Goal: Task Accomplishment & Management: Use online tool/utility

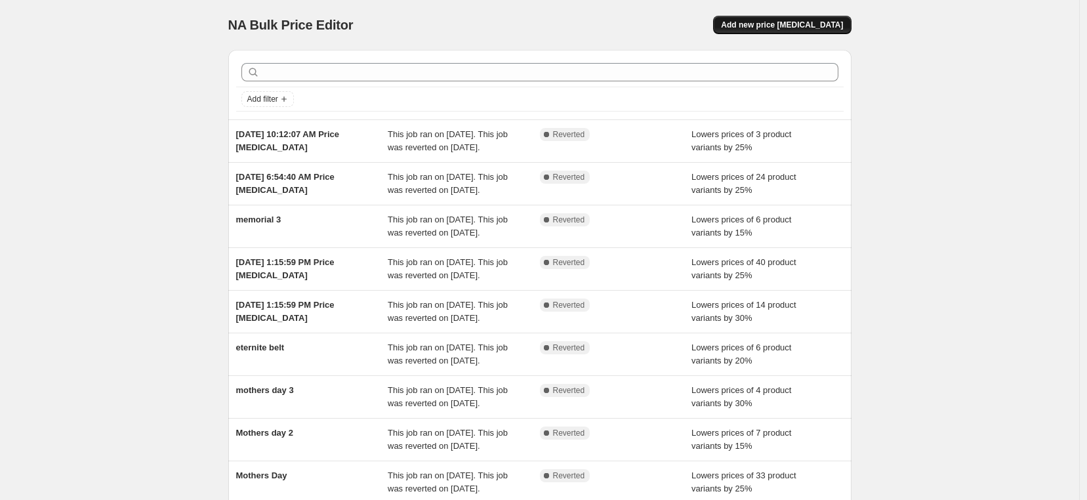
click at [779, 28] on span "Add new price change job" at bounding box center [782, 25] width 122 height 10
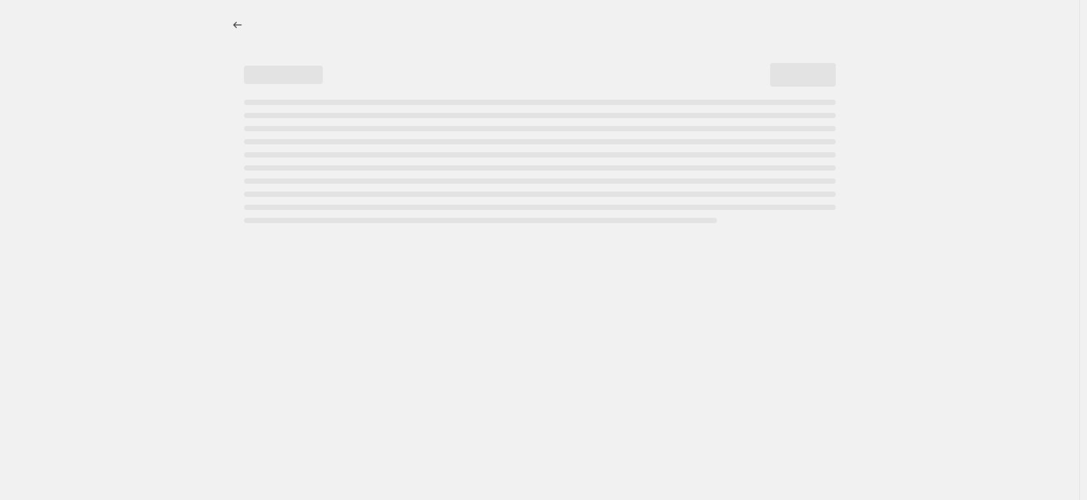
select select "percentage"
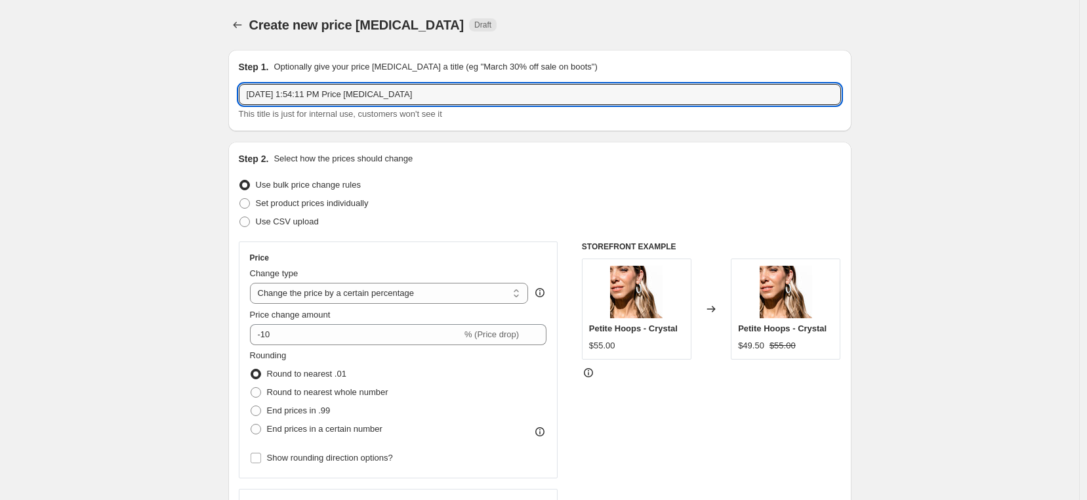
drag, startPoint x: 465, startPoint y: 100, endPoint x: 199, endPoint y: 80, distance: 266.4
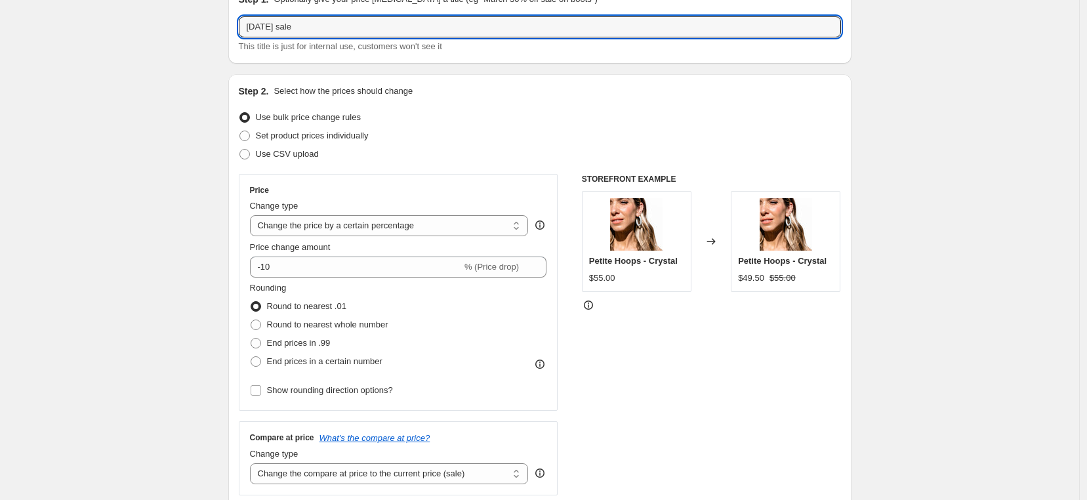
scroll to position [77, 0]
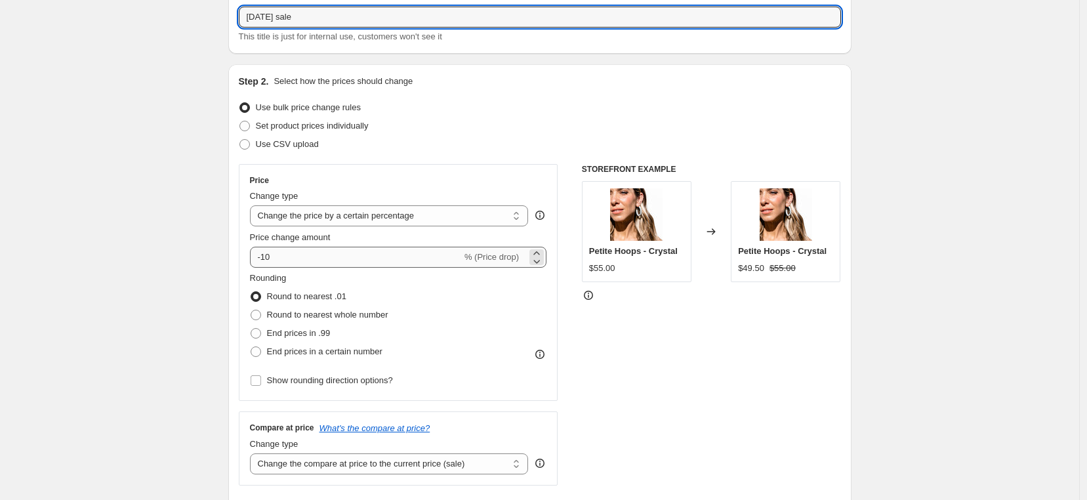
type input "[DATE] sale"
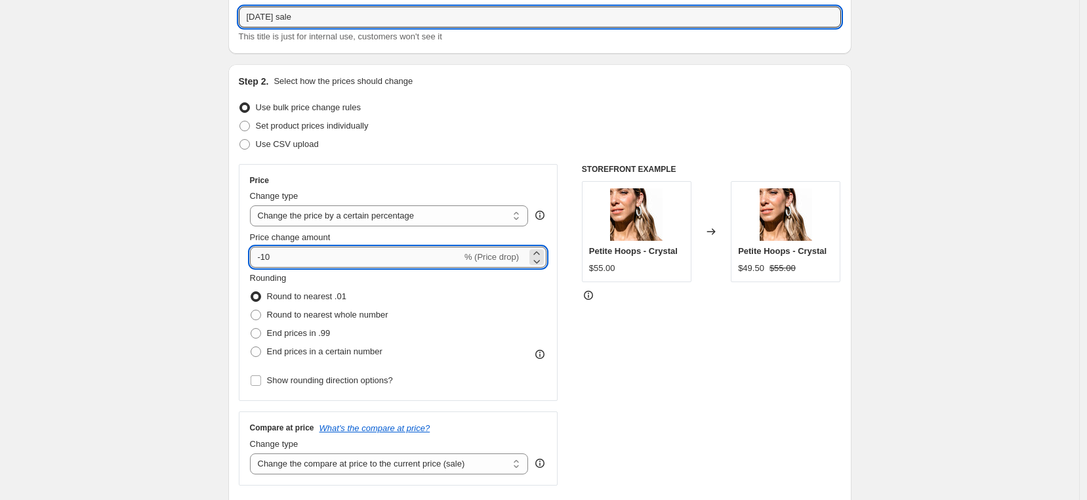
click at [395, 260] on input "-10" at bounding box center [356, 257] width 212 height 21
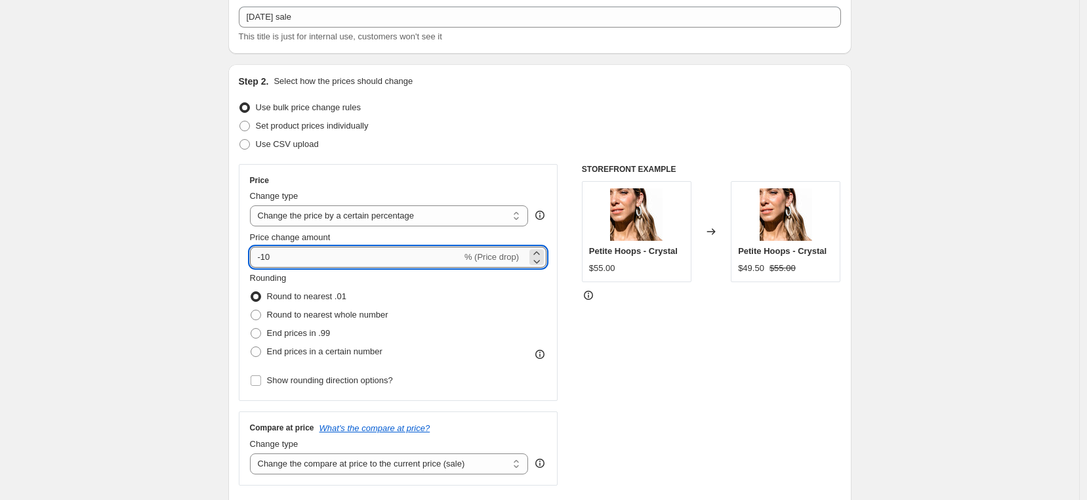
type input "-1"
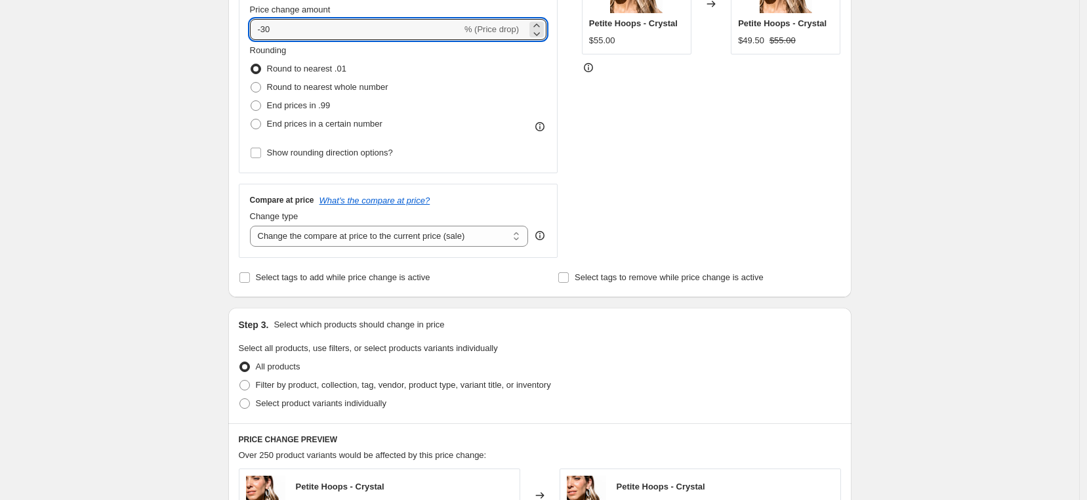
scroll to position [308, 0]
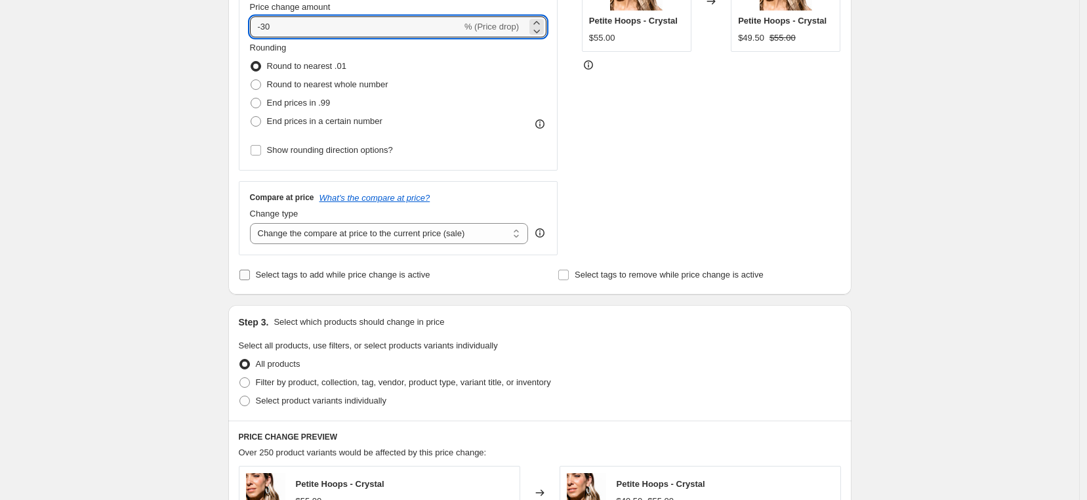
type input "-30"
click at [247, 279] on input "Select tags to add while price change is active" at bounding box center [244, 275] width 10 height 10
checkbox input "true"
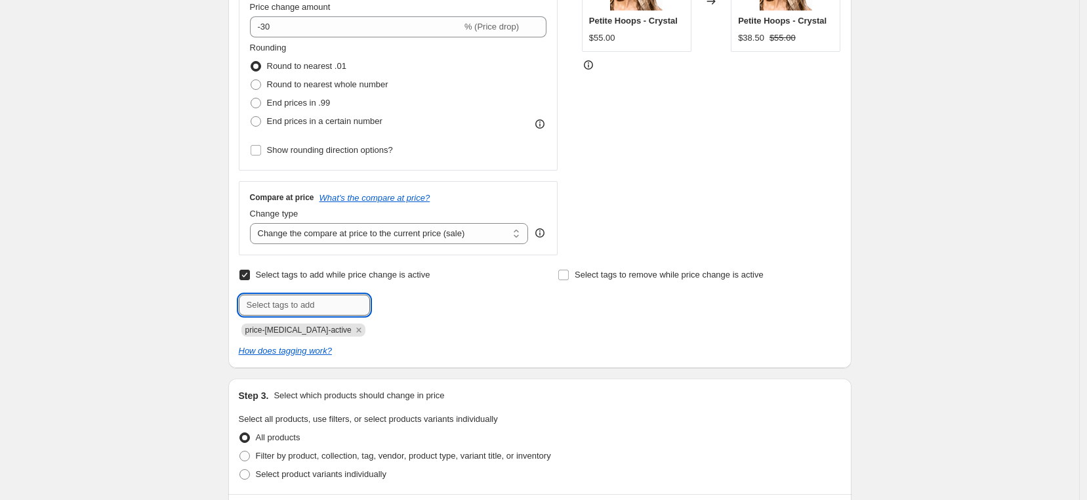
click at [300, 307] on input "text" at bounding box center [304, 305] width 131 height 21
type input "sale"
click at [395, 298] on button "Add sale" at bounding box center [397, 304] width 49 height 18
click at [567, 276] on input "Select tags to remove while price change is active" at bounding box center [563, 275] width 10 height 10
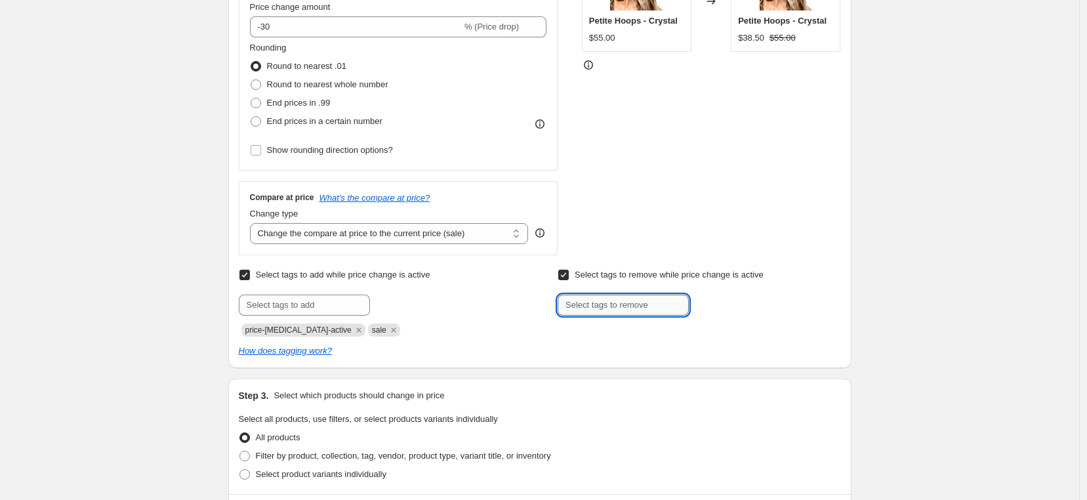
click at [577, 315] on input "text" at bounding box center [623, 305] width 131 height 21
click at [569, 278] on input "Select tags to remove while price change is active" at bounding box center [563, 275] width 10 height 10
checkbox input "false"
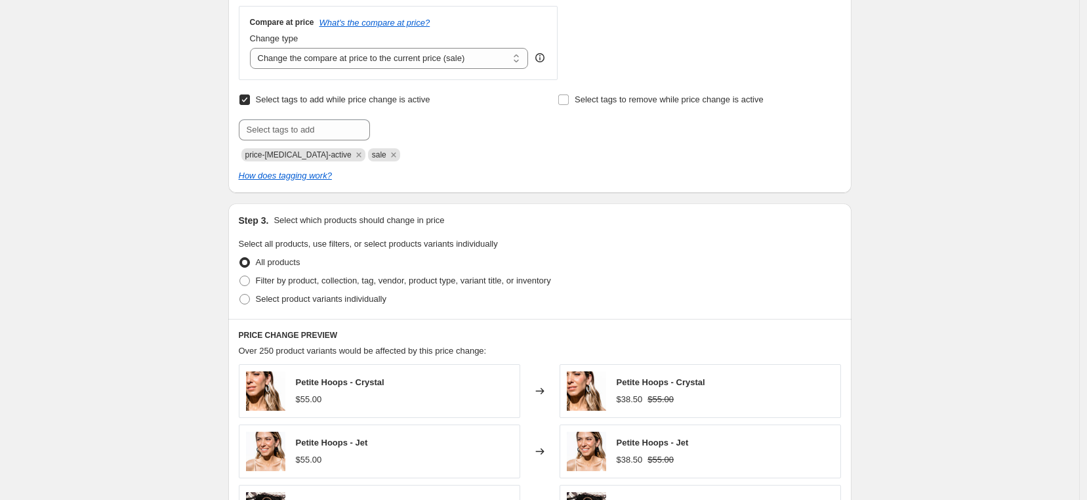
scroll to position [592, 0]
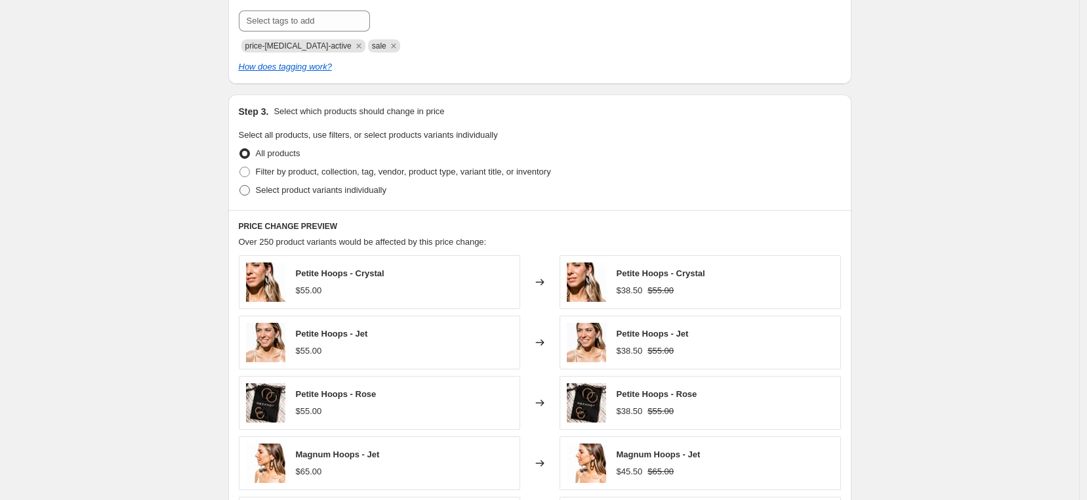
click at [247, 190] on span at bounding box center [244, 190] width 10 height 10
click at [240, 186] on input "Select product variants individually" at bounding box center [239, 185] width 1 height 1
radio input "true"
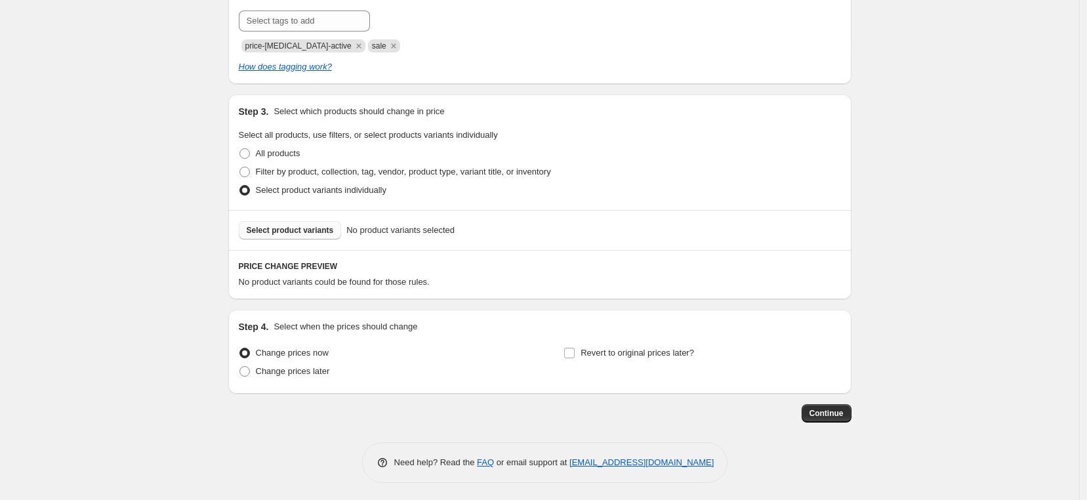
click at [295, 232] on span "Select product variants" at bounding box center [290, 230] width 87 height 10
click at [286, 239] on button "Select product variants" at bounding box center [290, 230] width 103 height 18
click at [243, 175] on span at bounding box center [244, 172] width 10 height 10
click at [240, 167] on input "Filter by product, collection, tag, vendor, product type, variant title, or inv…" at bounding box center [239, 167] width 1 height 1
radio input "true"
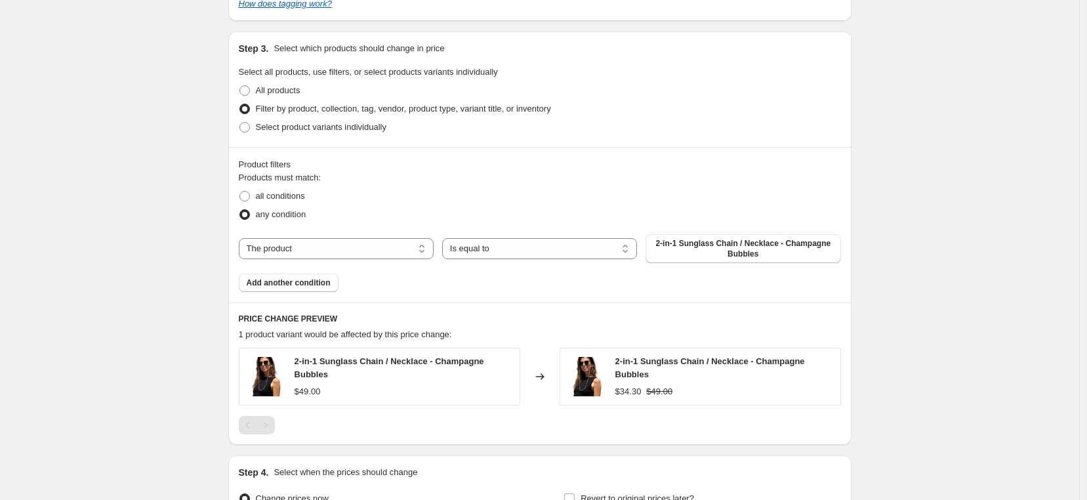
scroll to position [627, 0]
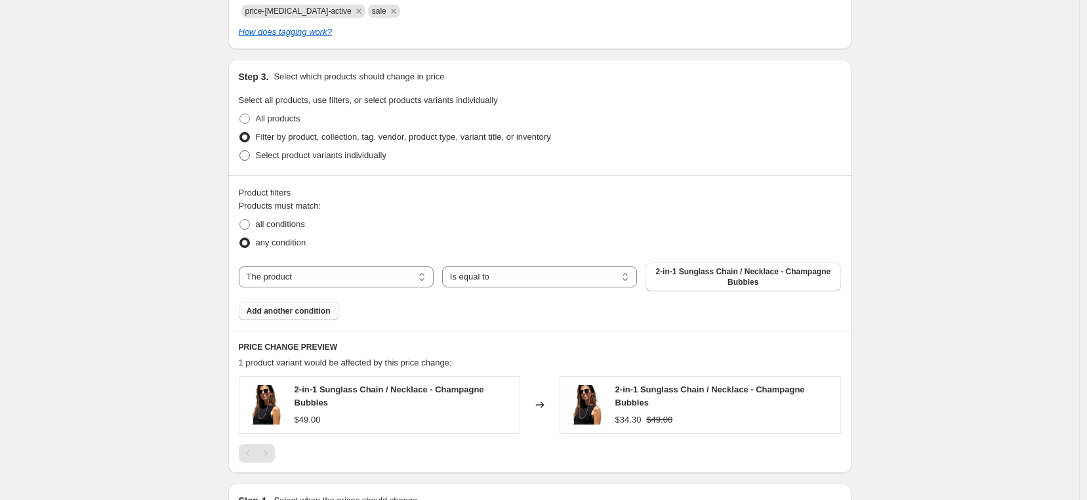
click at [245, 152] on span at bounding box center [244, 155] width 10 height 10
click at [240, 151] on input "Select product variants individually" at bounding box center [239, 150] width 1 height 1
radio input "true"
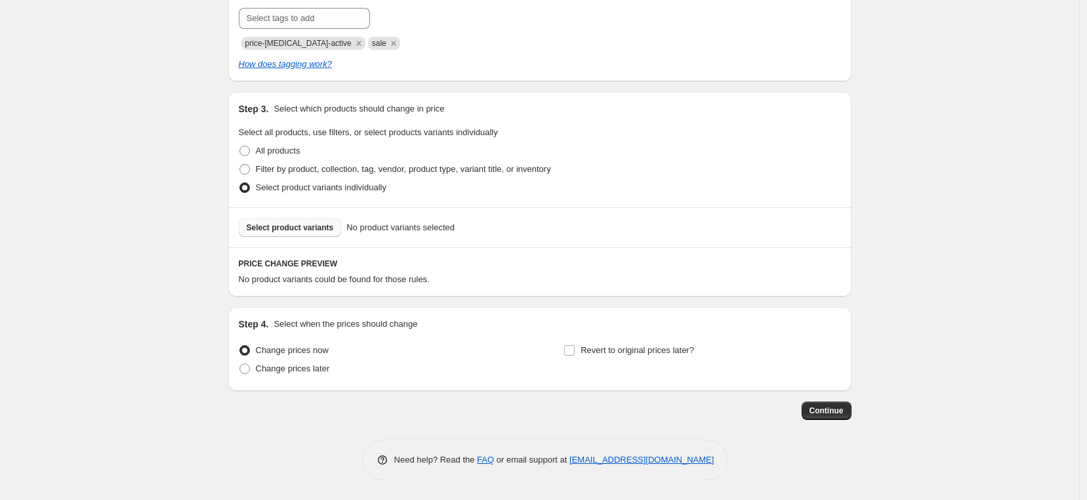
scroll to position [594, 0]
click at [320, 232] on span "Select product variants" at bounding box center [290, 227] width 87 height 10
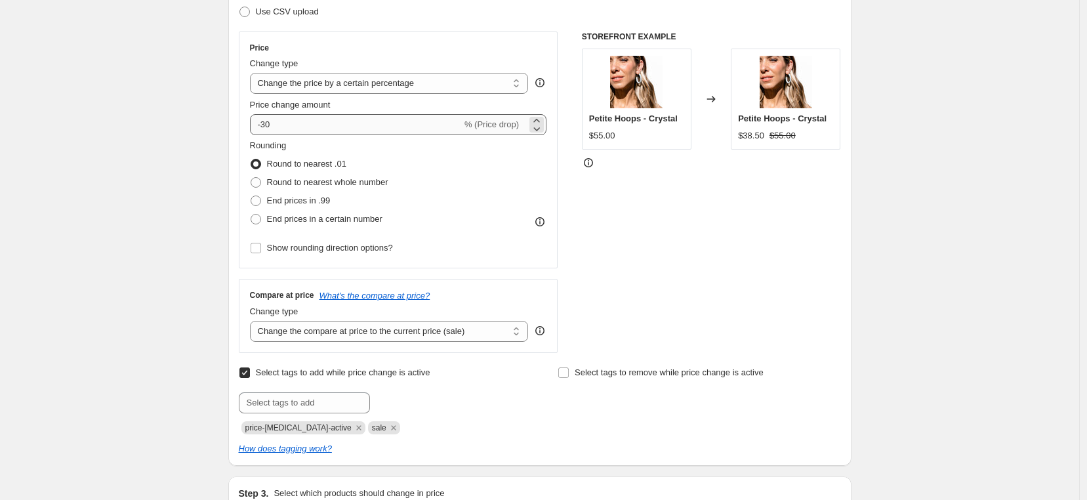
scroll to position [209, 0]
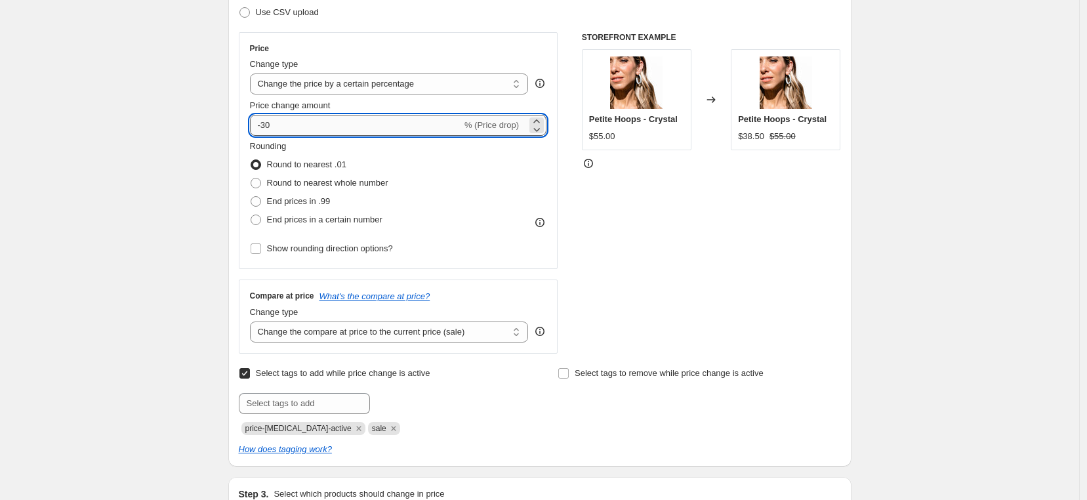
click at [322, 116] on input "-30" at bounding box center [356, 125] width 212 height 21
click at [321, 117] on input "-30" at bounding box center [356, 125] width 212 height 21
click at [295, 168] on span "Round to nearest .01" at bounding box center [306, 164] width 79 height 10
click at [251, 160] on input "Round to nearest .01" at bounding box center [251, 159] width 1 height 1
click at [299, 120] on input "-30" at bounding box center [356, 125] width 212 height 21
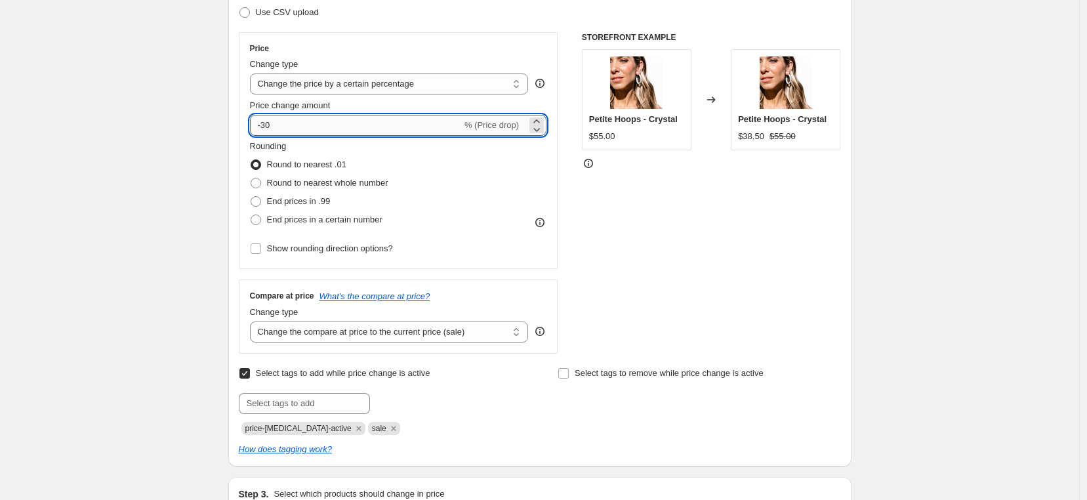
type input "-3"
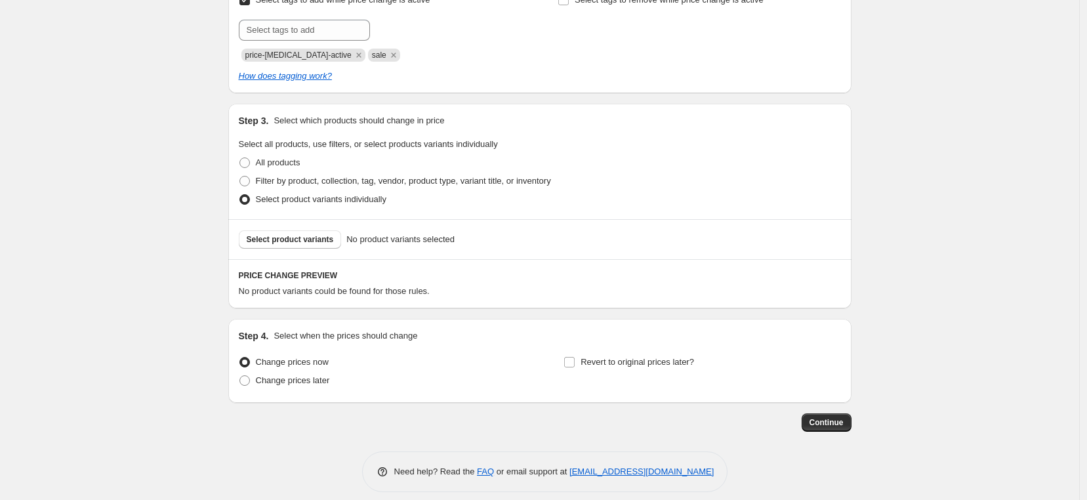
scroll to position [594, 0]
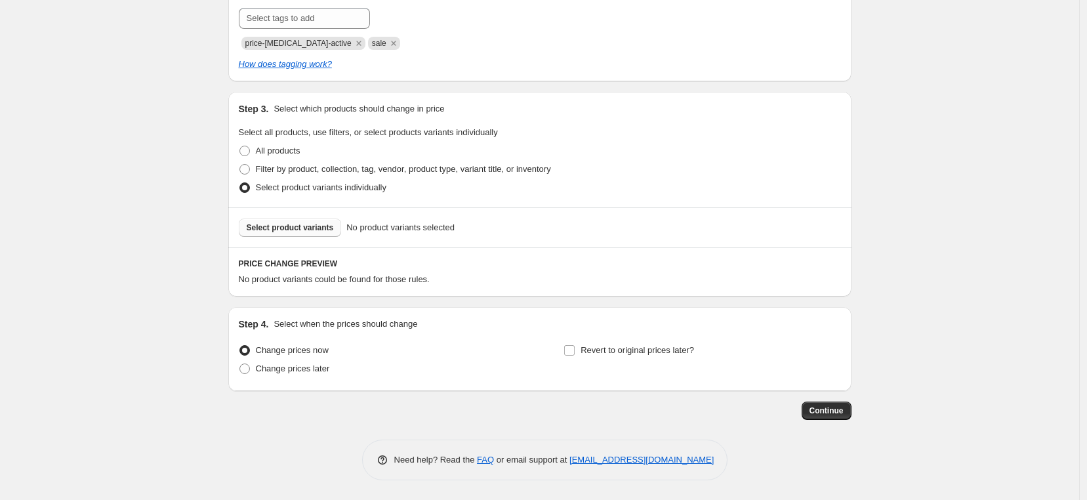
type input "-20"
click at [330, 230] on span "Select product variants" at bounding box center [290, 227] width 87 height 10
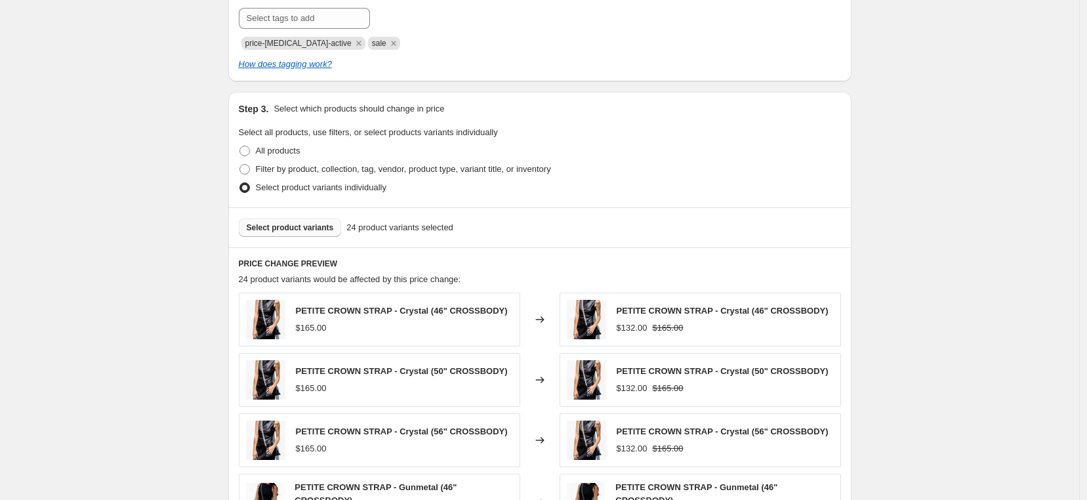
click at [321, 232] on span "Select product variants" at bounding box center [290, 227] width 87 height 10
click at [336, 232] on button "Select product variants" at bounding box center [290, 227] width 103 height 18
click at [298, 228] on span "Select product variants" at bounding box center [290, 227] width 87 height 10
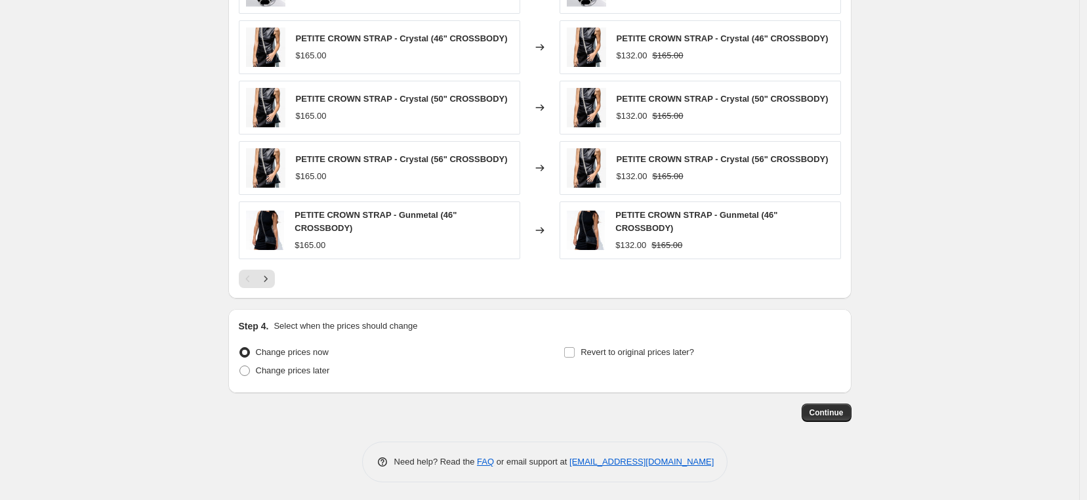
scroll to position [928, 0]
click at [275, 276] on button "Next" at bounding box center [266, 278] width 18 height 18
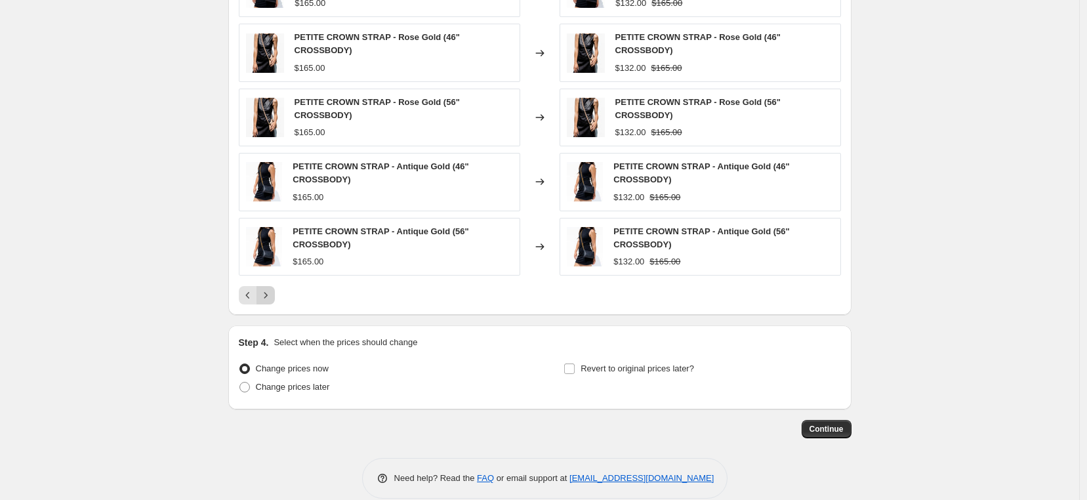
click at [267, 298] on icon "Next" at bounding box center [265, 295] width 13 height 13
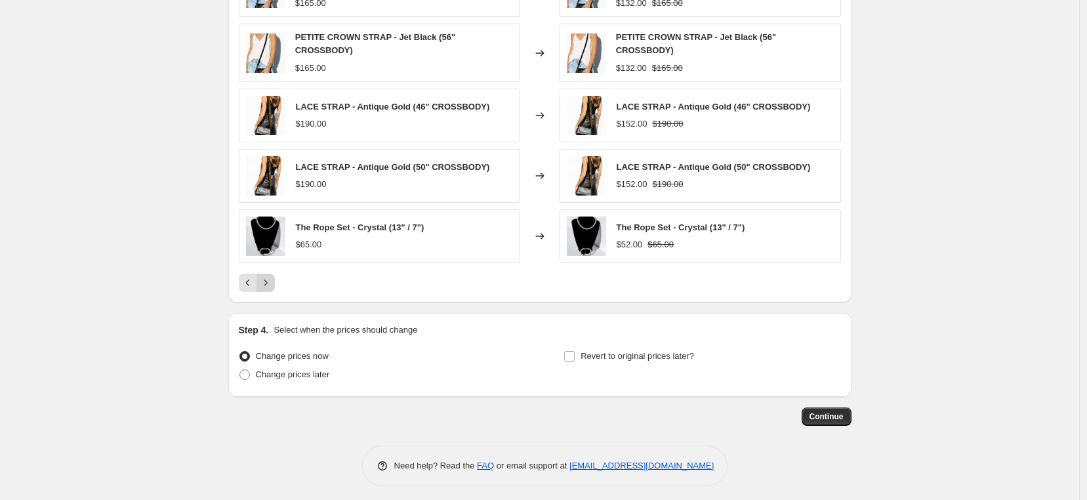
click at [275, 289] on button "Next" at bounding box center [266, 283] width 18 height 18
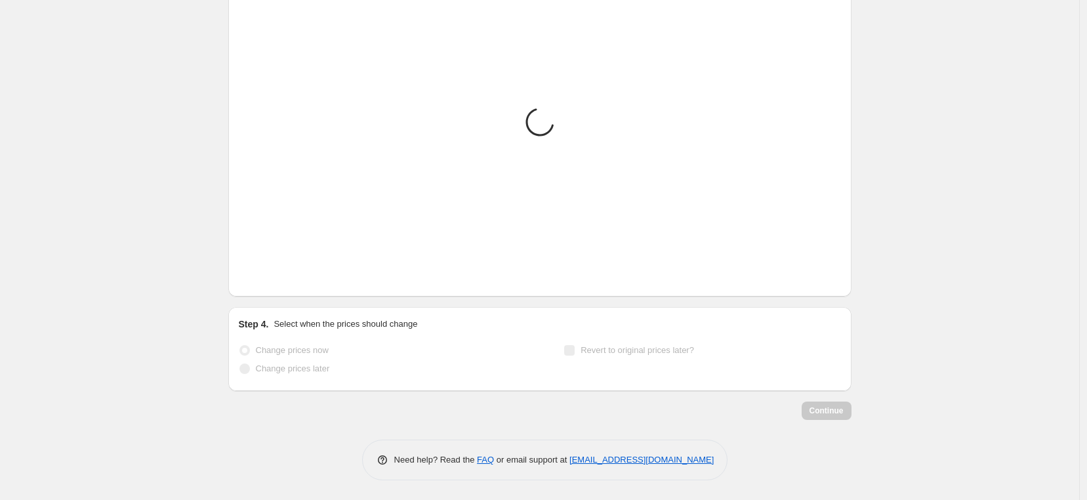
scroll to position [925, 0]
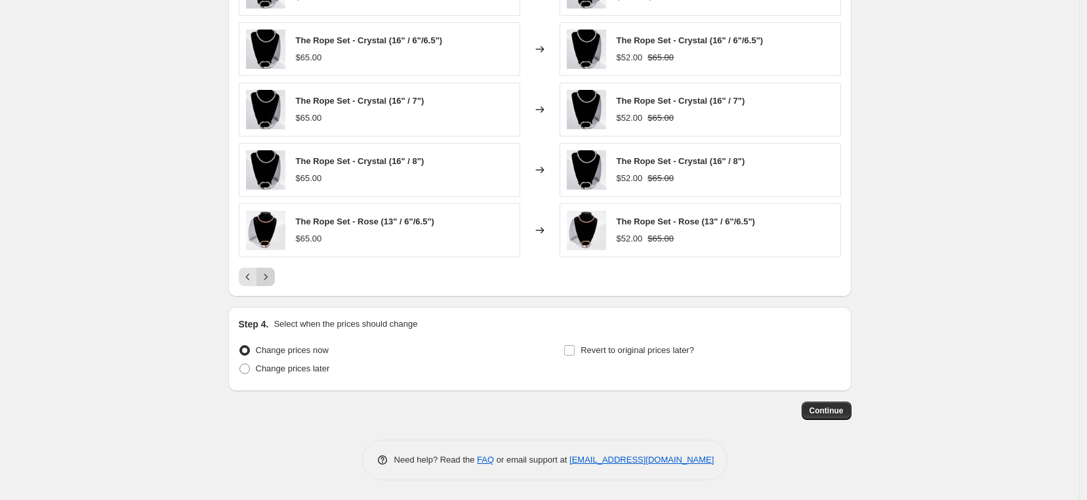
click at [275, 276] on button "Next" at bounding box center [266, 277] width 18 height 18
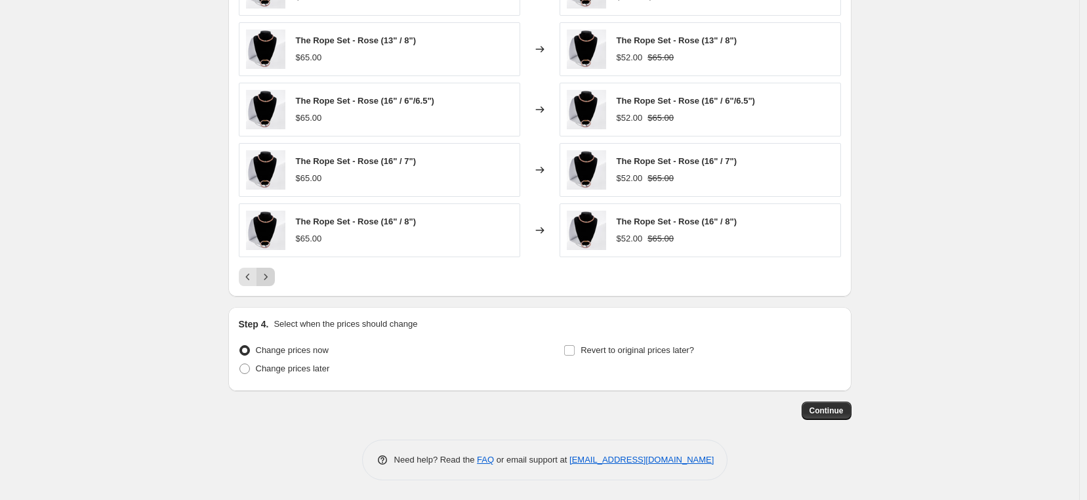
click at [275, 276] on button "Next" at bounding box center [266, 277] width 18 height 18
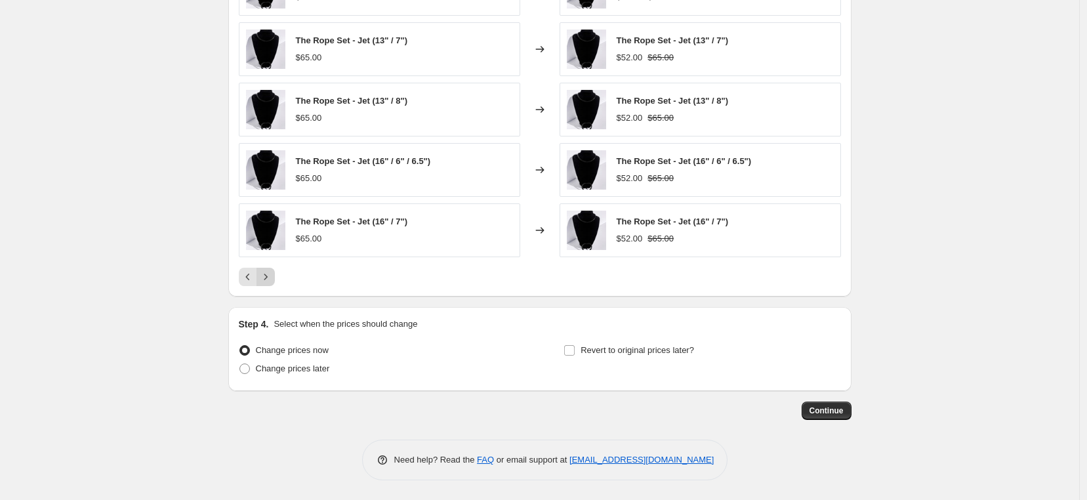
click at [275, 276] on button "Next" at bounding box center [266, 277] width 18 height 18
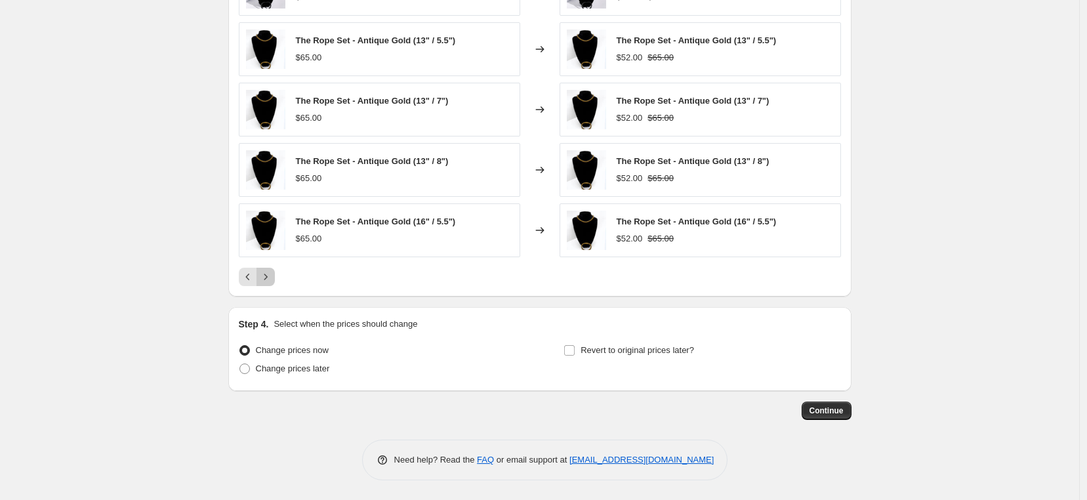
click at [275, 276] on button "Next" at bounding box center [266, 277] width 18 height 18
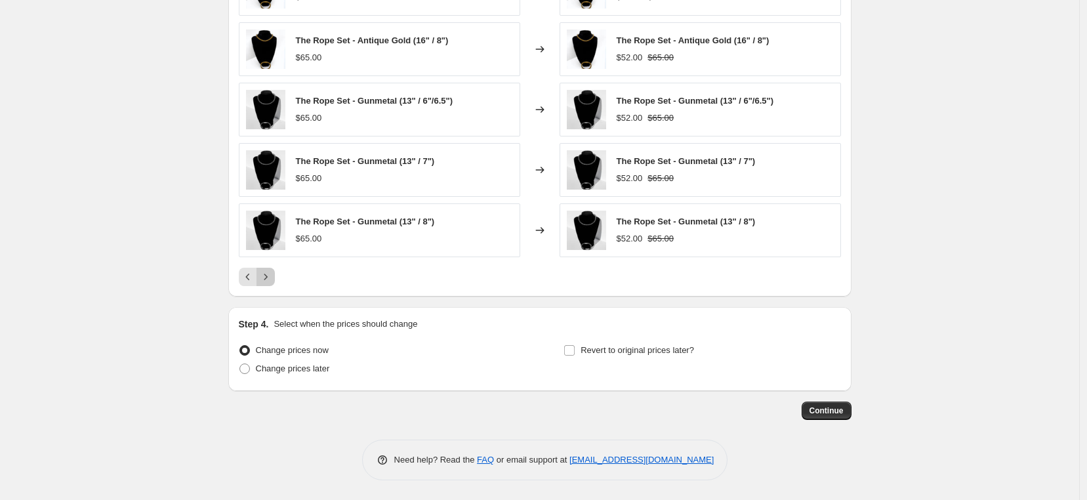
click at [275, 276] on button "Next" at bounding box center [266, 277] width 18 height 18
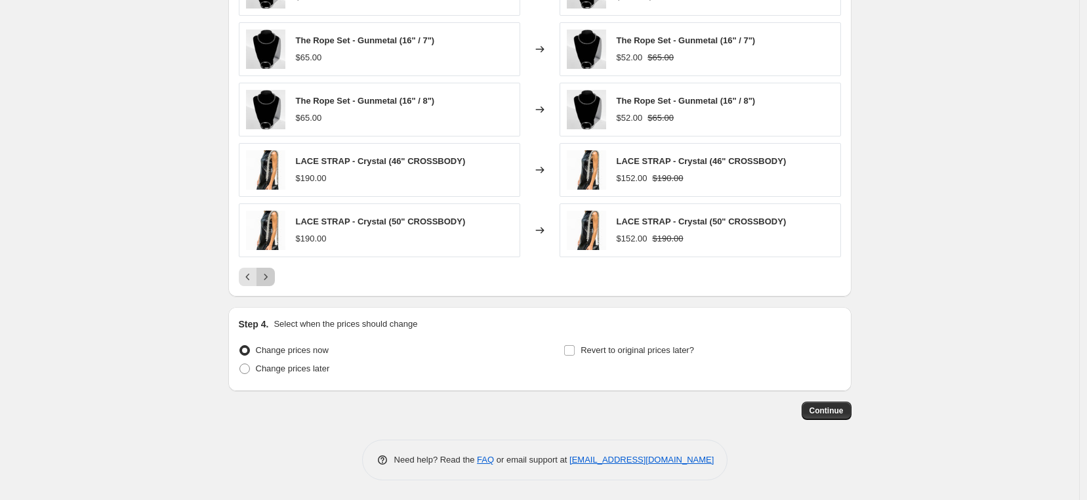
click at [275, 276] on button "Next" at bounding box center [266, 277] width 18 height 18
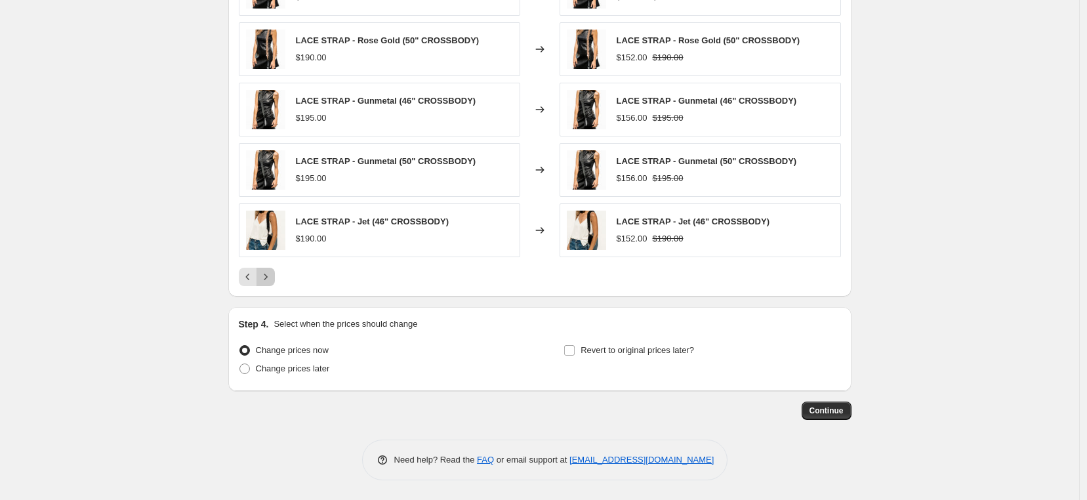
click at [275, 276] on button "Next" at bounding box center [266, 277] width 18 height 18
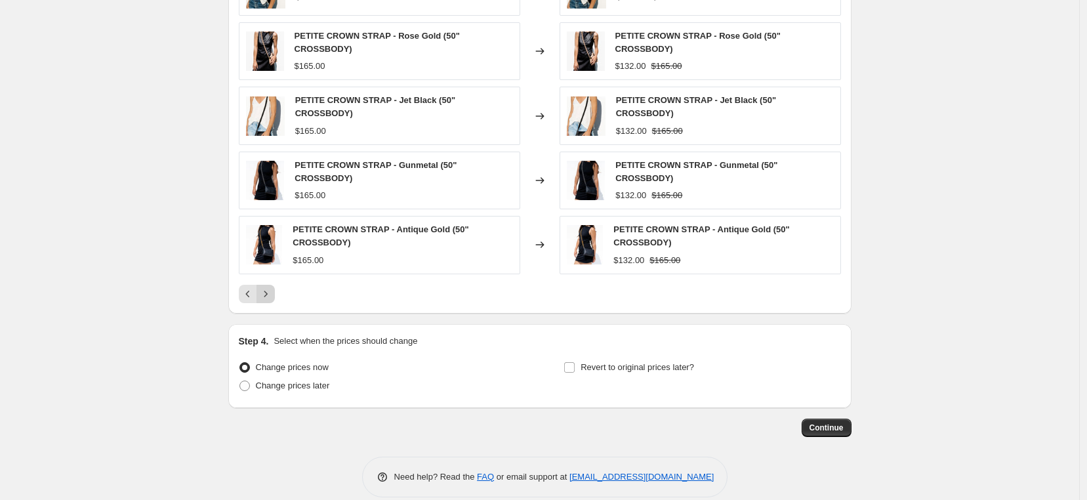
click at [276, 276] on div "LACE STRAP - Jet (50" CROSSBODY) $190.00 Changed to LACE STRAP - Jet (50" CROSS…" at bounding box center [540, 132] width 602 height 341
click at [275, 297] on button "Next" at bounding box center [266, 294] width 18 height 18
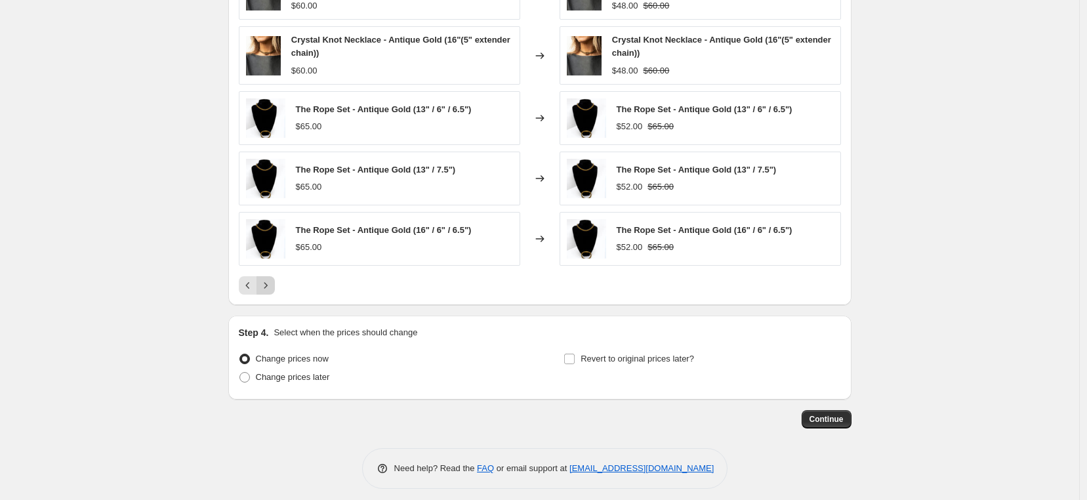
click at [275, 292] on button "Next" at bounding box center [266, 285] width 18 height 18
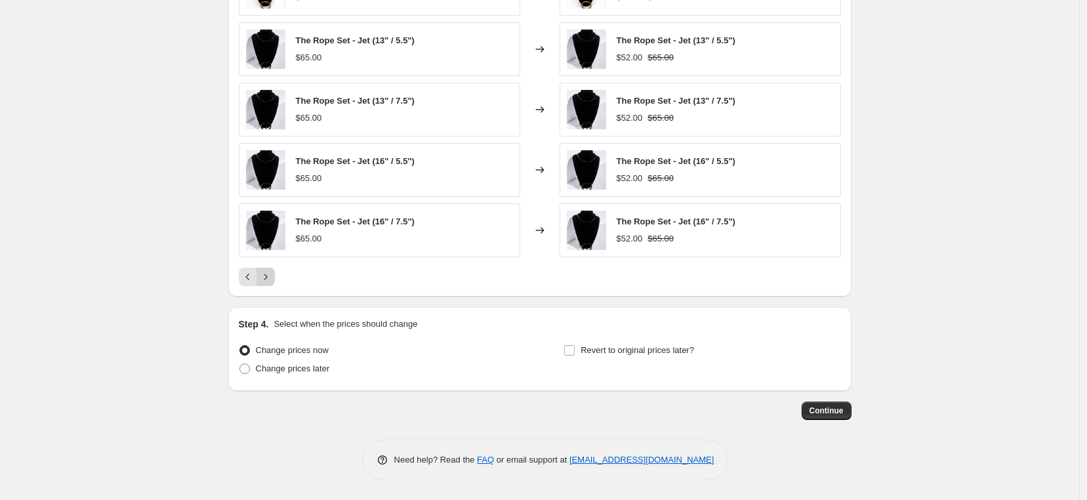
click at [269, 277] on icon "Next" at bounding box center [265, 276] width 13 height 13
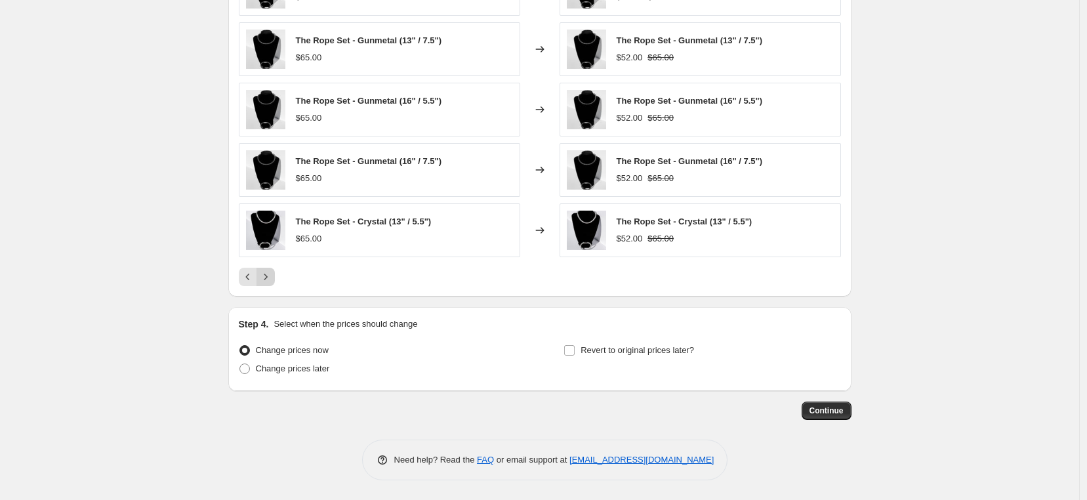
click at [269, 277] on icon "Next" at bounding box center [265, 276] width 13 height 13
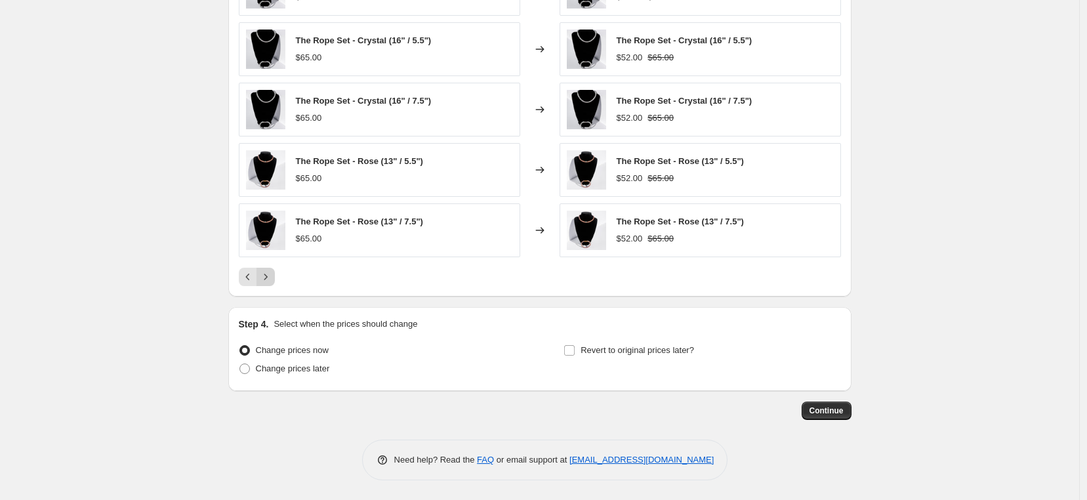
click at [269, 277] on icon "Next" at bounding box center [265, 276] width 13 height 13
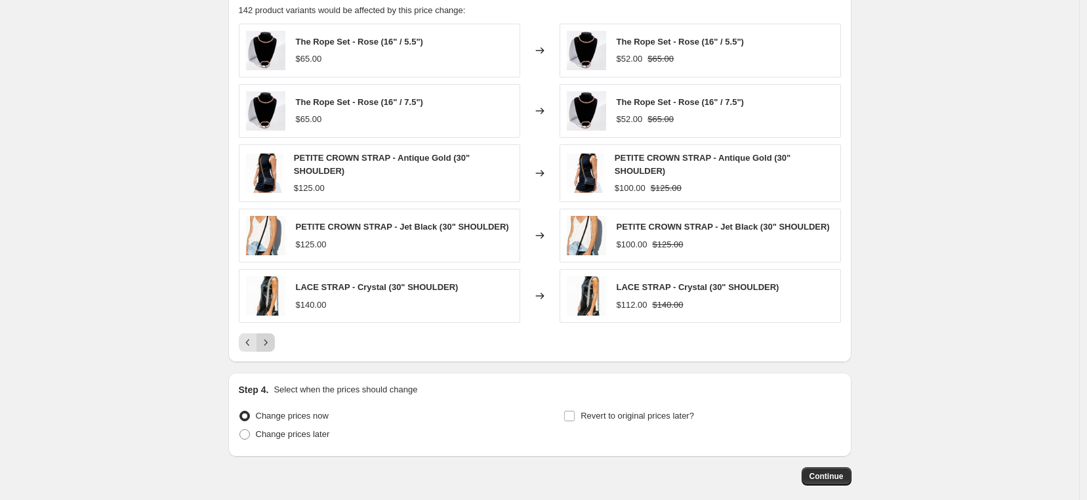
scroll to position [863, 0]
click at [268, 350] on icon "Next" at bounding box center [265, 343] width 13 height 13
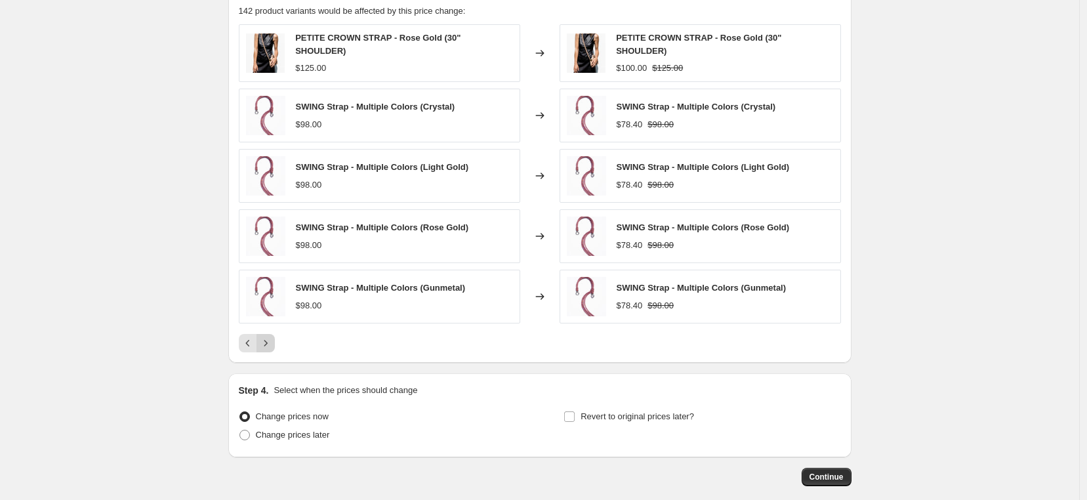
click at [266, 341] on icon "Next" at bounding box center [265, 343] width 13 height 13
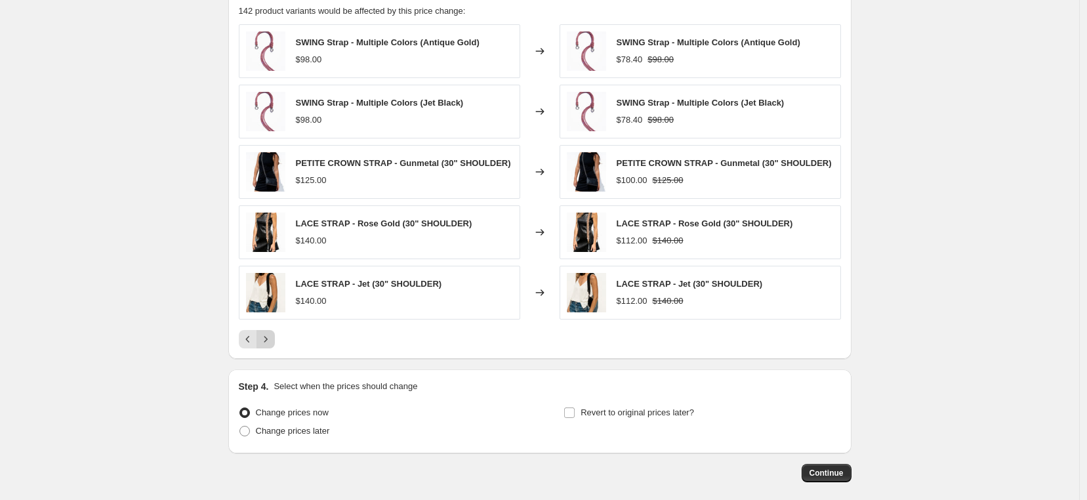
click at [266, 341] on icon "Next" at bounding box center [265, 339] width 13 height 13
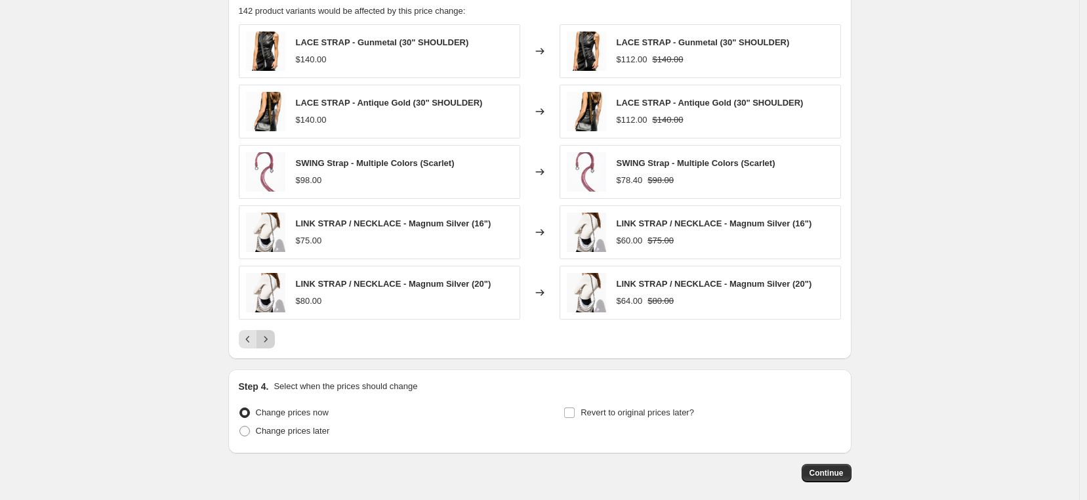
click at [266, 341] on icon "Next" at bounding box center [265, 339] width 13 height 13
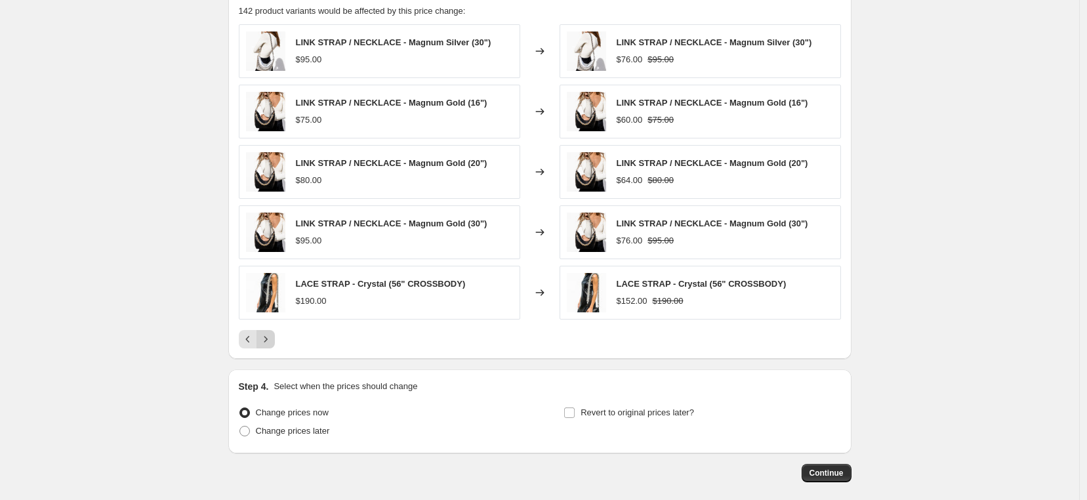
click at [266, 341] on icon "Next" at bounding box center [265, 339] width 13 height 13
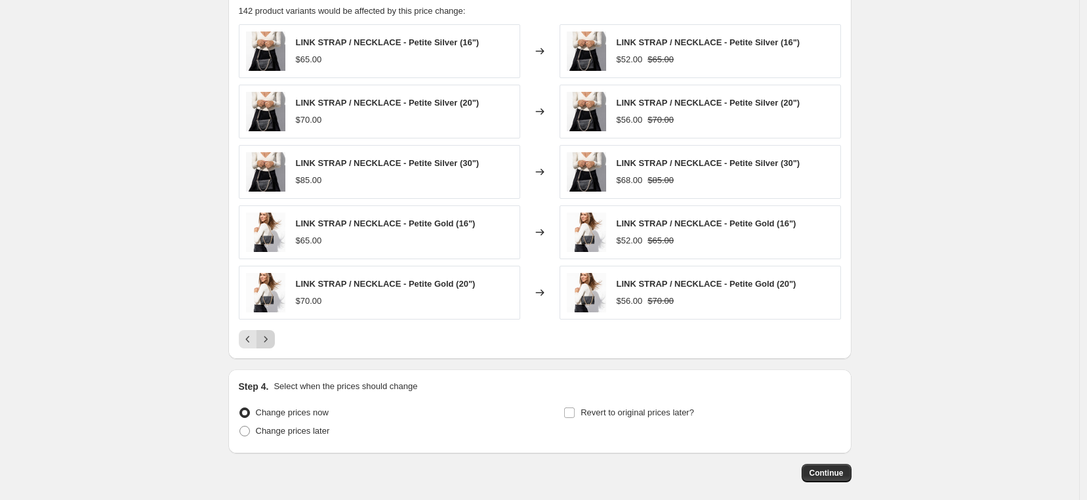
click at [266, 341] on icon "Next" at bounding box center [265, 339] width 13 height 13
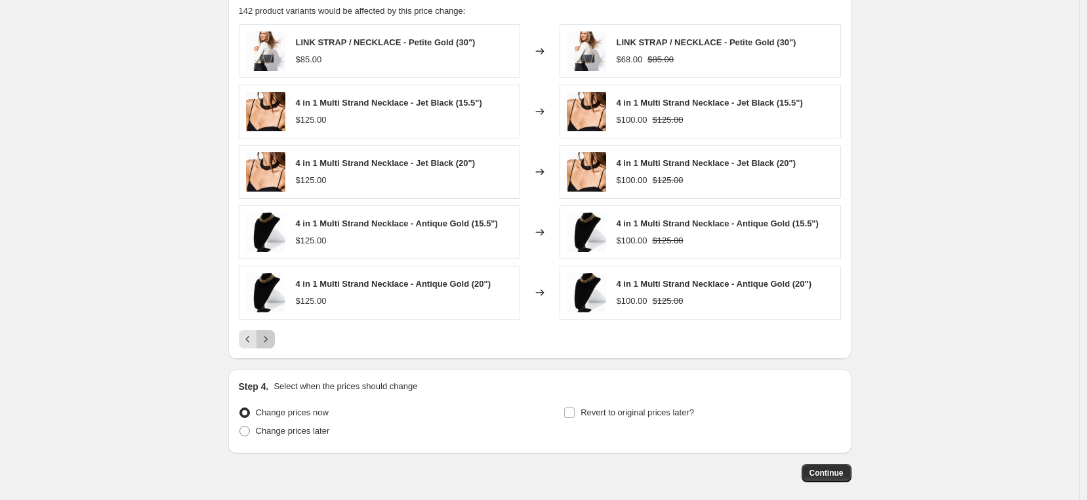
click at [266, 341] on icon "Next" at bounding box center [265, 339] width 13 height 13
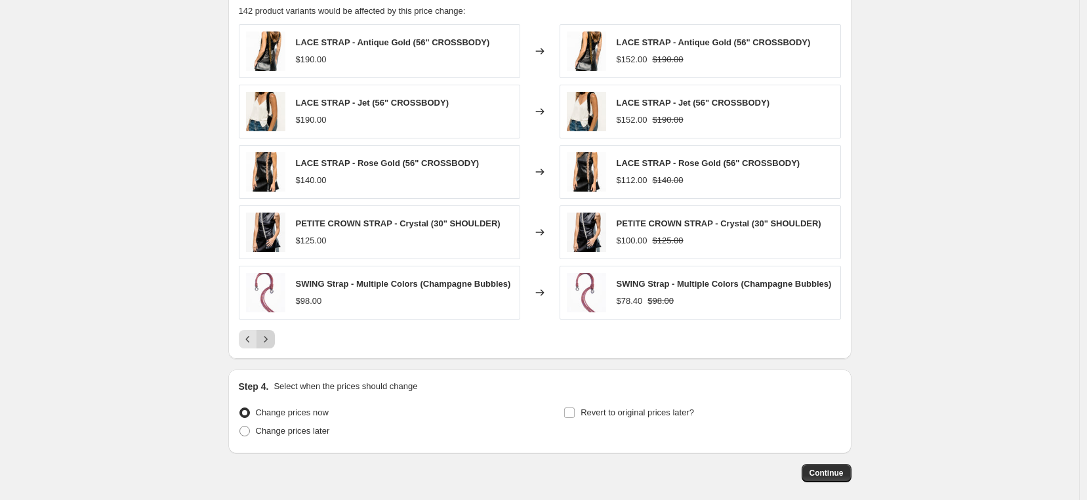
click at [266, 341] on icon "Next" at bounding box center [265, 339] width 13 height 13
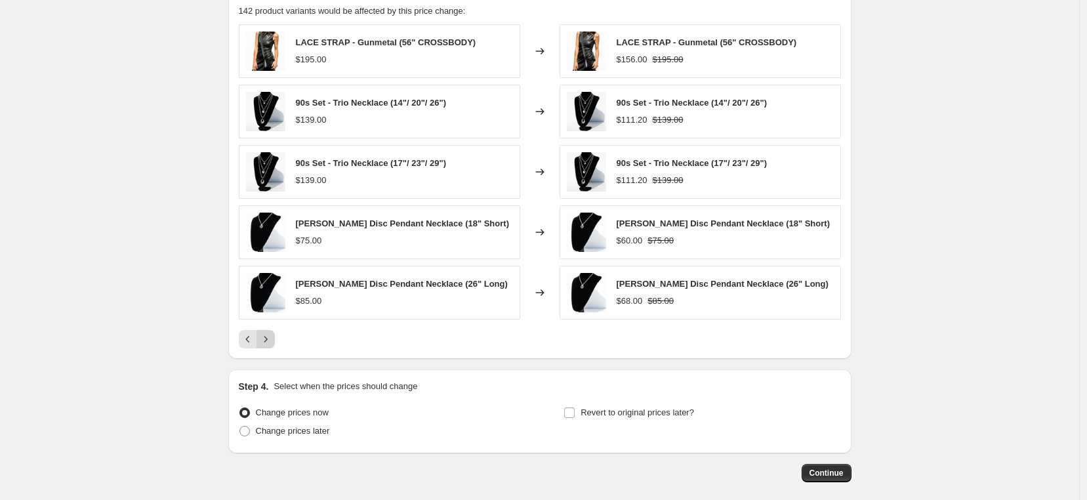
click at [266, 341] on icon "Next" at bounding box center [265, 339] width 13 height 13
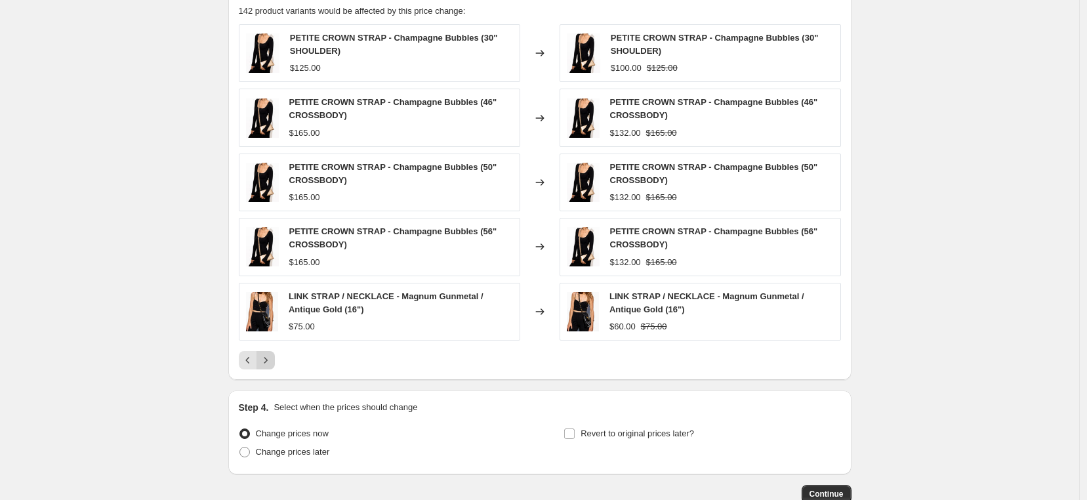
click at [266, 341] on div "PETITE CROWN STRAP - Champagne Bubbles (30" SHOULDER) $125.00 Changed to PETITE…" at bounding box center [540, 196] width 602 height 345
click at [268, 363] on icon "Next" at bounding box center [265, 360] width 13 height 13
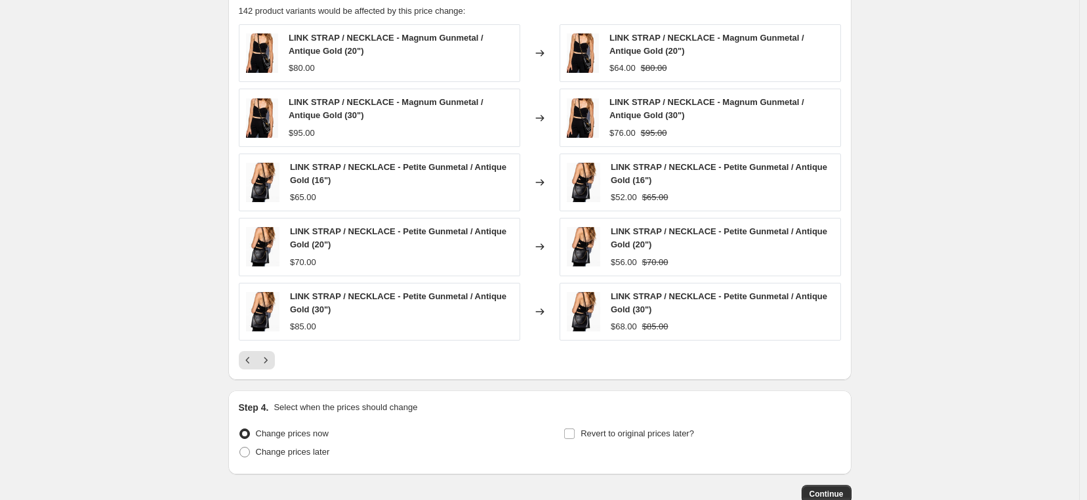
click at [267, 362] on icon "Next" at bounding box center [265, 360] width 3 height 6
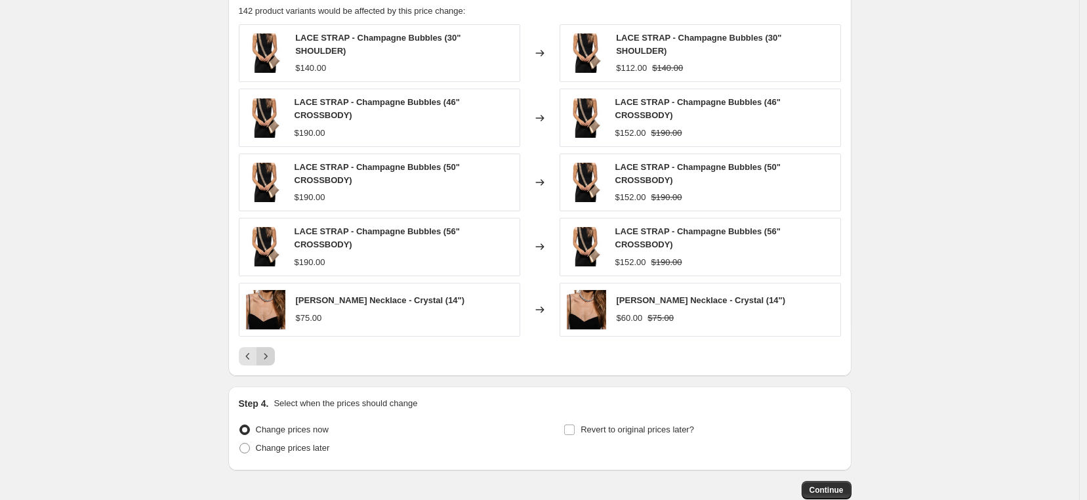
click at [267, 355] on icon "Next" at bounding box center [265, 356] width 13 height 13
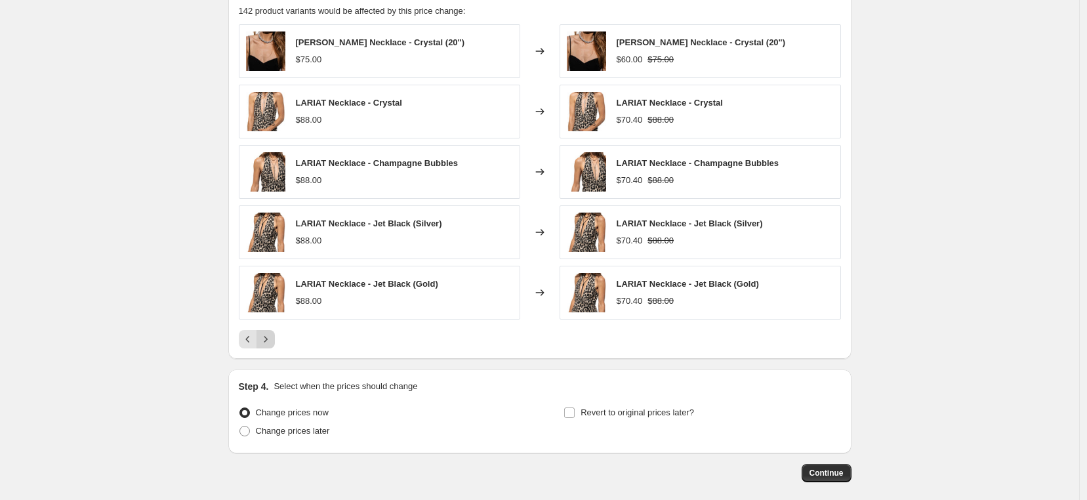
click at [275, 341] on button "Next" at bounding box center [266, 339] width 18 height 18
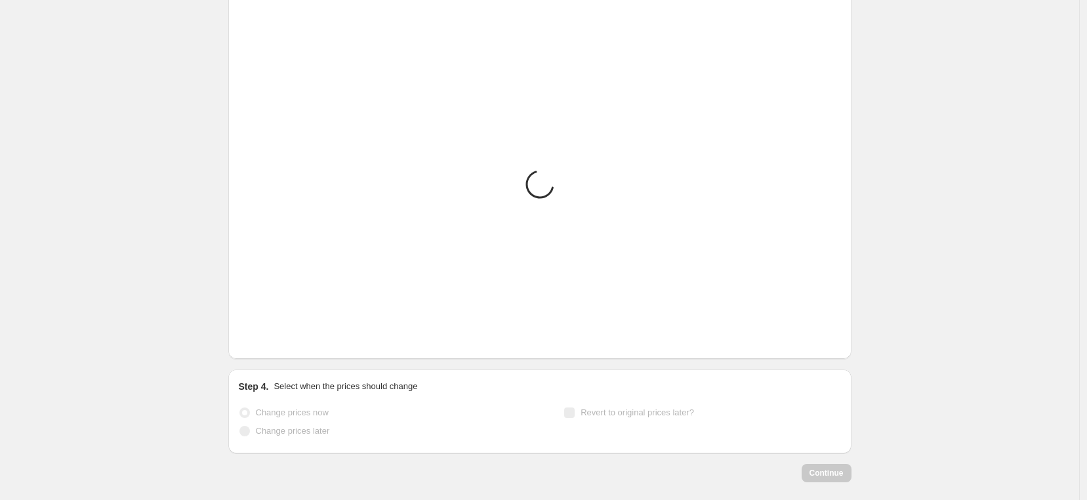
scroll to position [748, 0]
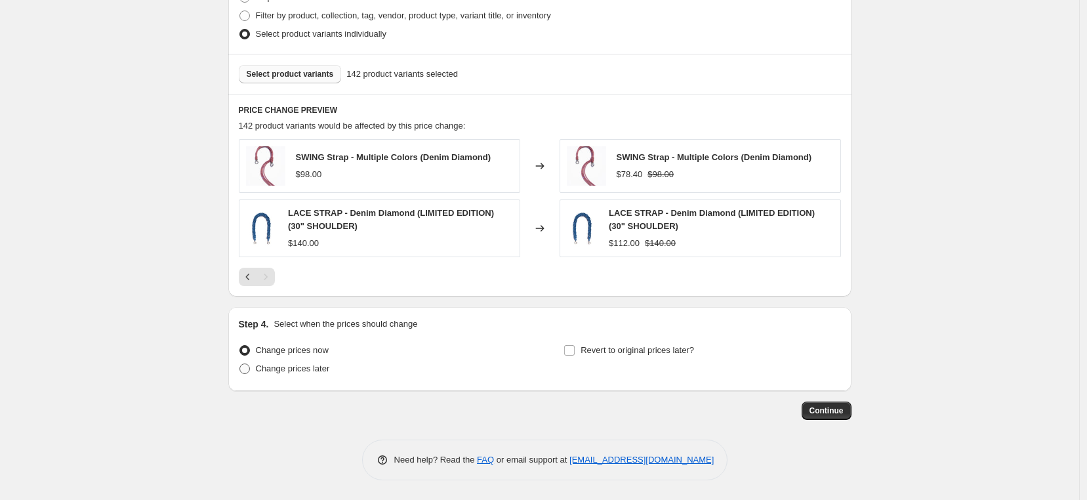
click at [243, 364] on span at bounding box center [244, 368] width 10 height 10
click at [240, 364] on input "Change prices later" at bounding box center [239, 363] width 1 height 1
radio input "true"
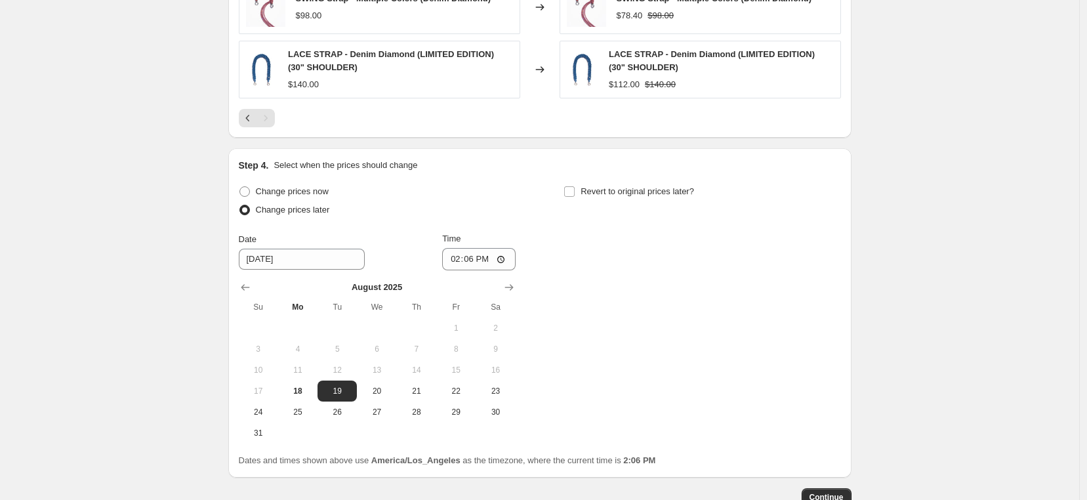
scroll to position [966, 0]
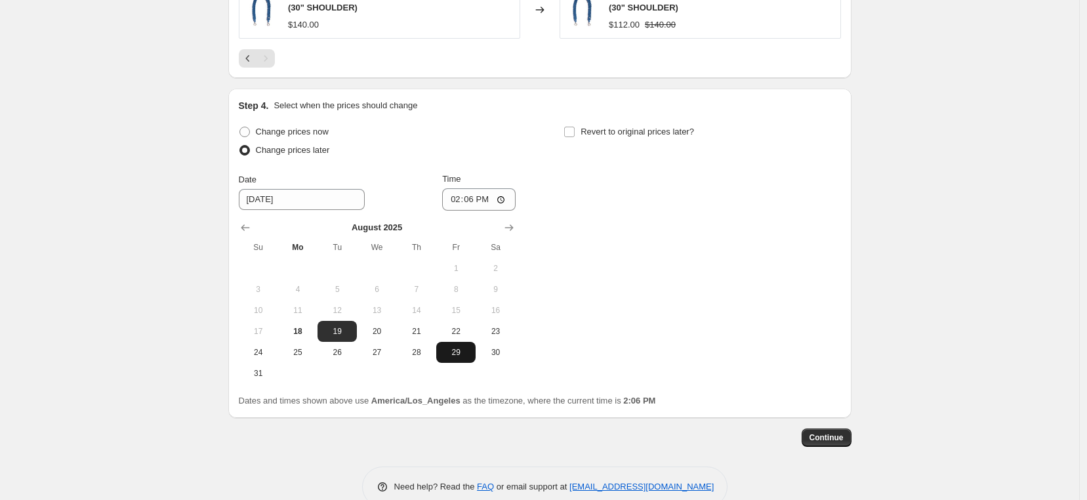
click at [453, 346] on button "29" at bounding box center [455, 352] width 39 height 21
type input "[DATE]"
click at [482, 194] on input "14:06" at bounding box center [478, 199] width 73 height 22
click at [460, 199] on input "14:06" at bounding box center [478, 199] width 73 height 22
type input "00:01"
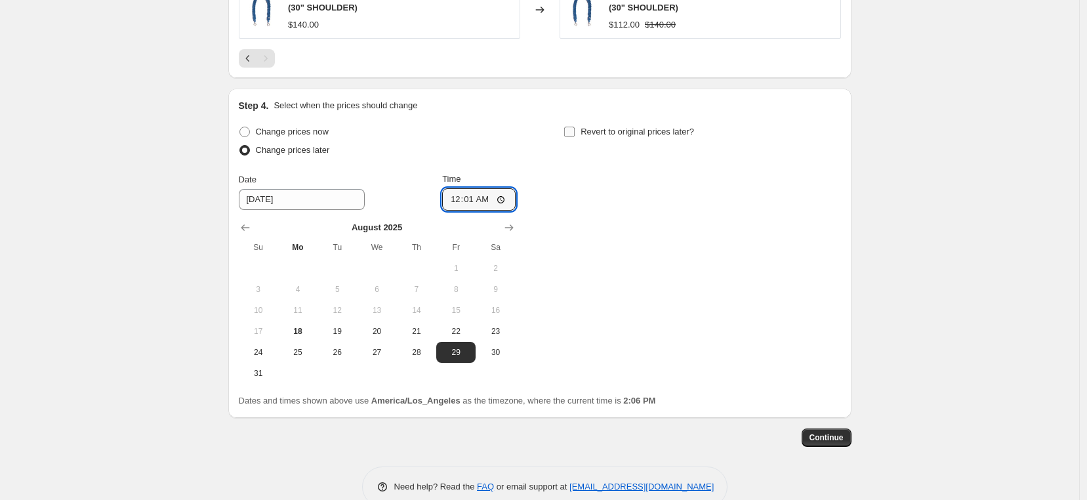
click at [574, 130] on input "Revert to original prices later?" at bounding box center [569, 132] width 10 height 10
checkbox input "true"
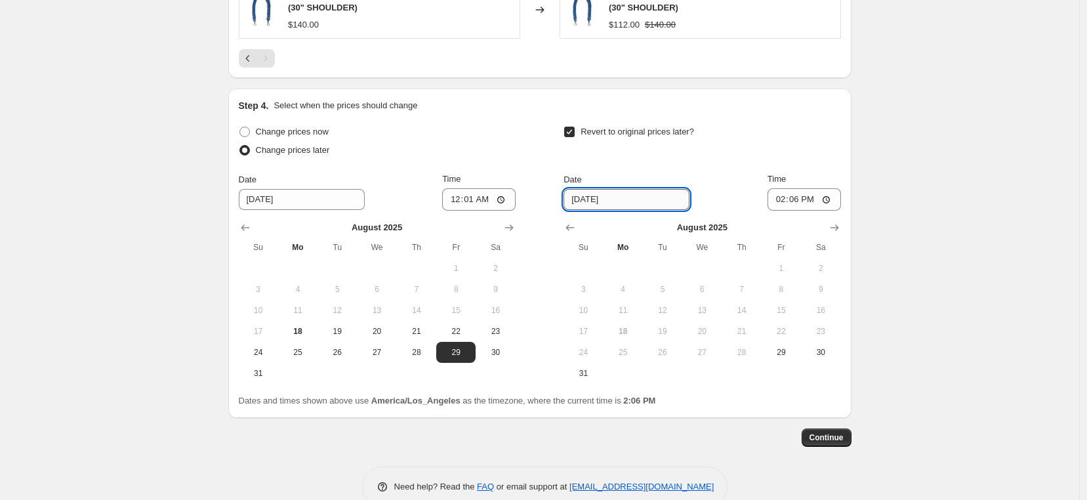
click at [621, 204] on input "8/25/2025" at bounding box center [627, 199] width 126 height 21
click at [594, 371] on span "31" at bounding box center [583, 373] width 29 height 10
type input "[DATE]"
click at [798, 203] on input "14:06" at bounding box center [804, 199] width 73 height 22
click at [779, 201] on input "14:11" at bounding box center [804, 199] width 73 height 22
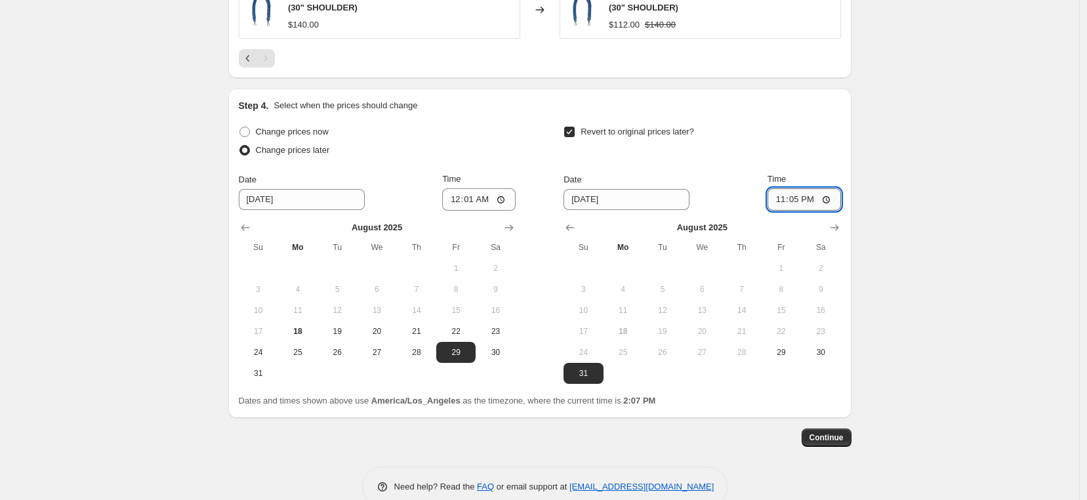
type input "23:59"
click at [831, 435] on span "Continue" at bounding box center [827, 437] width 34 height 10
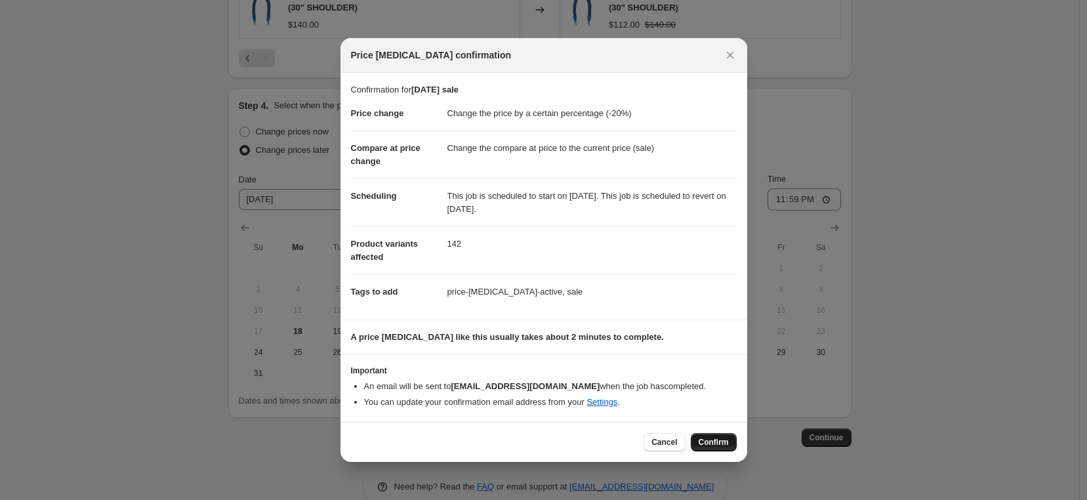
click at [718, 449] on button "Confirm" at bounding box center [714, 442] width 46 height 18
type input "[DATE] sale"
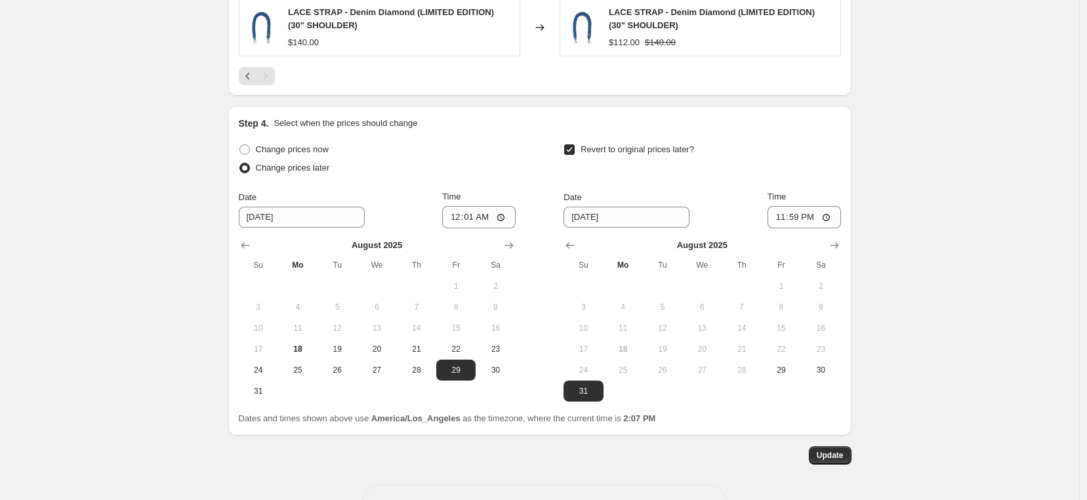
scroll to position [1073, 0]
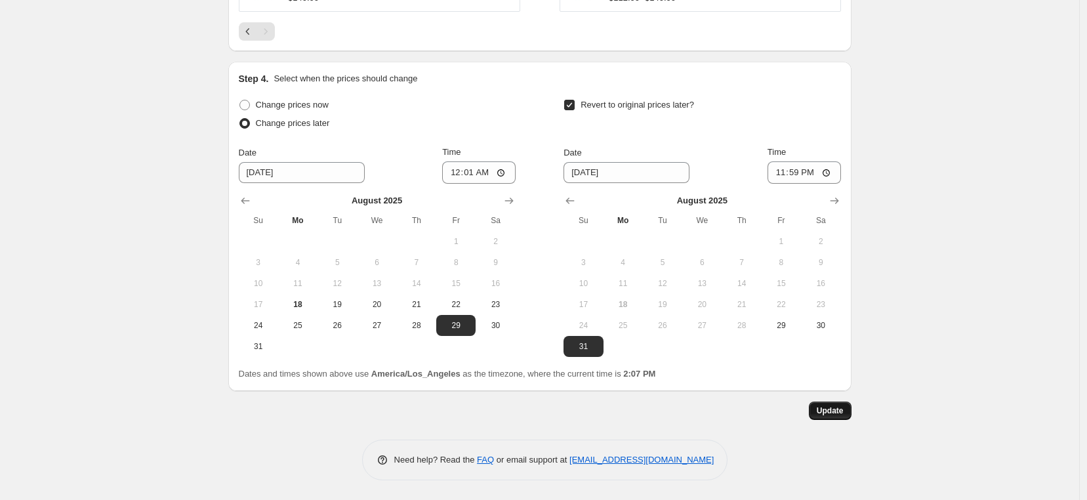
click at [831, 413] on span "Update" at bounding box center [830, 410] width 27 height 10
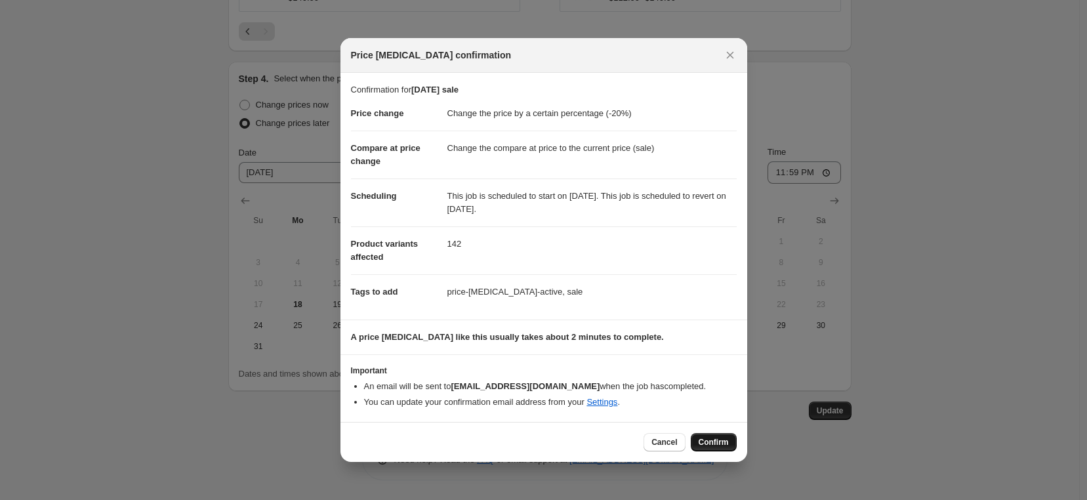
click at [707, 447] on span "Confirm" at bounding box center [714, 442] width 30 height 10
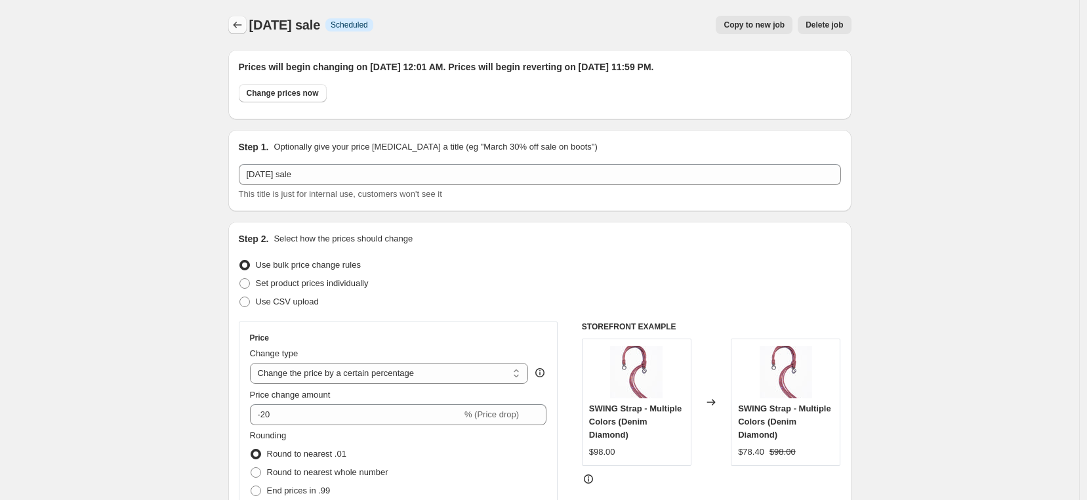
click at [241, 28] on icon "Price change jobs" at bounding box center [237, 24] width 13 height 13
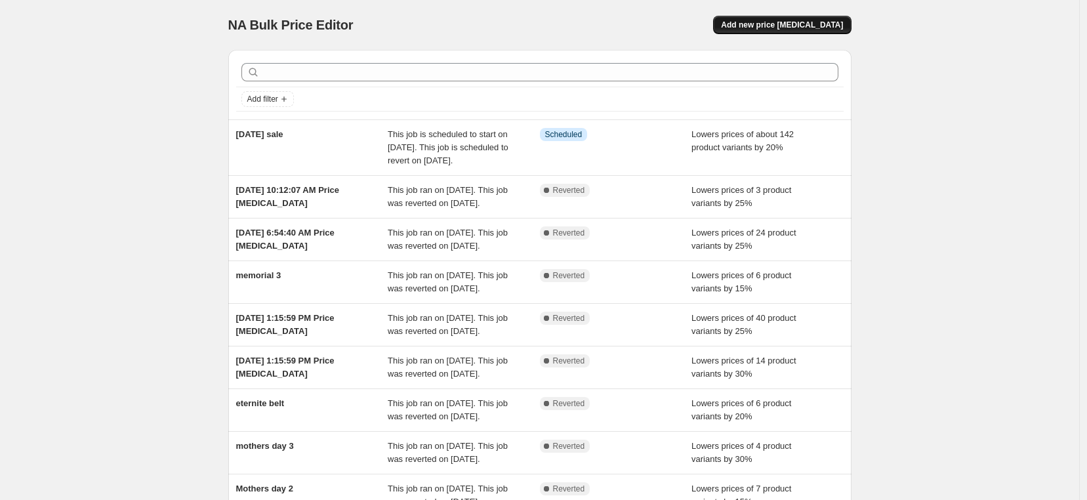
click at [800, 27] on span "Add new price [MEDICAL_DATA]" at bounding box center [782, 25] width 122 height 10
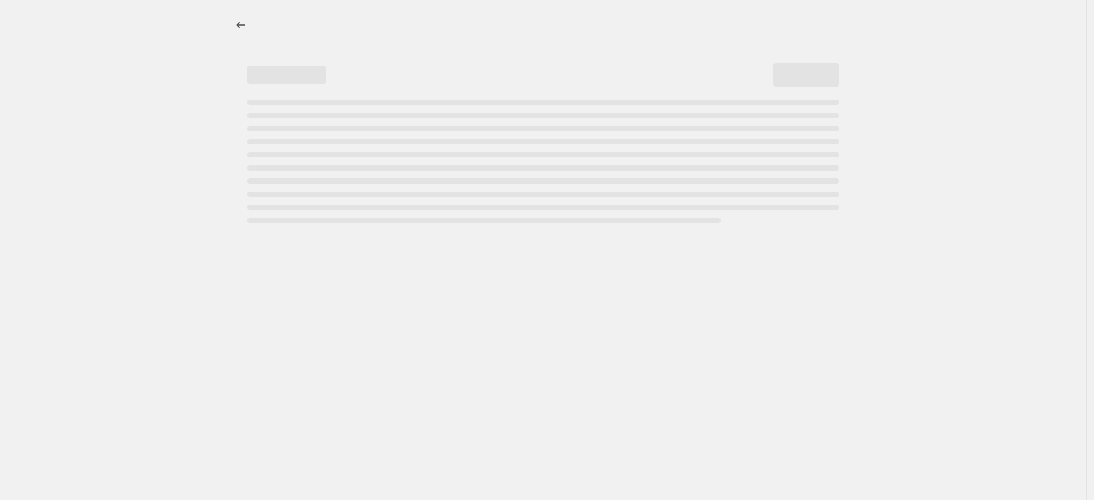
select select "percentage"
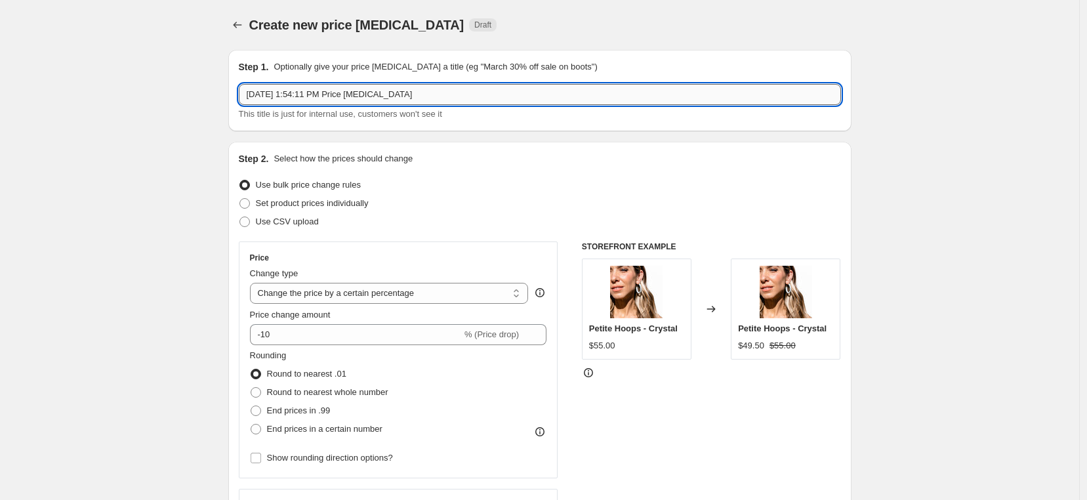
click at [314, 95] on input "Aug 18, 2025, 1:54:11 PM Price change job" at bounding box center [540, 94] width 602 height 21
drag, startPoint x: 511, startPoint y: 96, endPoint x: -10, endPoint y: 98, distance: 520.9
click at [0, 98] on html "Home Settings Plans Skip to content Create new price change job. This page is r…" at bounding box center [543, 250] width 1087 height 500
type input "[DATE] Sale 30%"
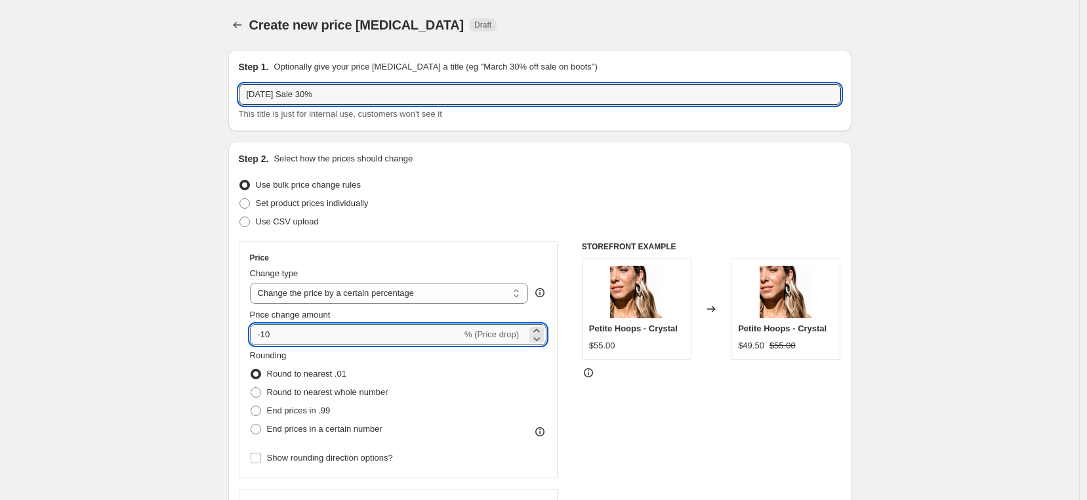
click at [324, 338] on input "-10" at bounding box center [356, 334] width 212 height 21
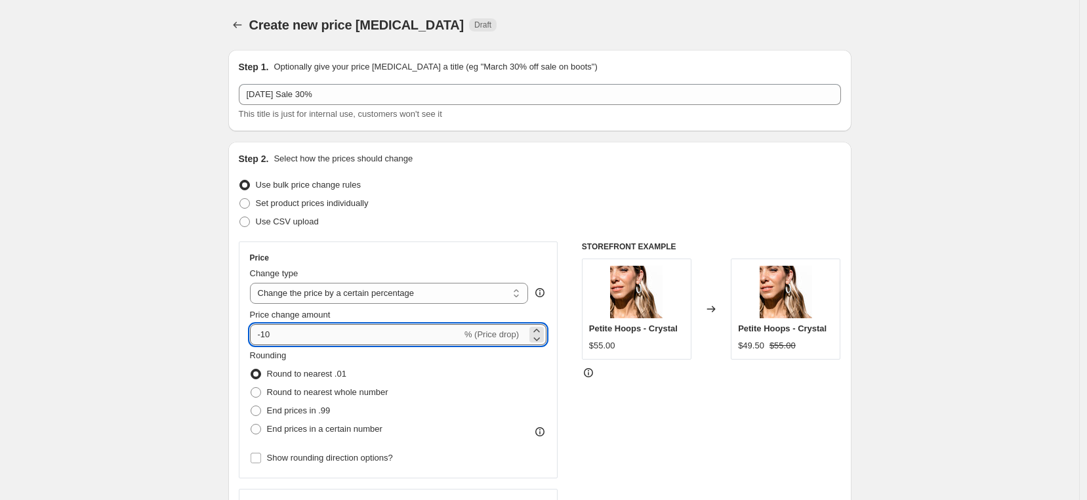
type input "-1"
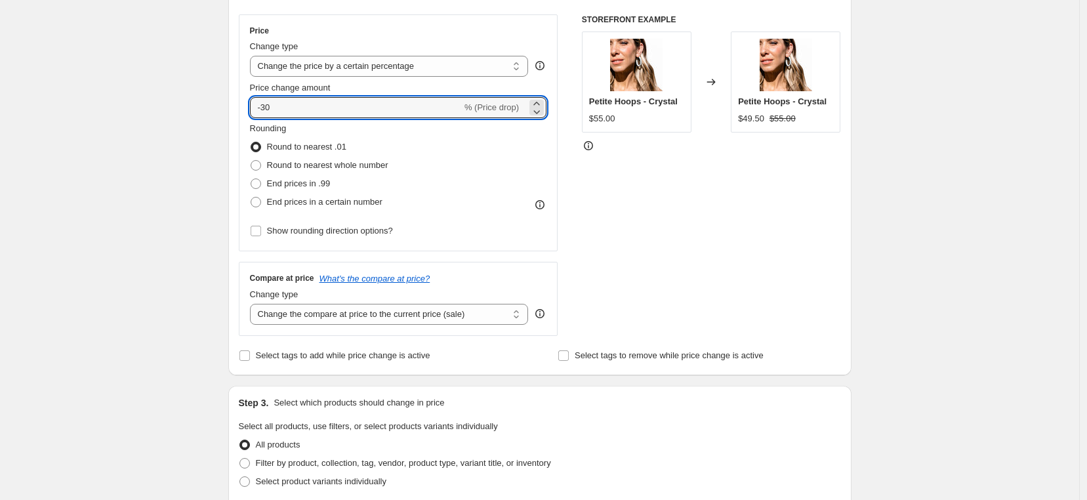
scroll to position [281, 0]
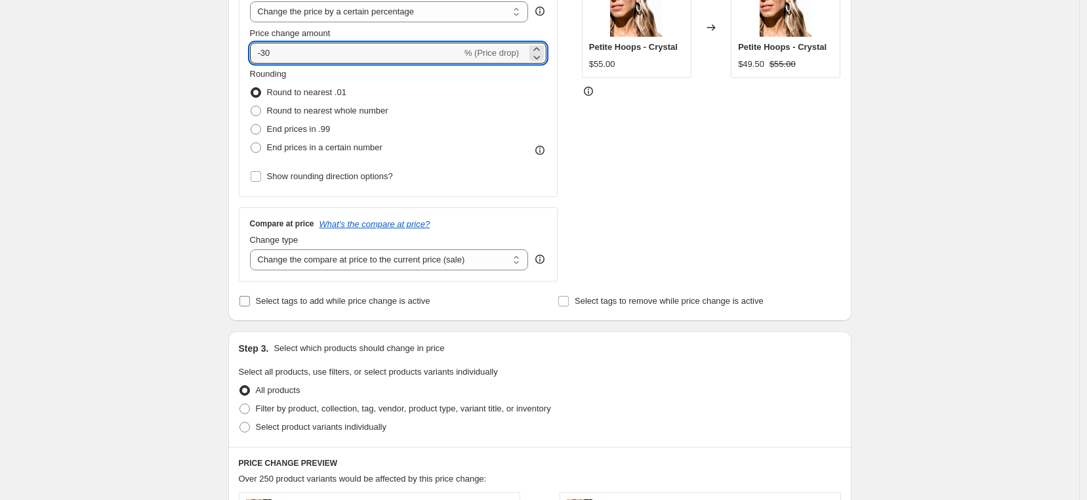
type input "-30"
click at [246, 301] on input "Select tags to add while price change is active" at bounding box center [244, 301] width 10 height 10
checkbox input "true"
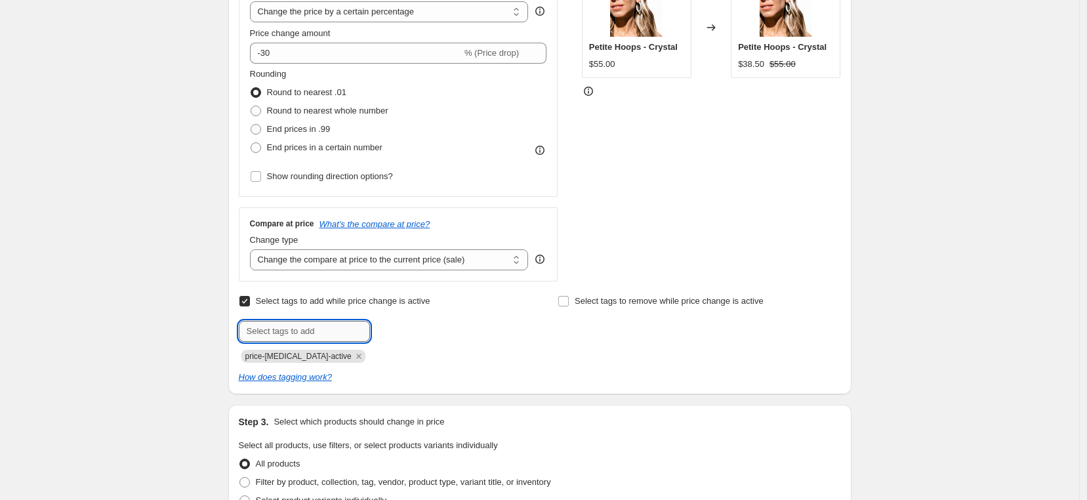
click at [308, 330] on input "text" at bounding box center [304, 331] width 131 height 21
type input "sale"
click at [403, 335] on span "Add sale" at bounding box center [397, 330] width 33 height 10
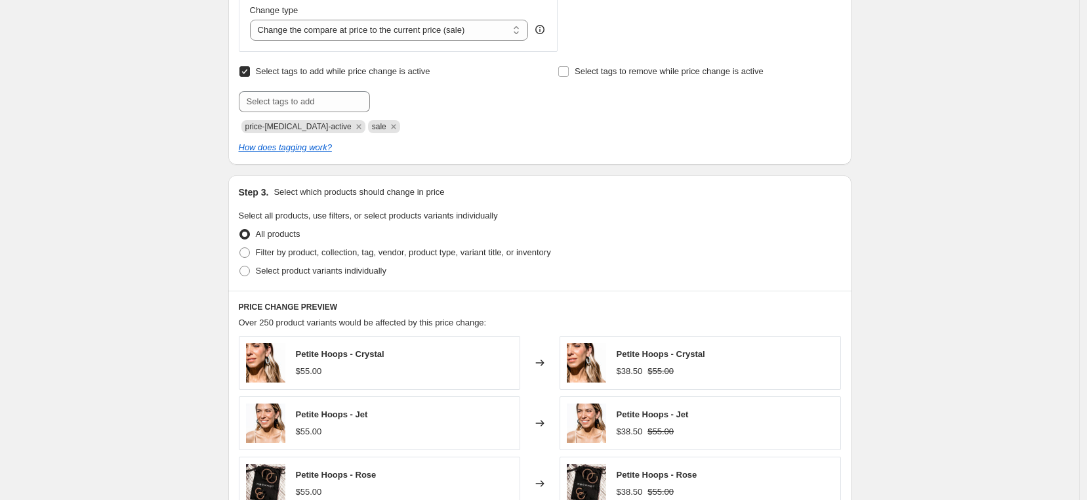
scroll to position [645, 0]
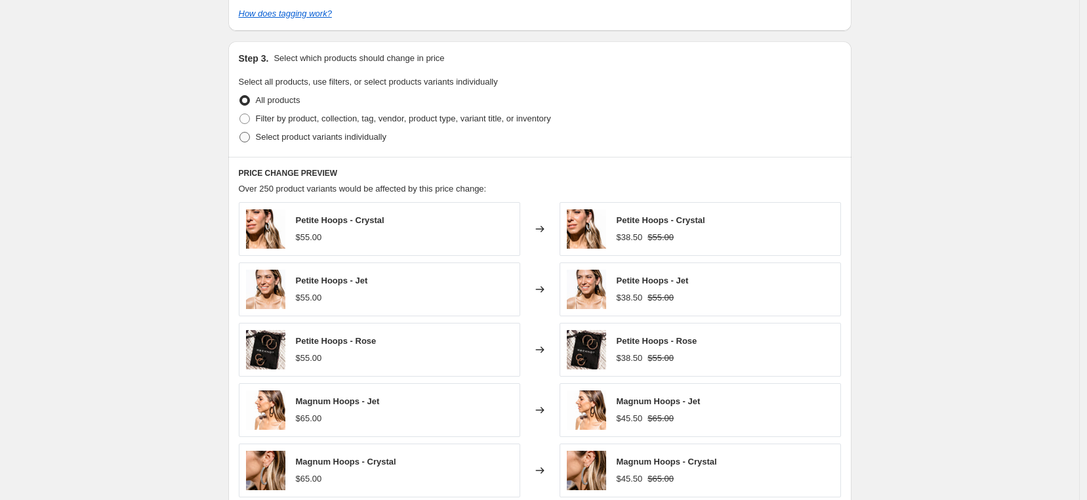
click at [249, 139] on span at bounding box center [244, 137] width 10 height 10
click at [240, 133] on input "Select product variants individually" at bounding box center [239, 132] width 1 height 1
radio input "true"
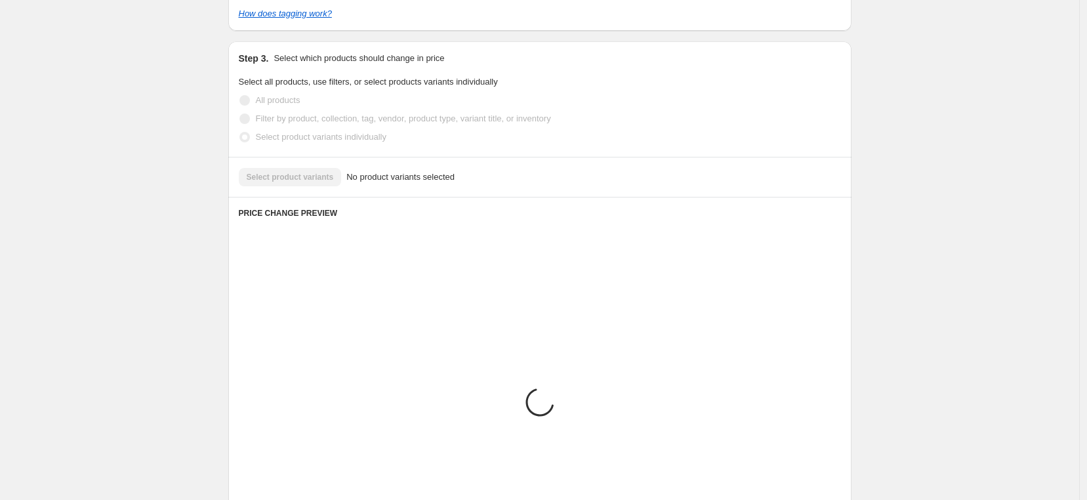
scroll to position [594, 0]
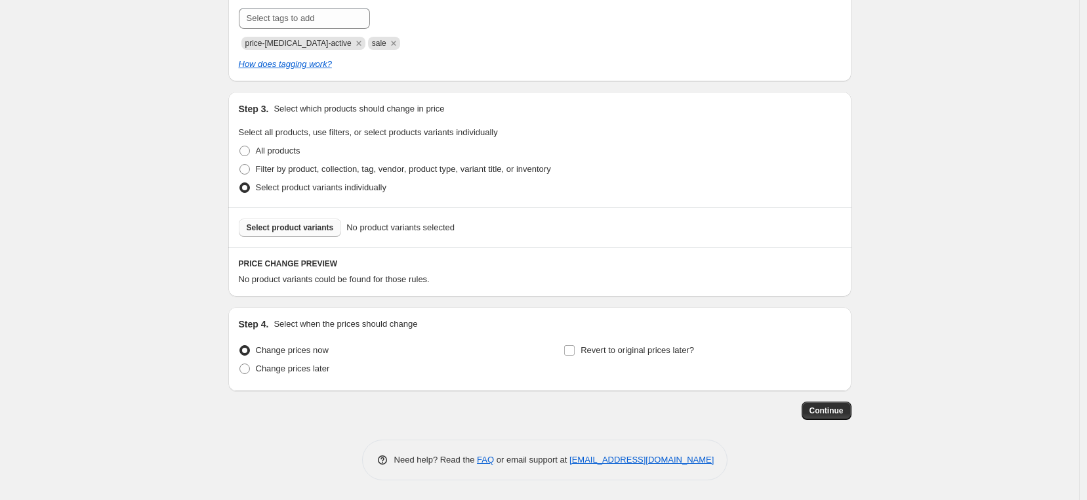
click at [310, 229] on span "Select product variants" at bounding box center [290, 227] width 87 height 10
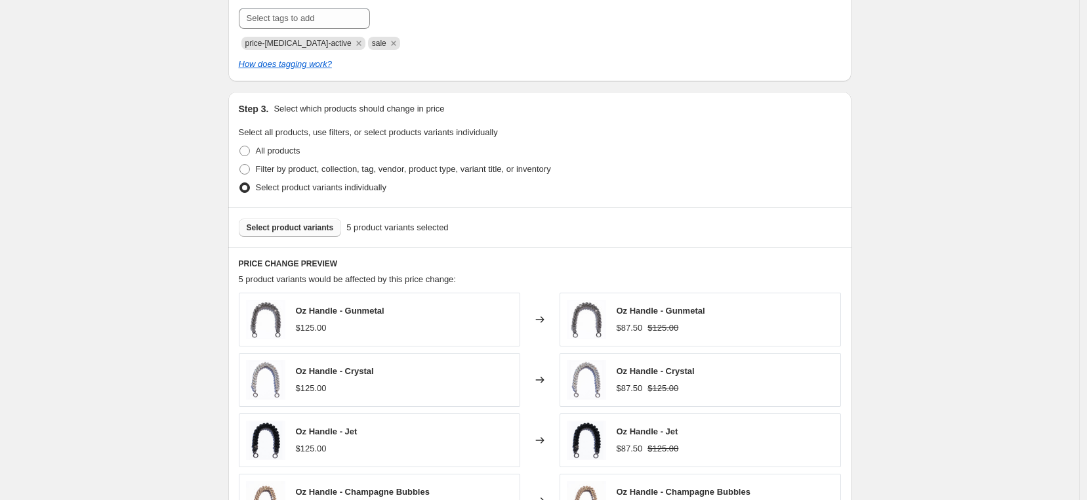
click at [294, 232] on span "Select product variants" at bounding box center [290, 227] width 87 height 10
click at [329, 228] on span "Select product variants" at bounding box center [290, 227] width 87 height 10
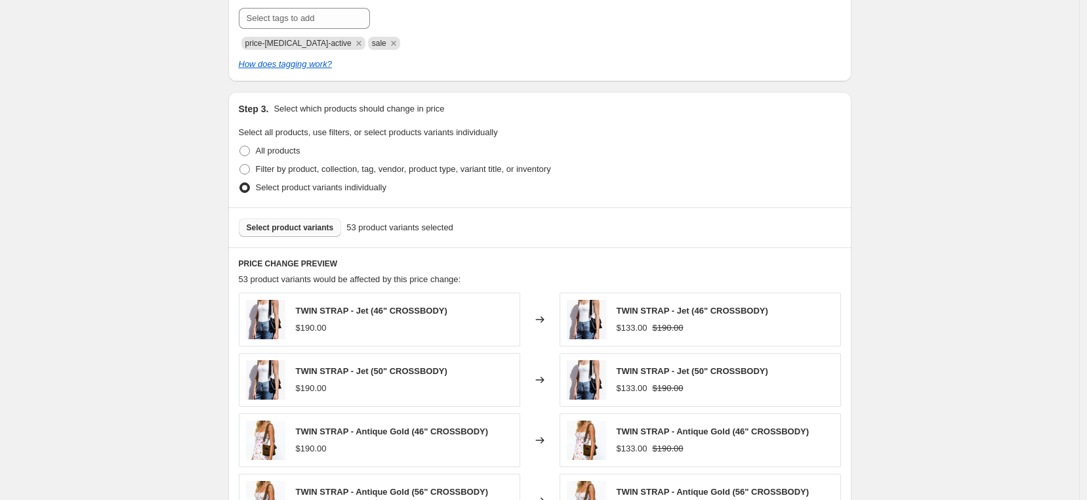
click at [325, 229] on span "Select product variants" at bounding box center [290, 227] width 87 height 10
click at [311, 238] on div "Select product variants 73 product variants selected" at bounding box center [539, 227] width 623 height 40
click at [314, 230] on span "Select product variants" at bounding box center [290, 227] width 87 height 10
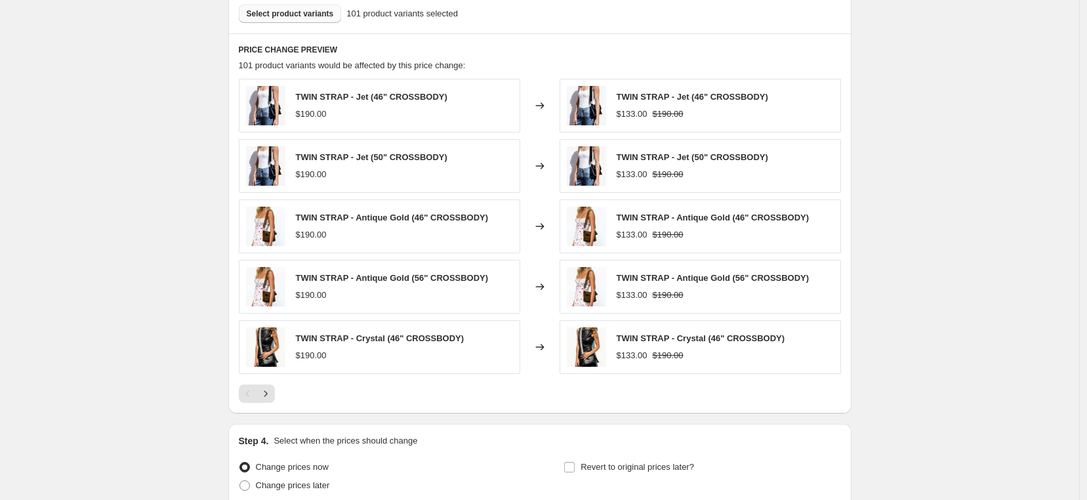
scroll to position [811, 0]
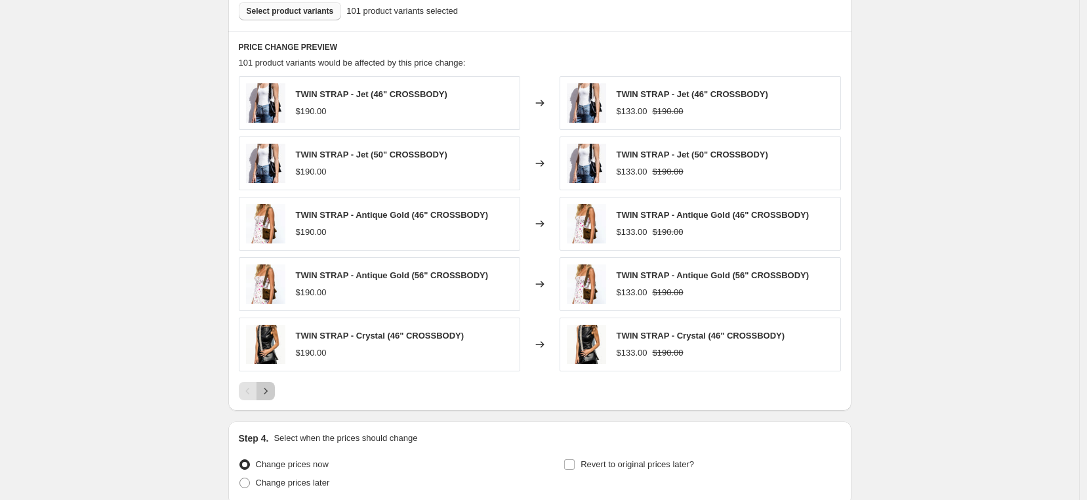
click at [272, 394] on icon "Next" at bounding box center [265, 390] width 13 height 13
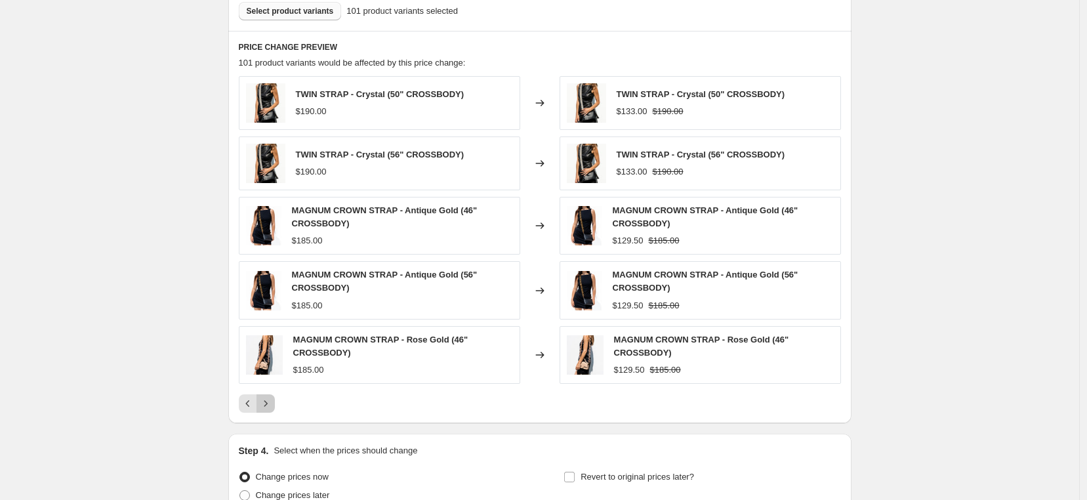
click at [272, 394] on button "Next" at bounding box center [266, 403] width 18 height 18
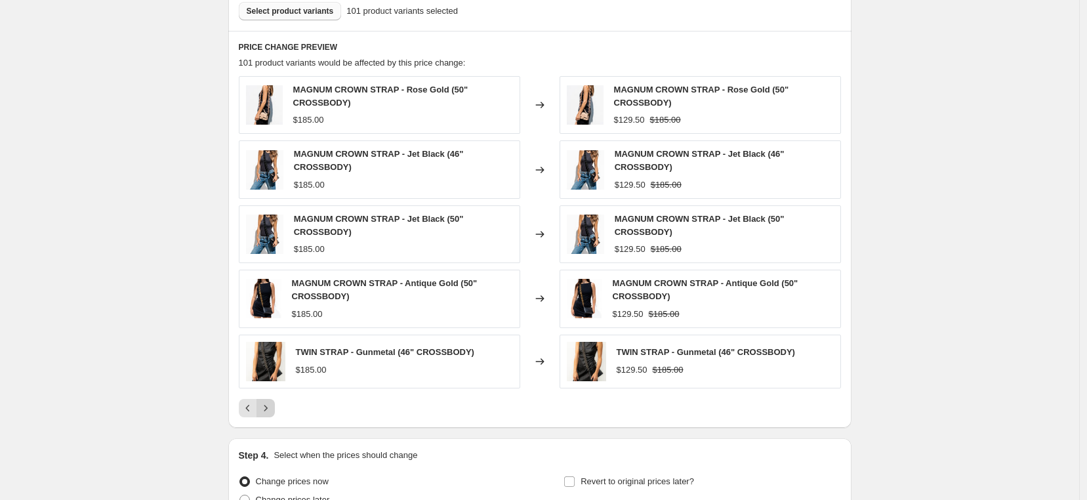
click at [272, 394] on div "MAGNUM CROWN STRAP - Rose Gold (50" CROSSBODY) $185.00 Changed to MAGNUM CROWN …" at bounding box center [540, 246] width 602 height 341
click at [270, 407] on icon "Next" at bounding box center [265, 408] width 13 height 13
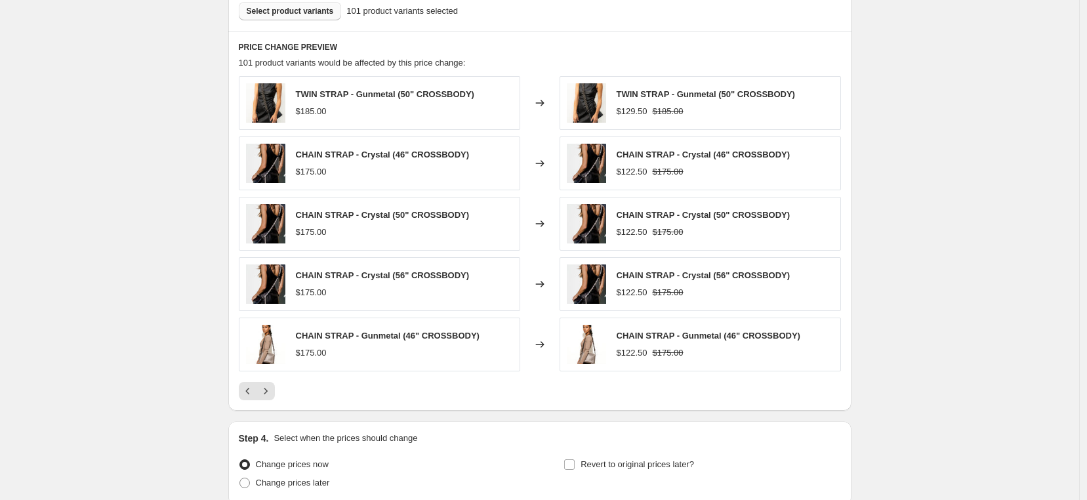
click at [269, 407] on div "PRICE CHANGE PREVIEW 101 product variants would be affected by this price chang…" at bounding box center [539, 221] width 623 height 380
click at [270, 395] on icon "Next" at bounding box center [265, 390] width 13 height 13
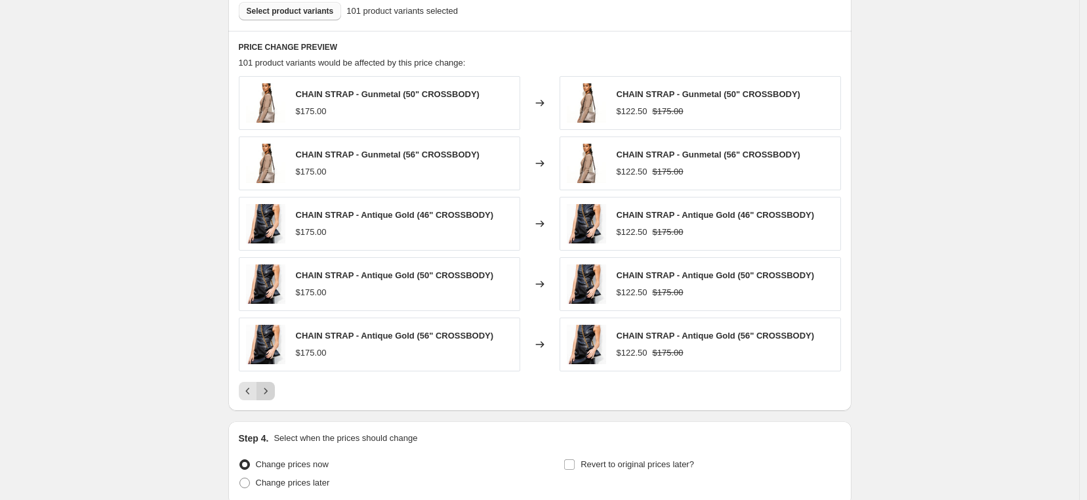
click at [270, 394] on icon "Next" at bounding box center [265, 390] width 13 height 13
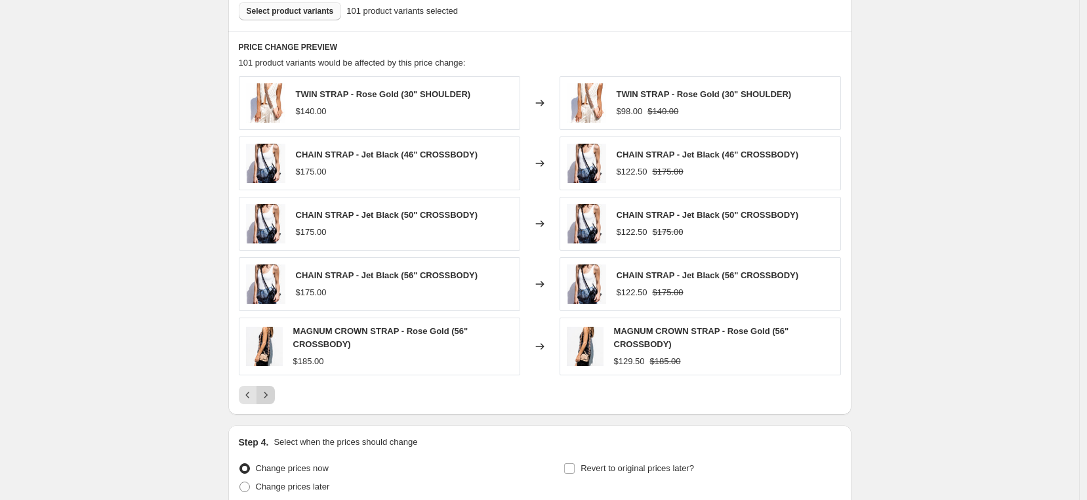
click at [267, 394] on icon "Next" at bounding box center [265, 395] width 3 height 6
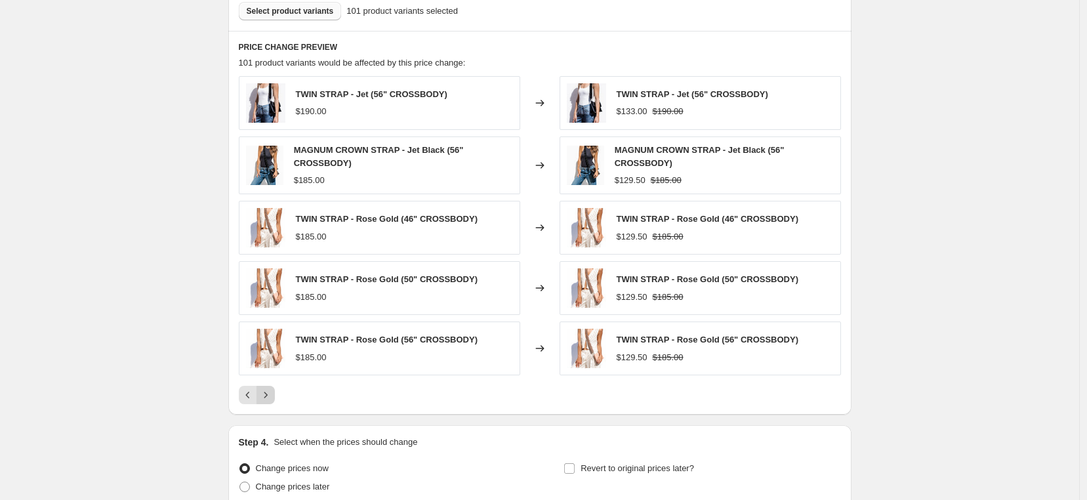
click at [267, 394] on icon "Next" at bounding box center [265, 395] width 3 height 6
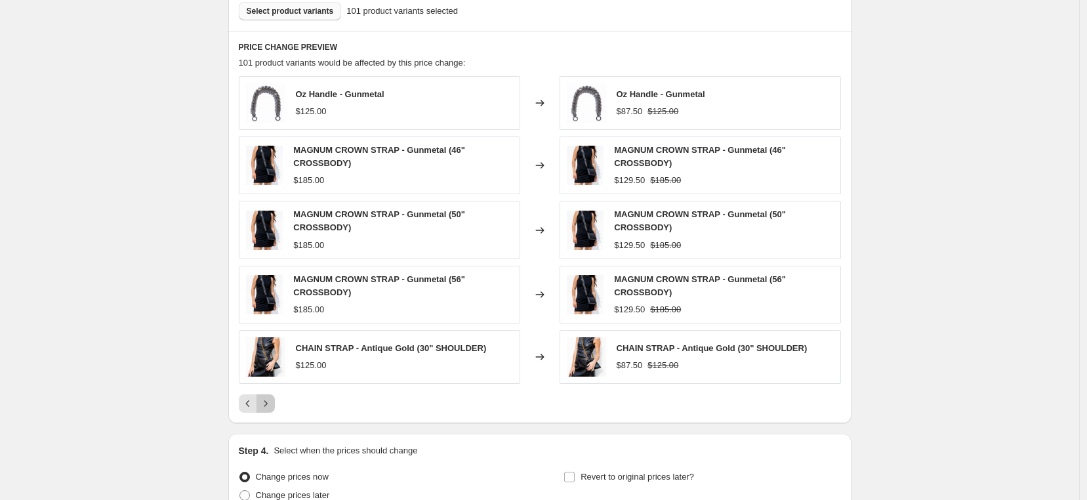
click at [270, 394] on button "Next" at bounding box center [266, 403] width 18 height 18
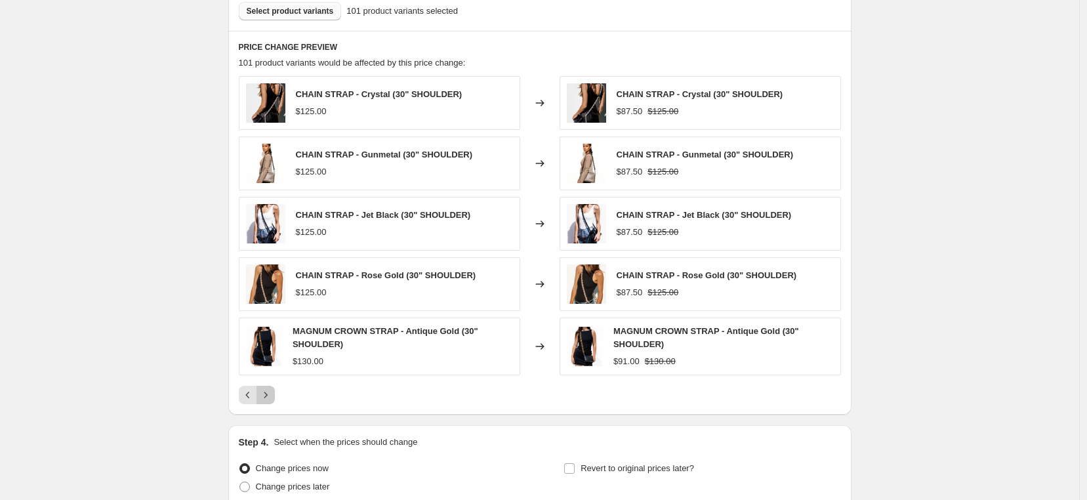
click at [268, 394] on icon "Next" at bounding box center [265, 394] width 13 height 13
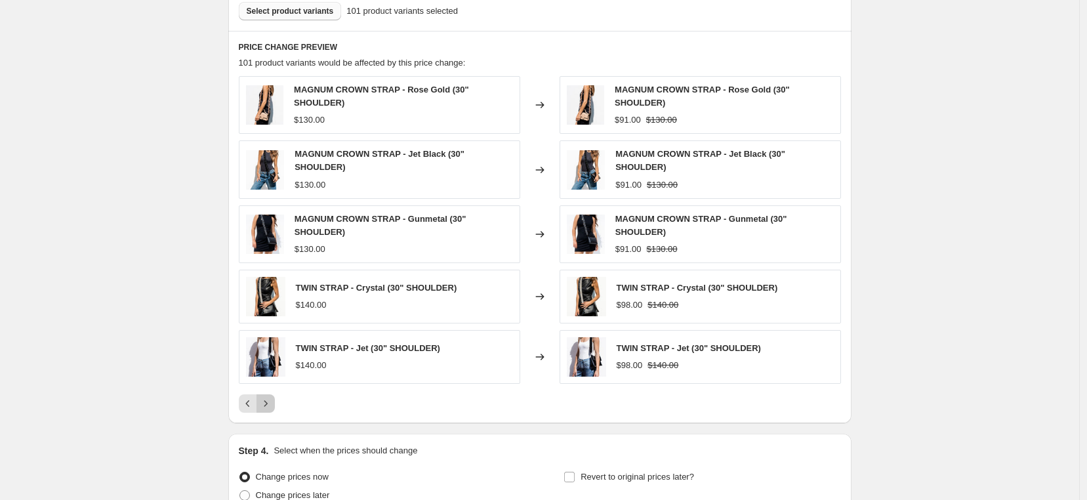
click at [268, 395] on button "Next" at bounding box center [266, 403] width 18 height 18
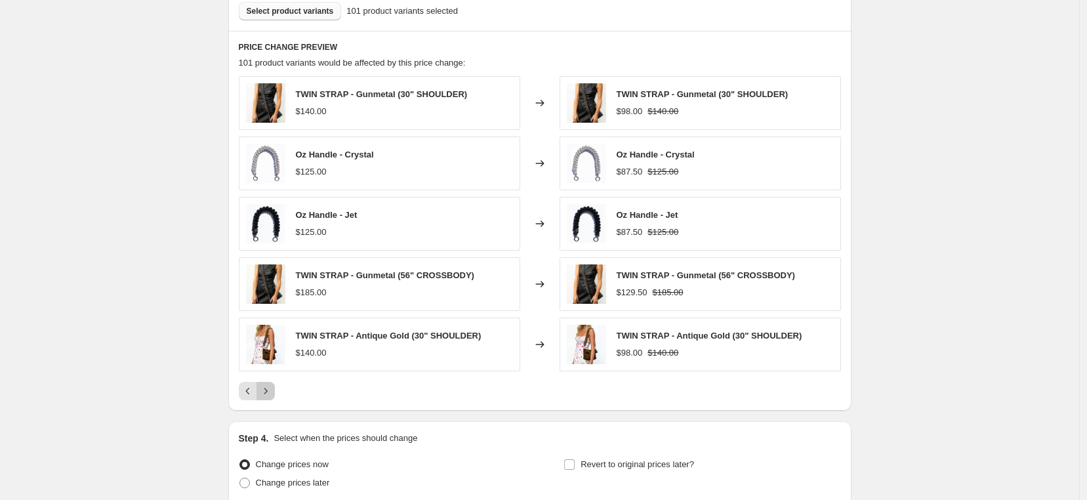
click at [267, 395] on icon "Next" at bounding box center [265, 390] width 13 height 13
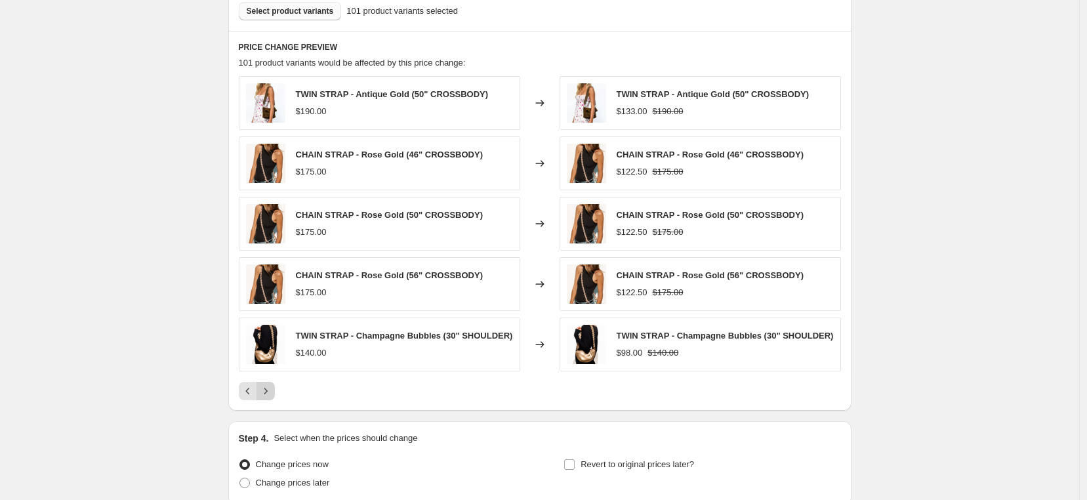
click at [267, 395] on icon "Next" at bounding box center [265, 390] width 13 height 13
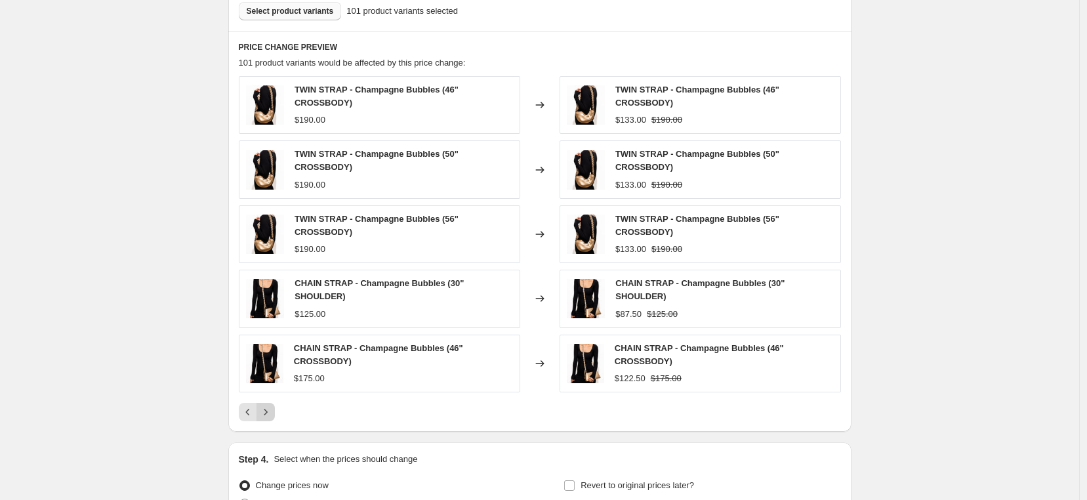
click at [267, 395] on div "TWIN STRAP - Champagne Bubbles (46" CROSSBODY) $190.00 Changed to TWIN STRAP - …" at bounding box center [540, 248] width 602 height 345
click at [260, 406] on button "Next" at bounding box center [266, 412] width 18 height 18
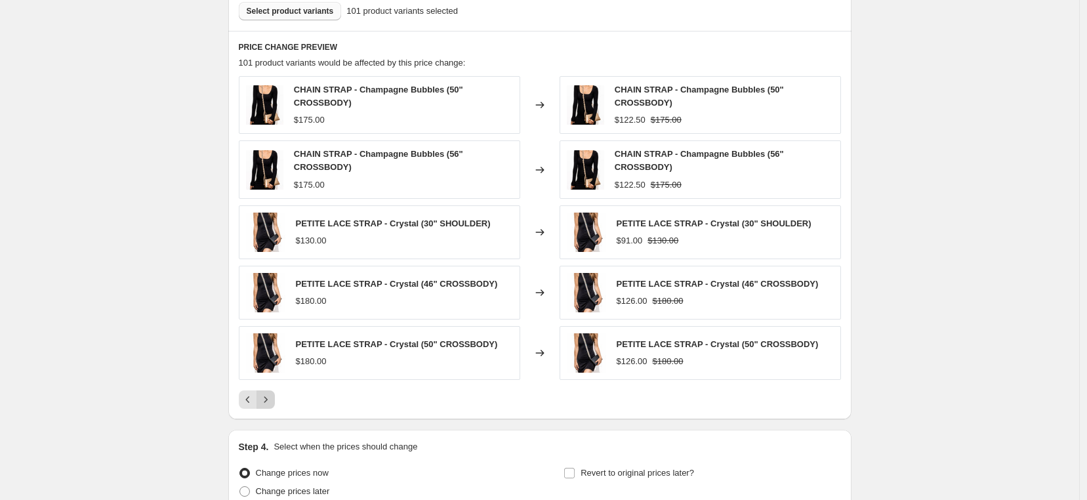
click at [265, 404] on icon "Next" at bounding box center [265, 399] width 13 height 13
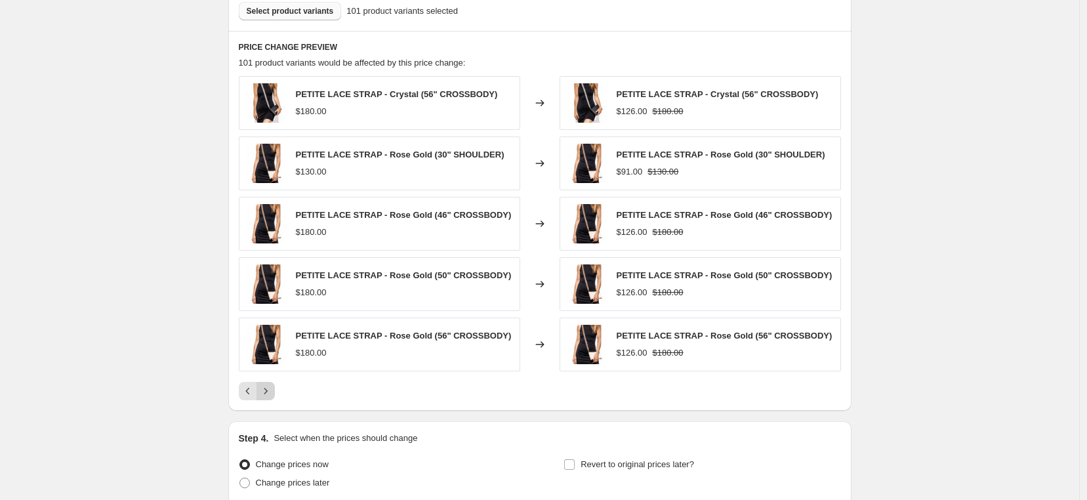
click at [267, 398] on button "Next" at bounding box center [266, 391] width 18 height 18
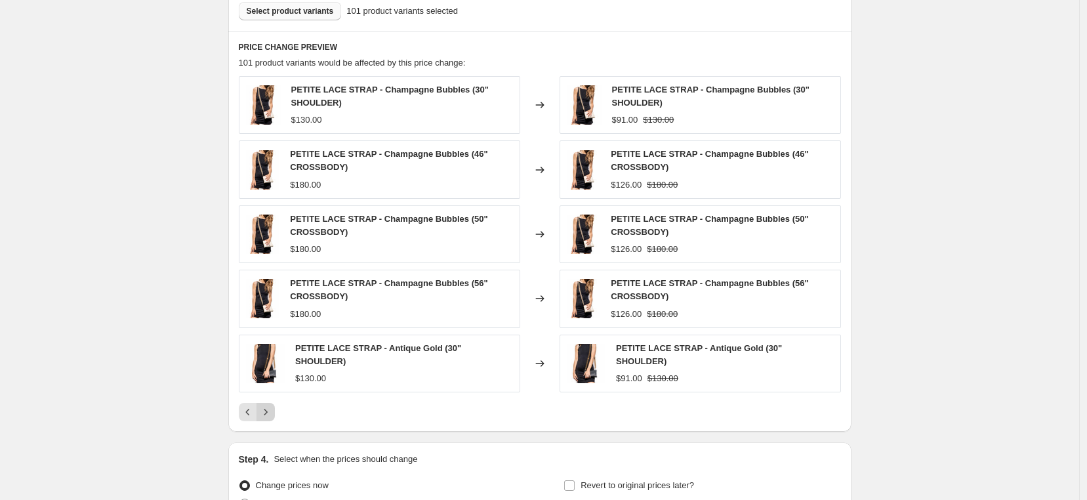
click at [267, 398] on div "PETITE LACE STRAP - Champagne Bubbles (30" SHOULDER) $130.00 Changed to PETITE …" at bounding box center [540, 248] width 602 height 345
click at [275, 417] on button "Next" at bounding box center [266, 412] width 18 height 18
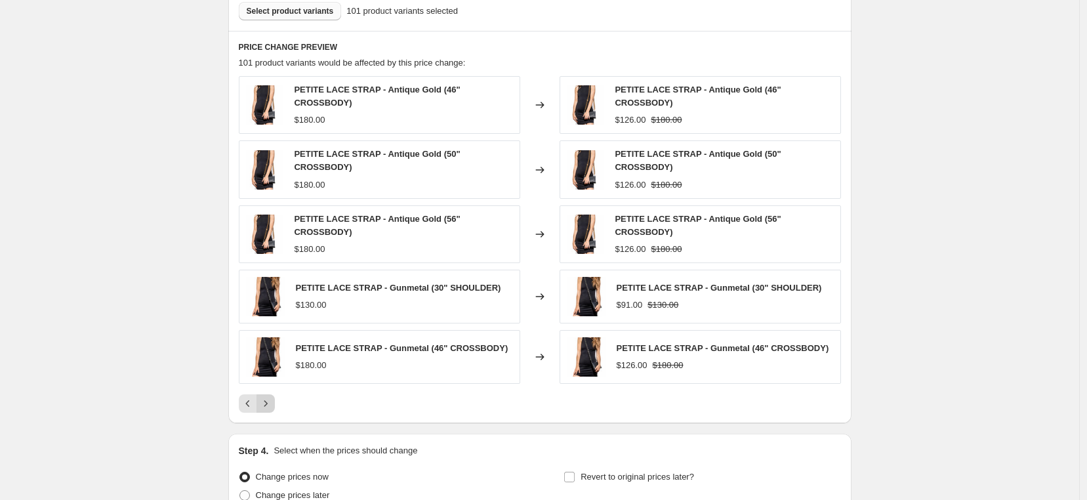
click at [271, 403] on icon "Next" at bounding box center [265, 403] width 13 height 13
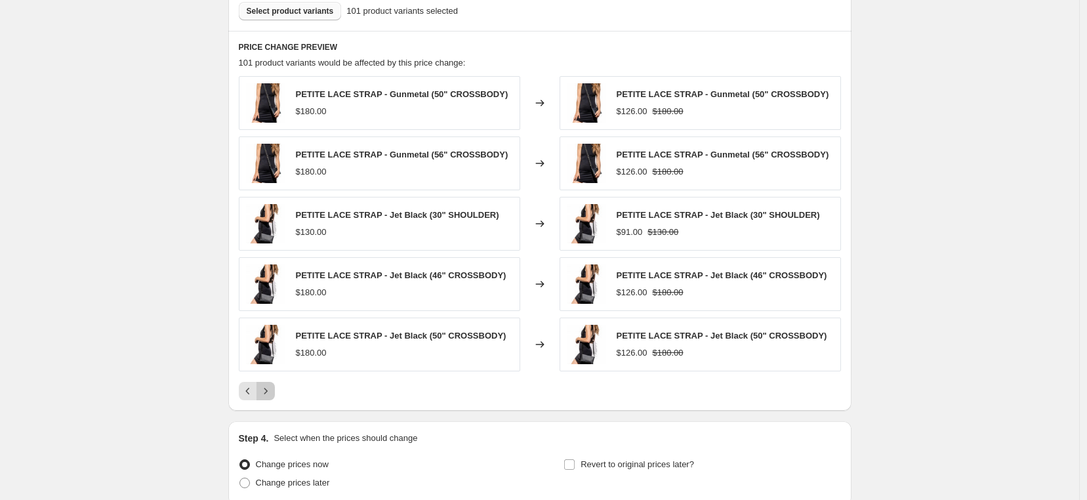
click at [271, 386] on icon "Next" at bounding box center [265, 390] width 13 height 13
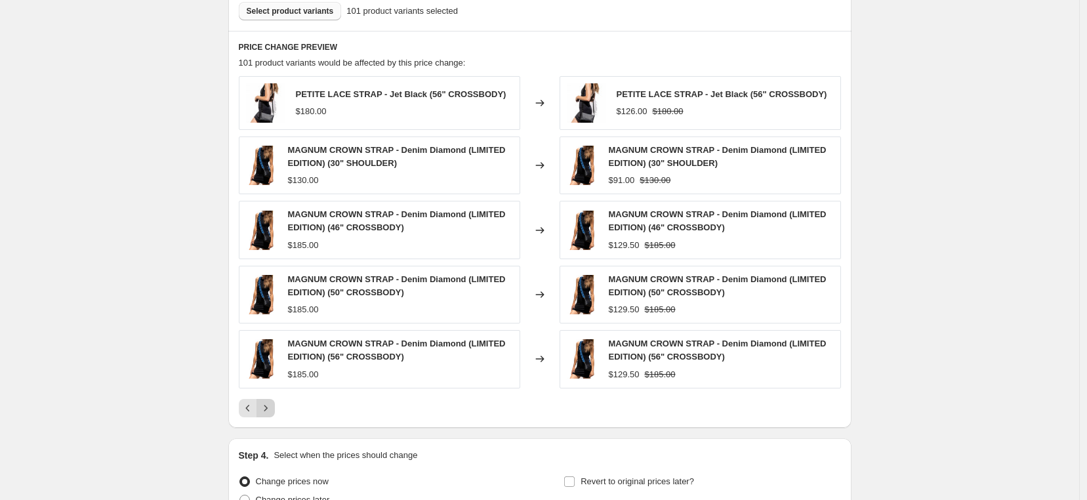
click at [271, 386] on div "MAGNUM CROWN STRAP - Denim Diamond (LIMITED EDITION) (56" CROSSBODY) $185.00" at bounding box center [379, 359] width 281 height 58
click at [272, 407] on icon "Next" at bounding box center [265, 408] width 13 height 13
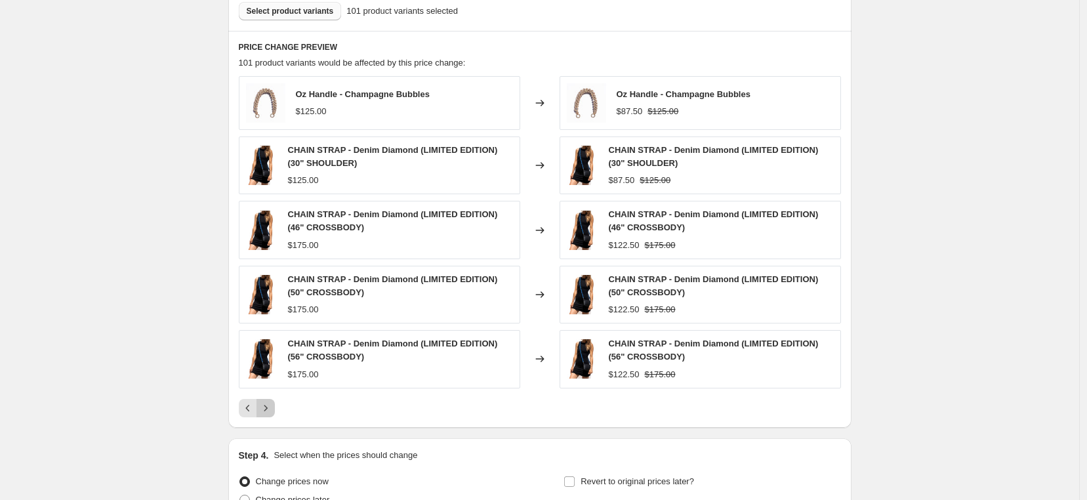
click at [271, 407] on icon "Next" at bounding box center [265, 408] width 13 height 13
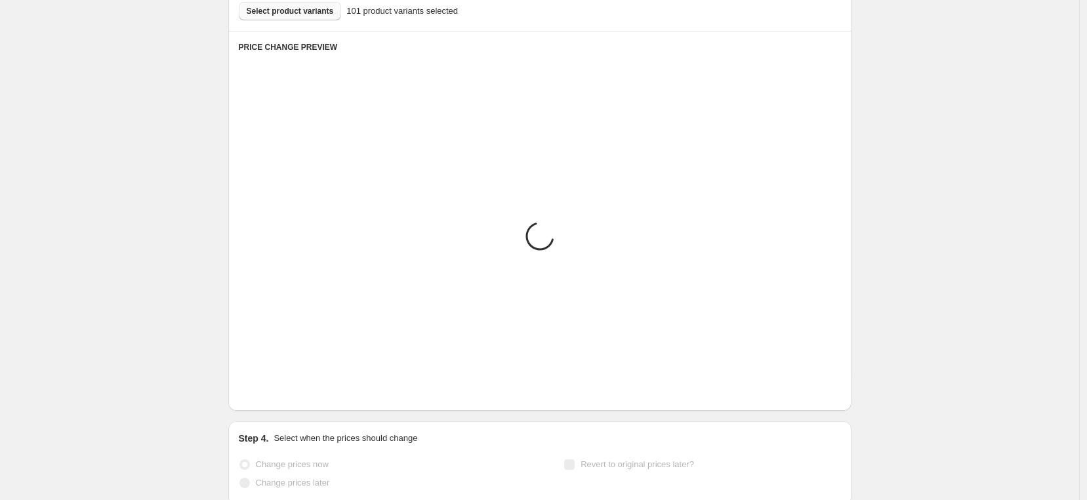
scroll to position [684, 0]
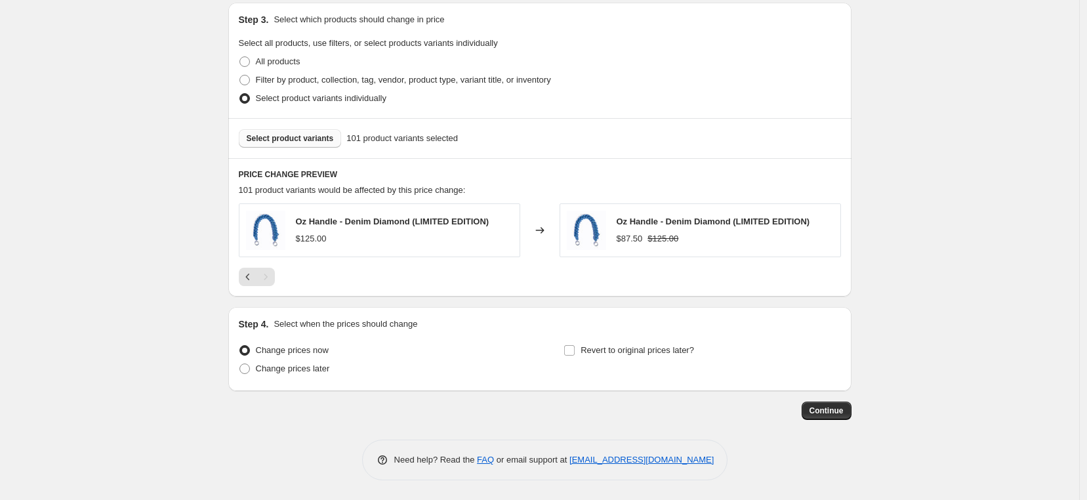
click at [289, 138] on span "Select product variants" at bounding box center [290, 138] width 87 height 10
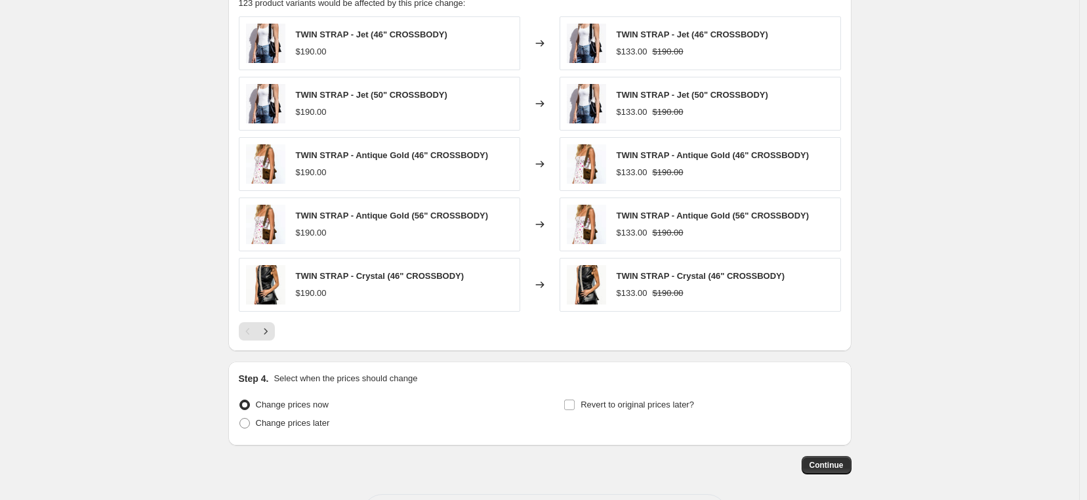
scroll to position [925, 0]
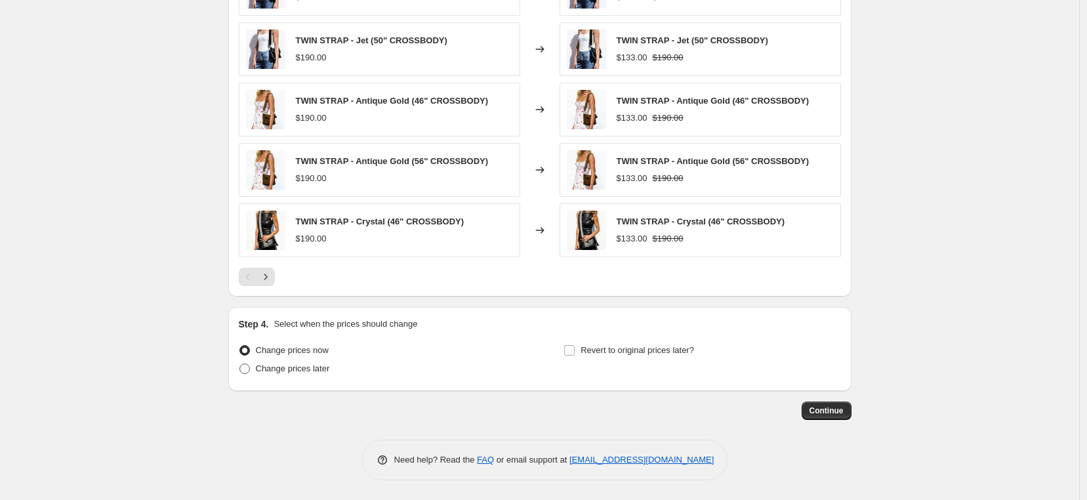
click at [249, 368] on span at bounding box center [244, 368] width 10 height 10
click at [240, 364] on input "Change prices later" at bounding box center [239, 363] width 1 height 1
radio input "true"
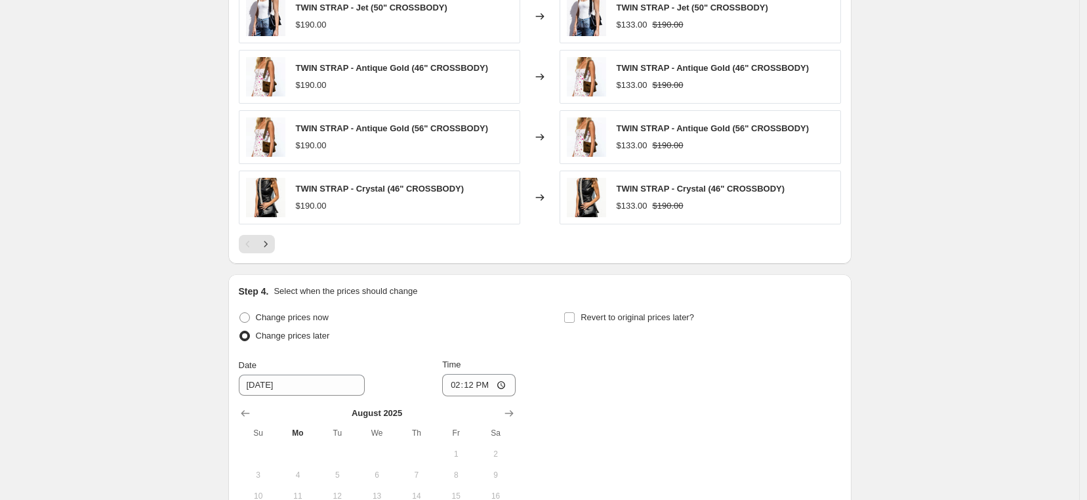
scroll to position [1170, 0]
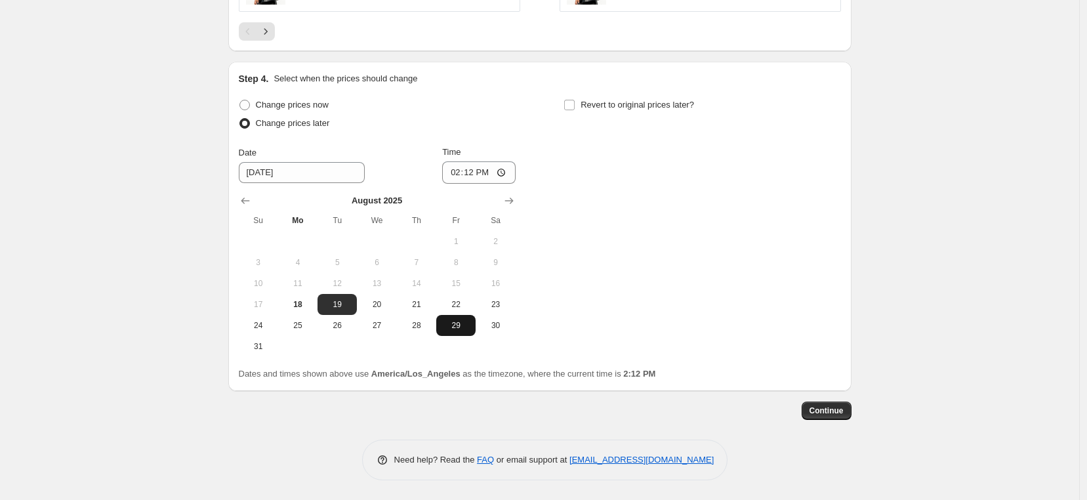
click at [466, 324] on span "29" at bounding box center [456, 325] width 29 height 10
type input "[DATE]"
click at [461, 157] on span "Time" at bounding box center [451, 152] width 18 height 10
click at [461, 161] on input "14:12" at bounding box center [478, 172] width 73 height 22
click at [463, 169] on input "14:12" at bounding box center [478, 172] width 73 height 22
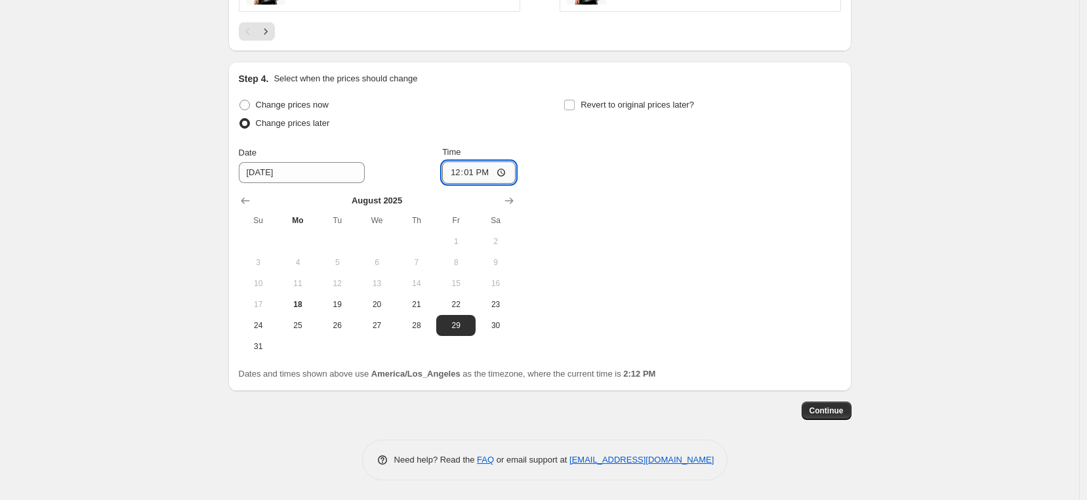
type input "00:01"
click at [575, 106] on input "Revert to original prices later?" at bounding box center [569, 105] width 10 height 10
checkbox input "true"
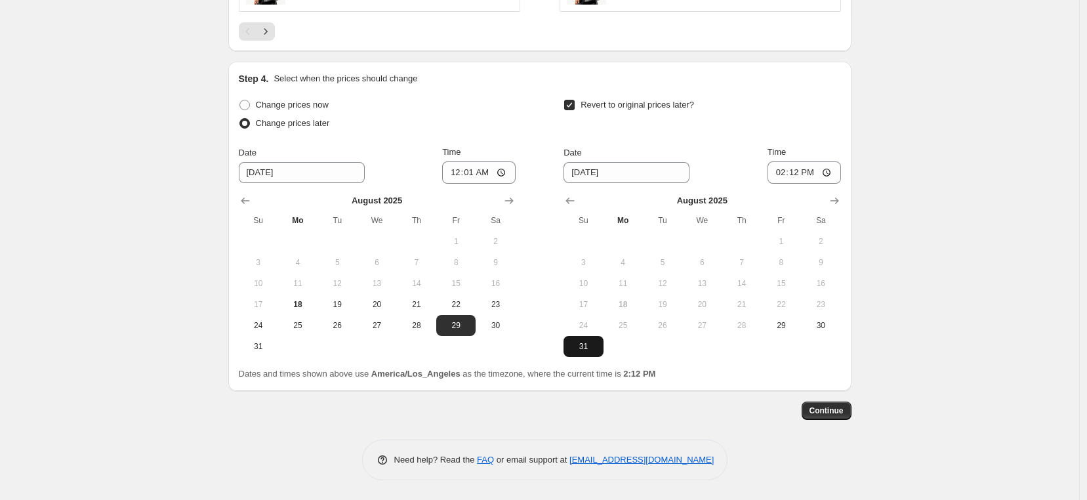
click at [592, 339] on button "31" at bounding box center [583, 346] width 39 height 21
type input "[DATE]"
click at [793, 171] on input "14:12" at bounding box center [804, 172] width 73 height 22
click at [785, 170] on input "14:12" at bounding box center [804, 172] width 73 height 22
click at [783, 176] on input "14:12" at bounding box center [804, 172] width 73 height 22
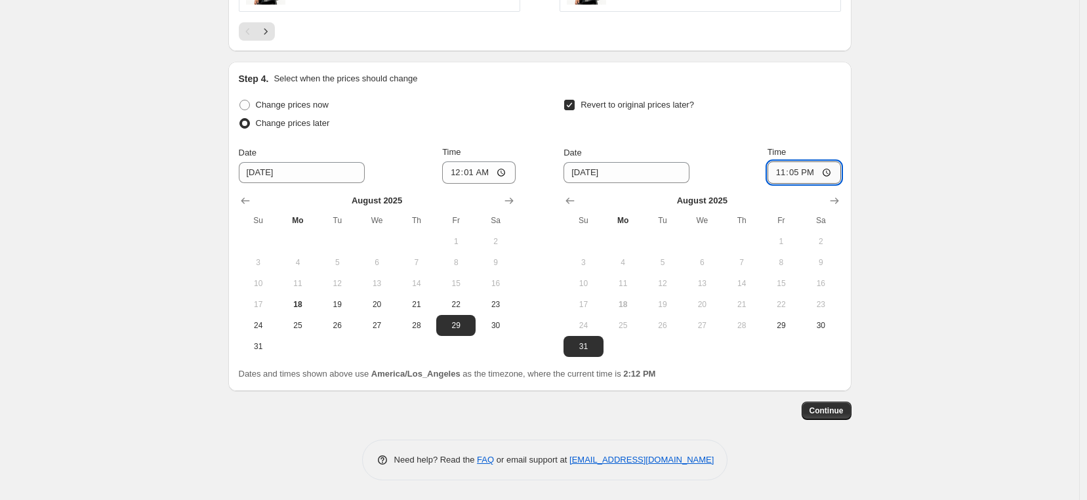
type input "23:59"
click at [843, 416] on button "Continue" at bounding box center [827, 411] width 50 height 18
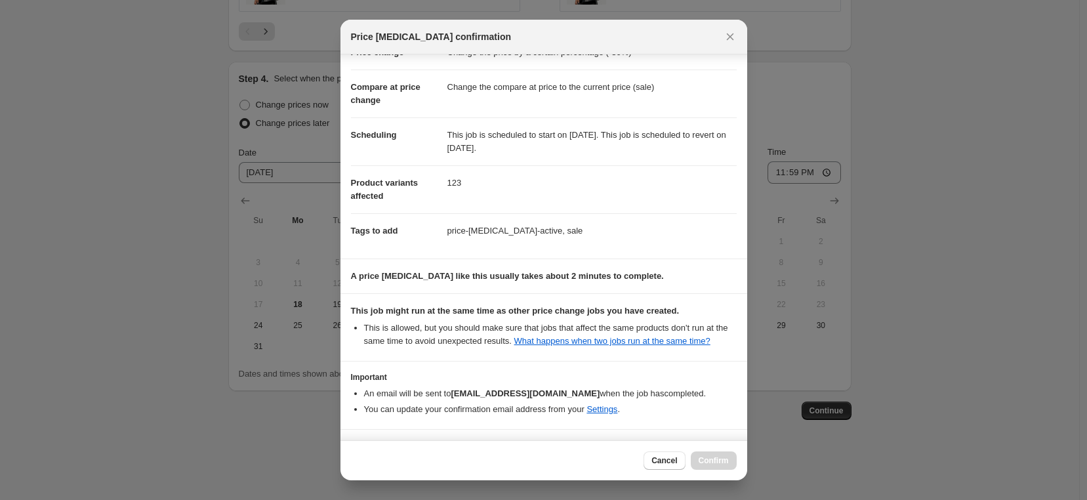
scroll to position [98, 0]
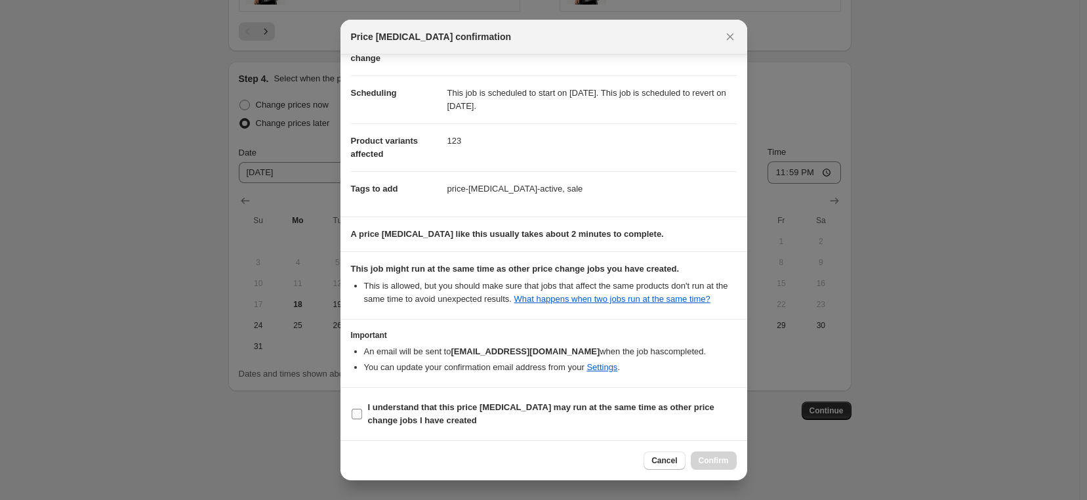
click at [359, 411] on input "I understand that this price [MEDICAL_DATA] may run at the same time as other p…" at bounding box center [357, 414] width 10 height 10
checkbox input "true"
click at [709, 460] on span "Confirm" at bounding box center [714, 460] width 30 height 10
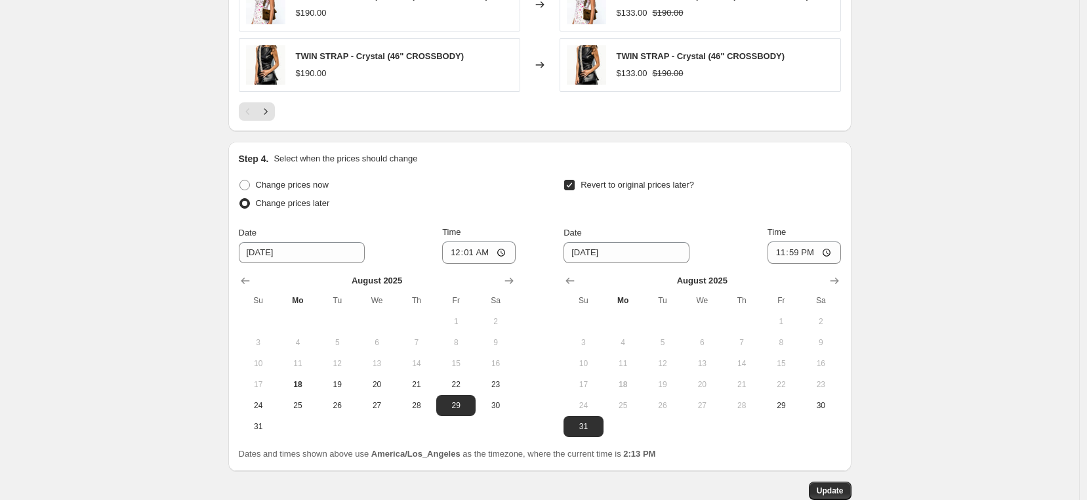
click at [831, 484] on button "Update" at bounding box center [830, 491] width 43 height 18
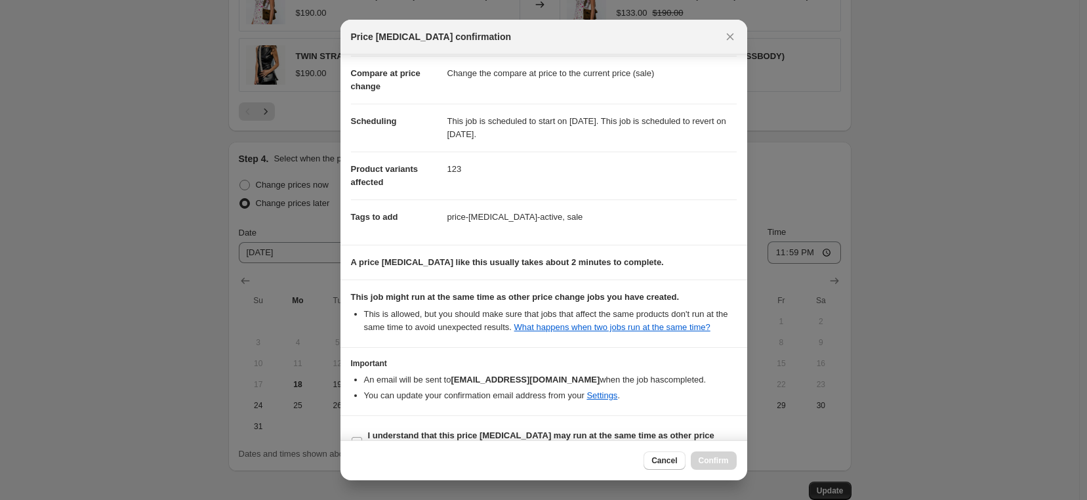
scroll to position [98, 0]
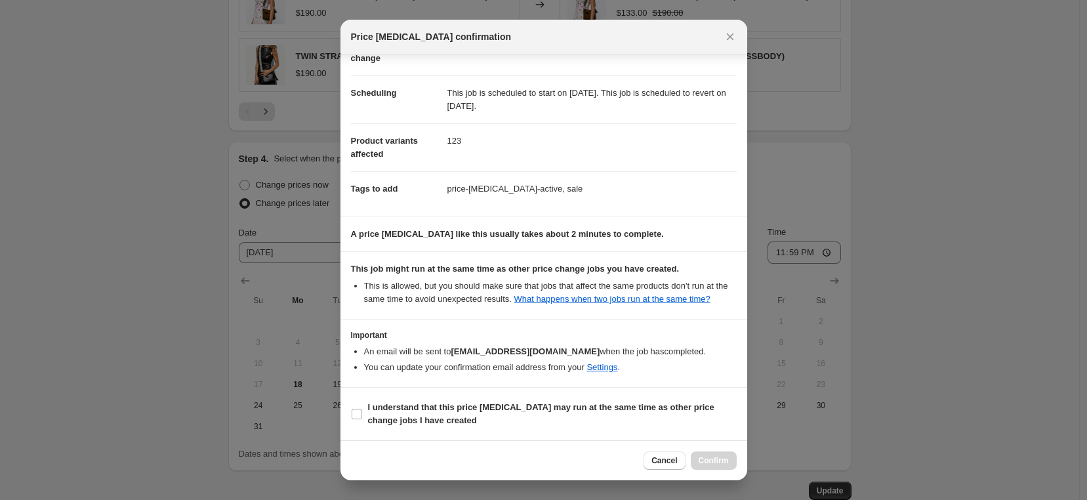
drag, startPoint x: 359, startPoint y: 411, endPoint x: 516, endPoint y: 443, distance: 159.9
click at [360, 412] on input "I understand that this price [MEDICAL_DATA] may run at the same time as other p…" at bounding box center [357, 414] width 10 height 10
checkbox input "true"
click at [709, 457] on span "Confirm" at bounding box center [714, 460] width 30 height 10
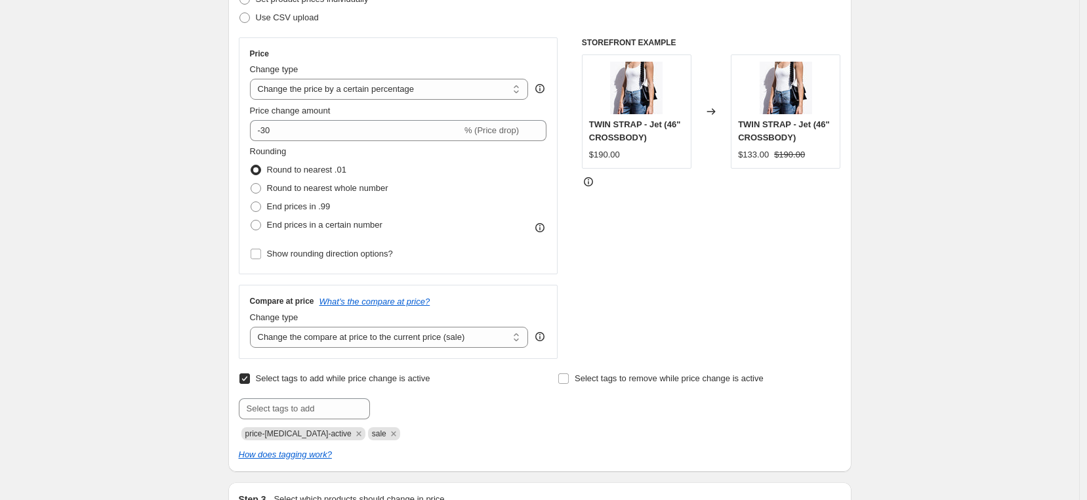
scroll to position [0, 0]
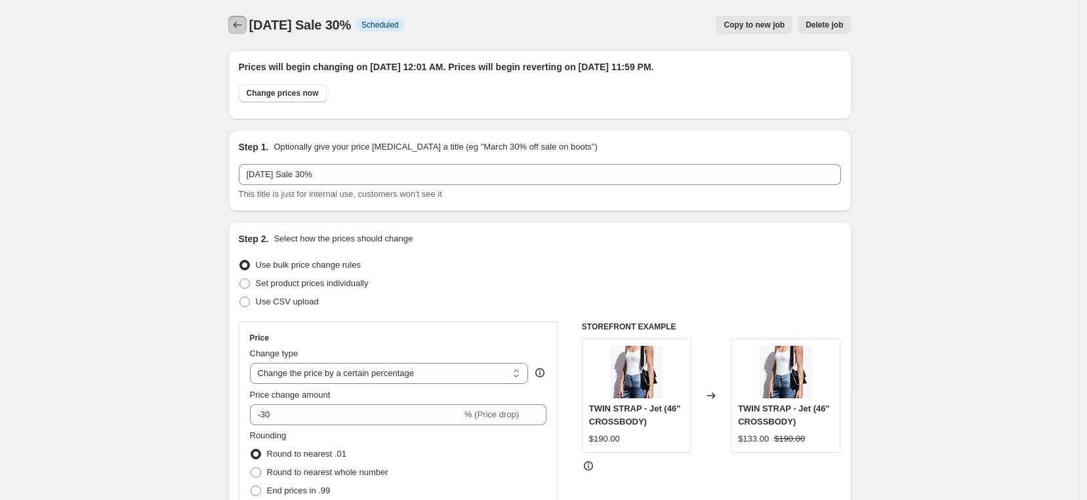
click at [244, 28] on icon "Price change jobs" at bounding box center [237, 24] width 13 height 13
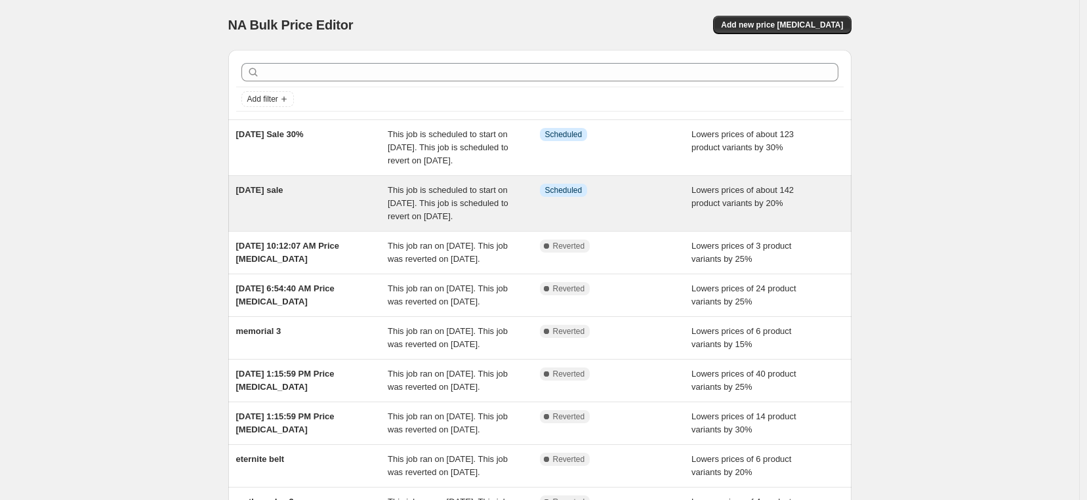
click at [316, 219] on div "[DATE] sale" at bounding box center [312, 203] width 152 height 39
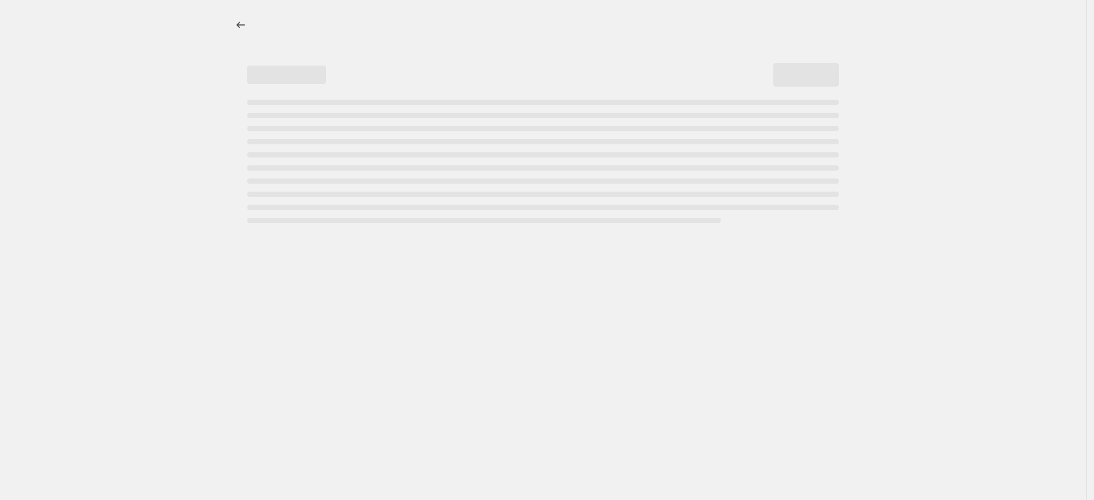
select select "percentage"
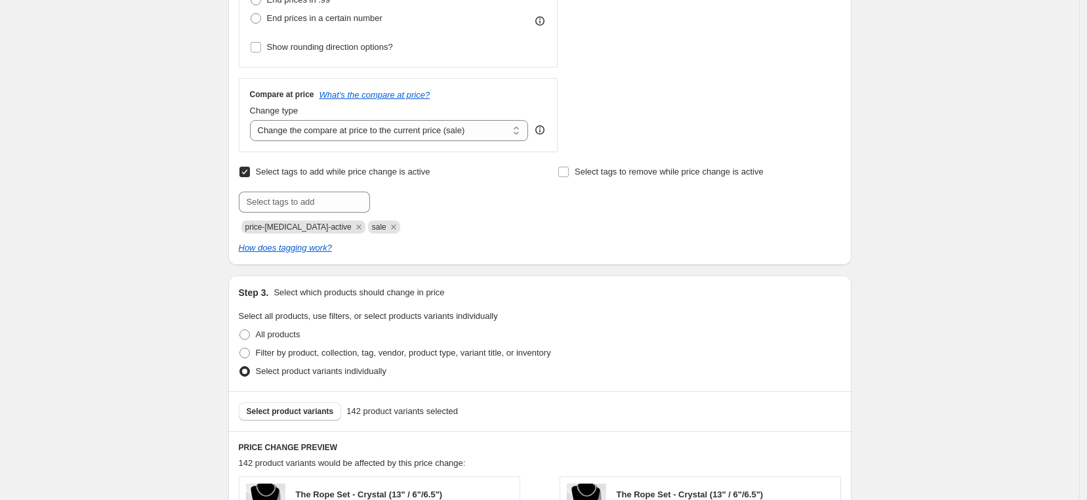
scroll to position [674, 0]
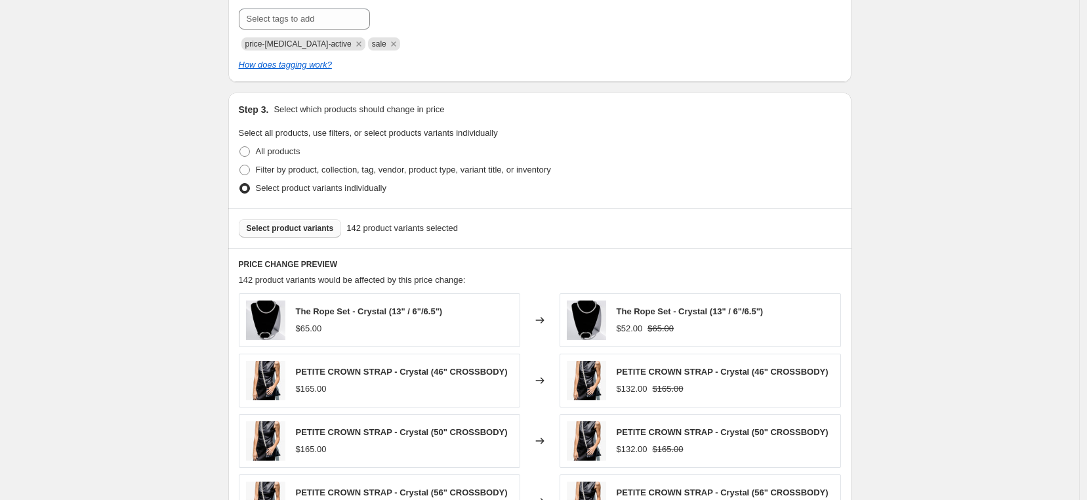
click at [325, 236] on button "Select product variants" at bounding box center [290, 228] width 103 height 18
click at [302, 237] on div "Select product variants 146 product variants selected" at bounding box center [539, 228] width 623 height 40
click at [302, 232] on span "Select product variants" at bounding box center [290, 228] width 87 height 10
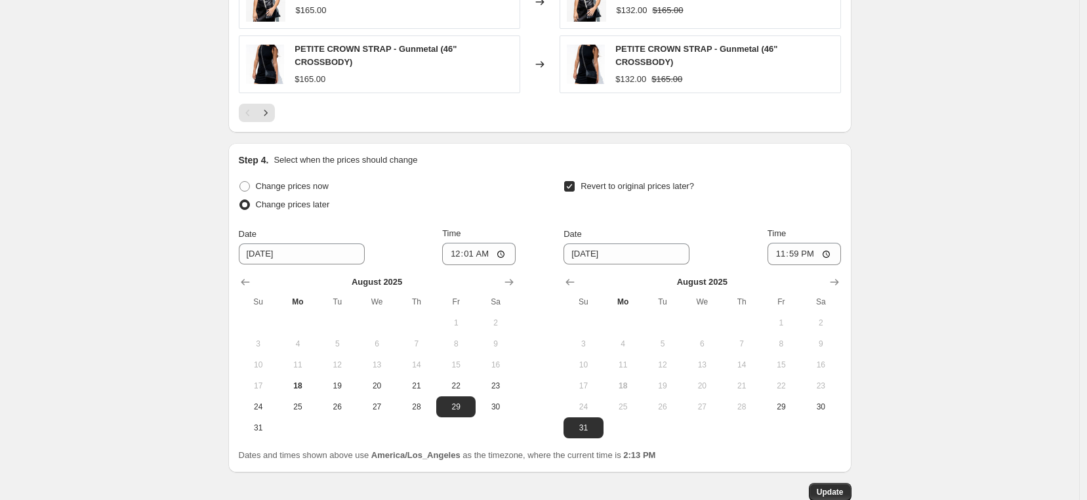
scroll to position [1254, 0]
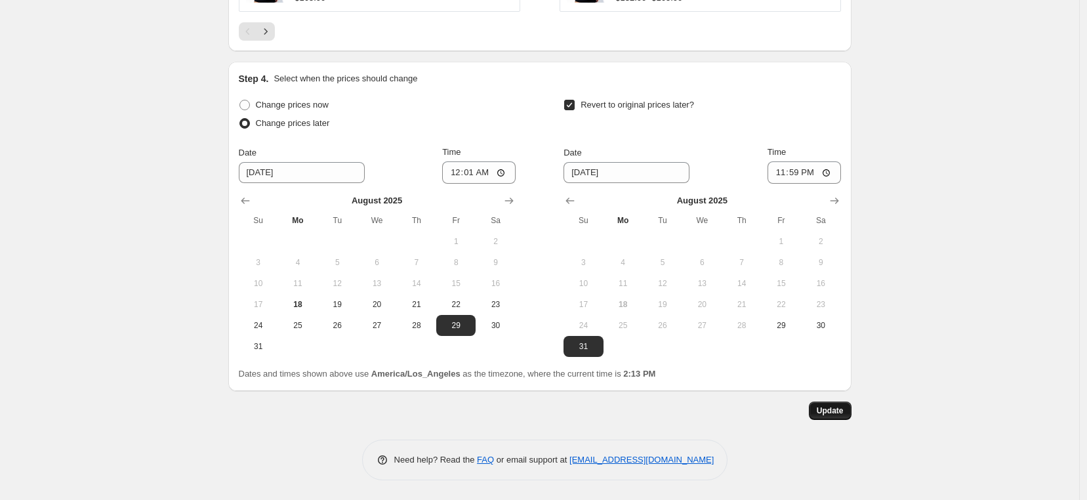
click at [851, 405] on button "Update" at bounding box center [830, 411] width 43 height 18
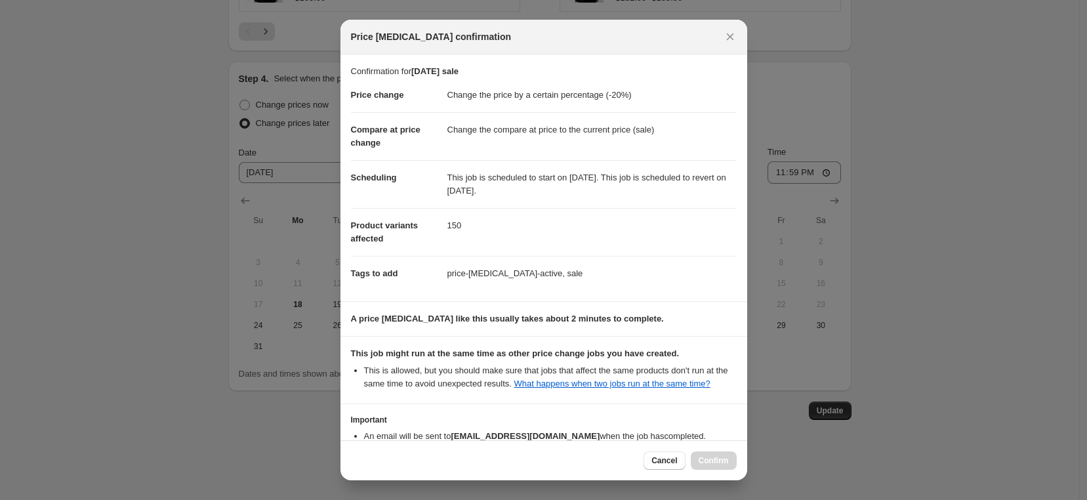
scroll to position [98, 0]
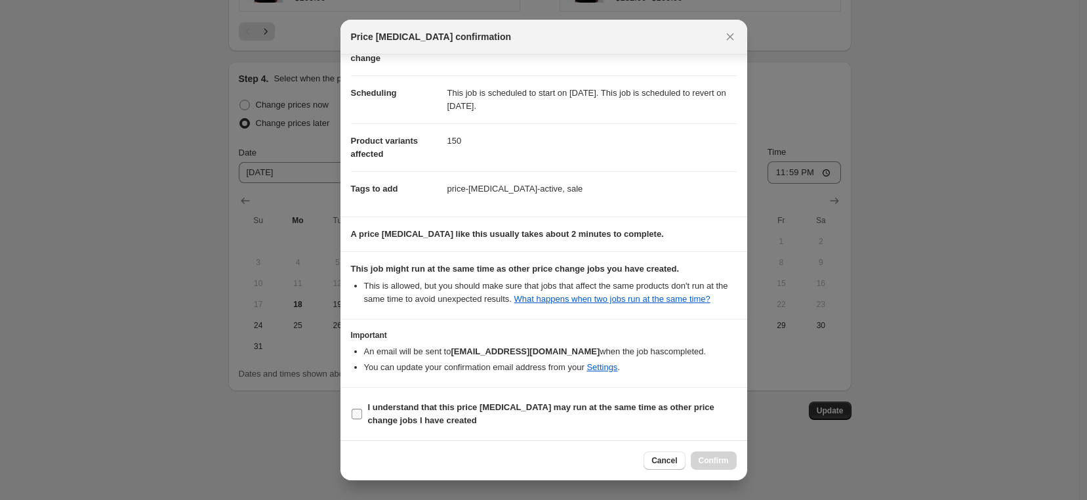
drag, startPoint x: 352, startPoint y: 415, endPoint x: 364, endPoint y: 419, distance: 13.1
click at [352, 415] on input "I understand that this price [MEDICAL_DATA] may run at the same time as other p…" at bounding box center [357, 414] width 10 height 10
checkbox input "true"
click at [679, 451] on button "Cancel" at bounding box center [664, 460] width 41 height 18
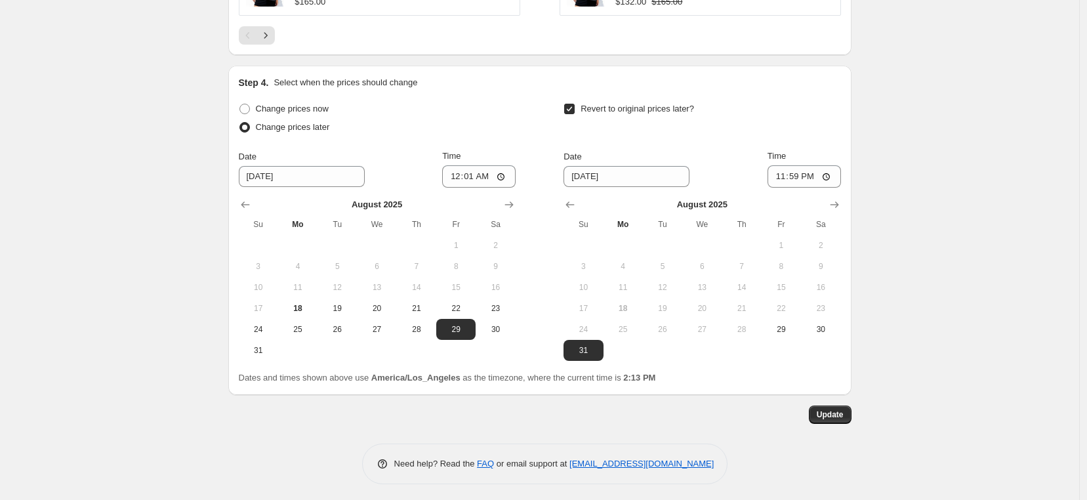
scroll to position [1254, 0]
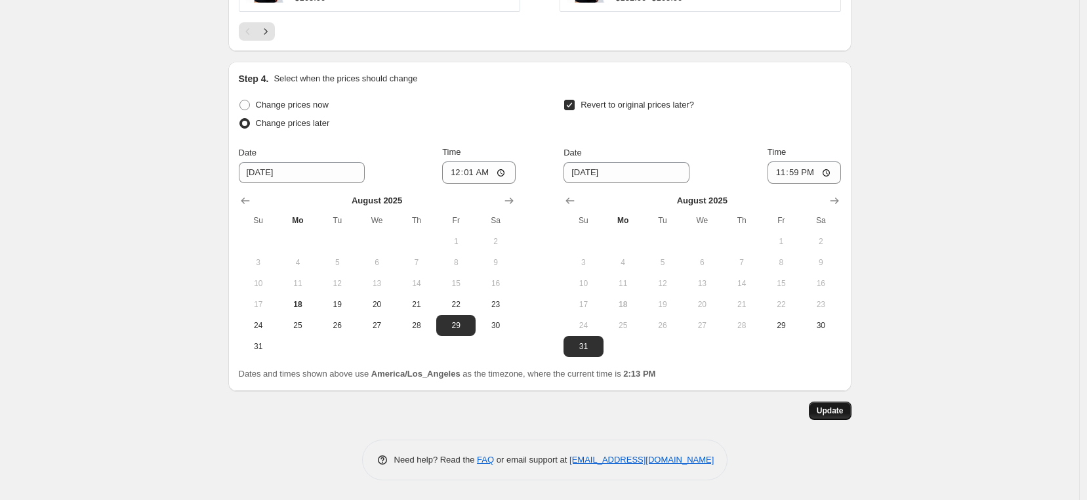
click at [850, 408] on button "Update" at bounding box center [830, 411] width 43 height 18
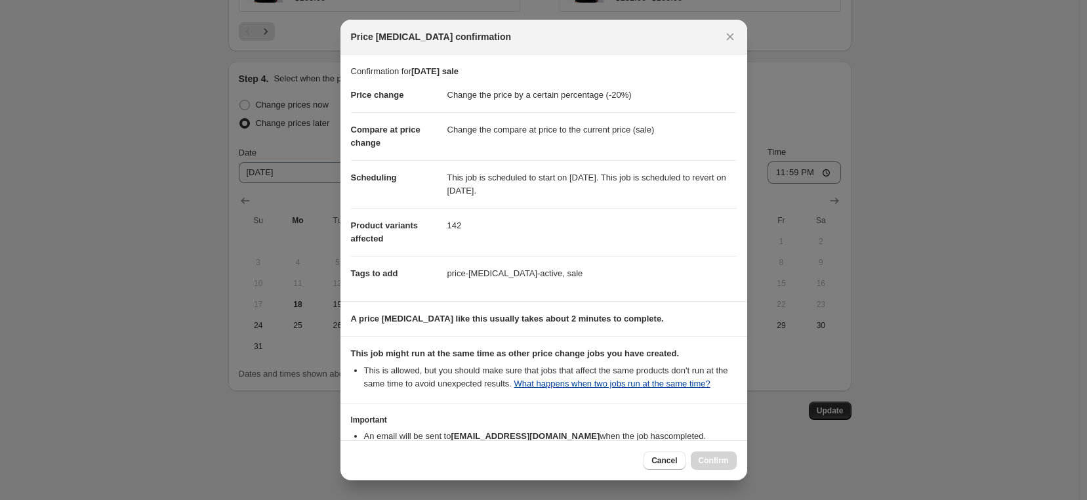
scroll to position [98, 0]
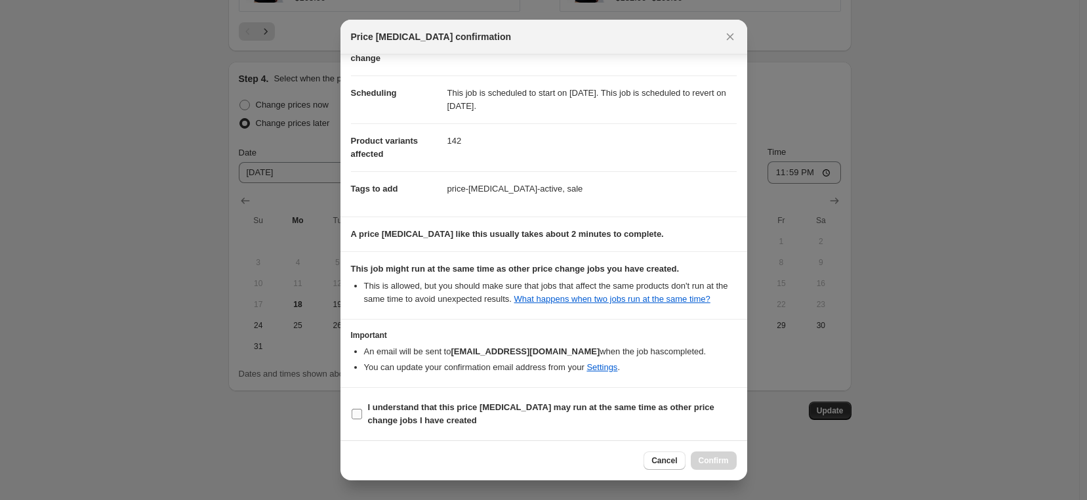
click at [362, 415] on span ":r8d:" at bounding box center [357, 414] width 12 height 12
click at [362, 415] on input "I understand that this price [MEDICAL_DATA] may run at the same time as other p…" at bounding box center [357, 414] width 10 height 10
checkbox input "true"
click at [713, 460] on span "Confirm" at bounding box center [714, 460] width 30 height 10
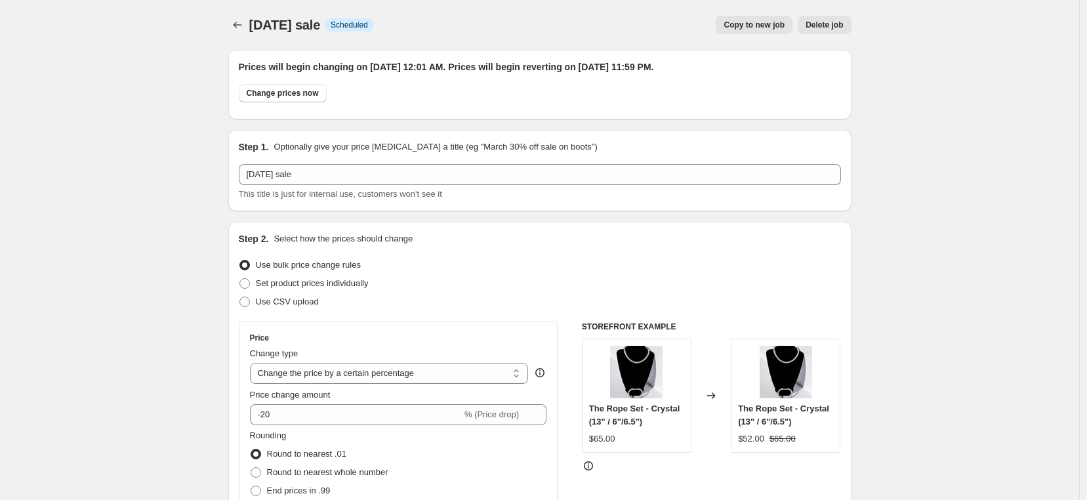
scroll to position [1254, 0]
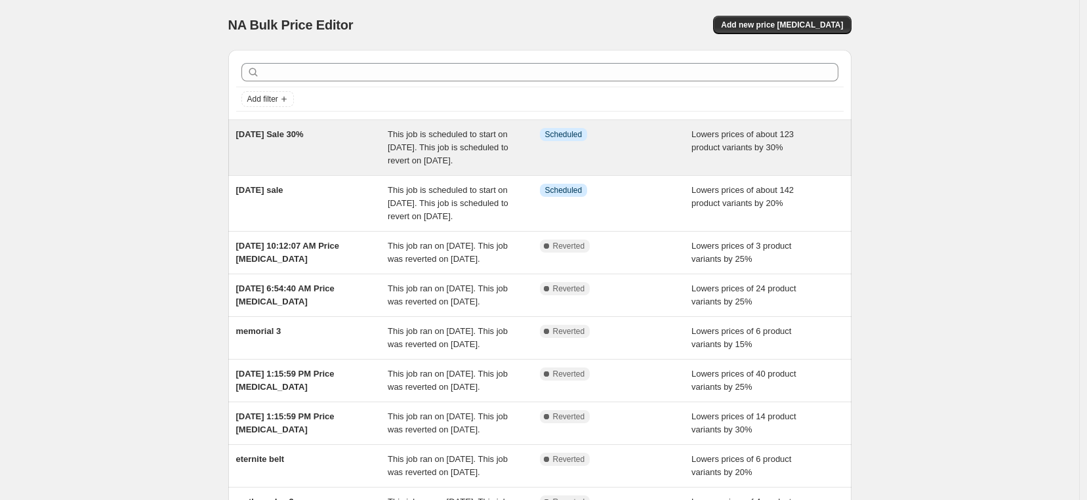
click at [388, 167] on div "[DATE] Sale 30%" at bounding box center [312, 147] width 152 height 39
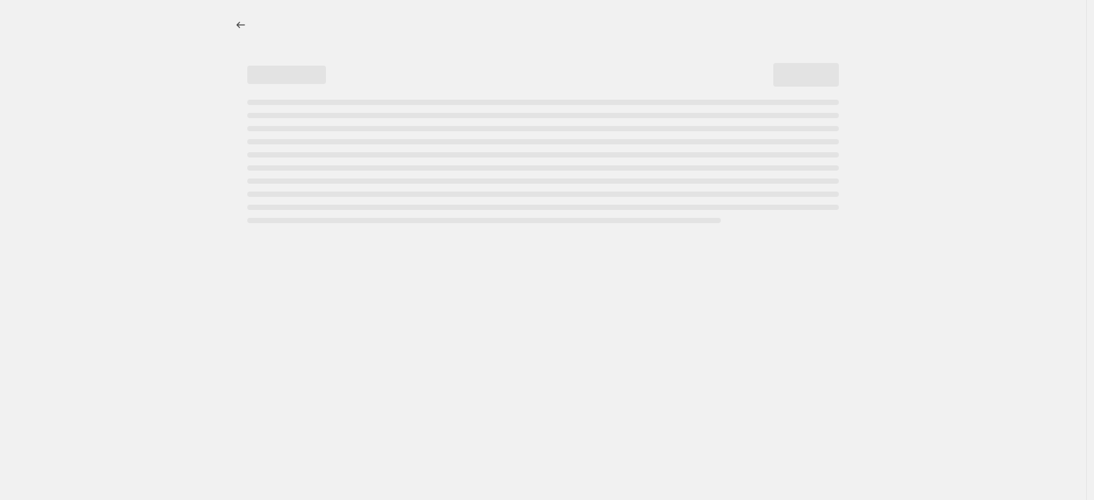
select select "percentage"
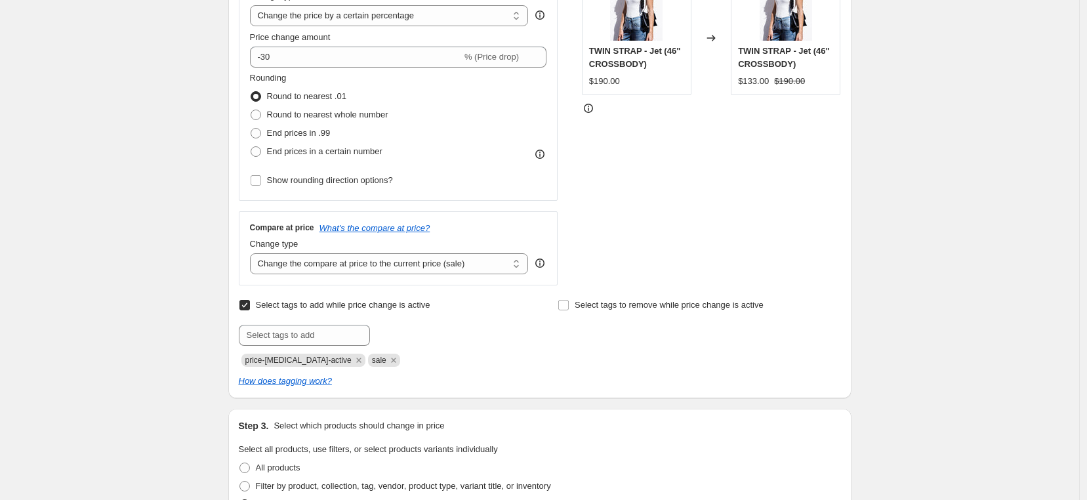
scroll to position [629, 0]
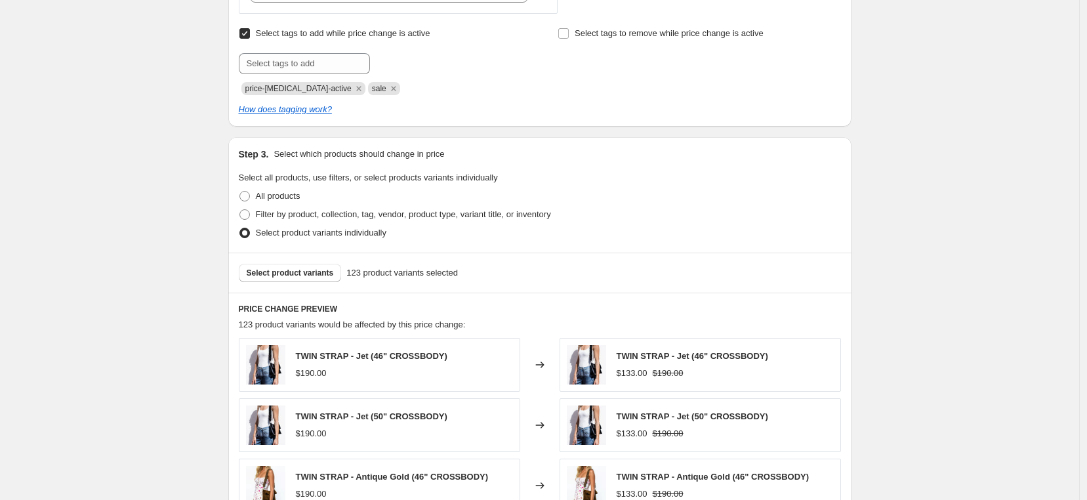
click at [292, 287] on div "Select product variants 123 product variants selected" at bounding box center [539, 273] width 623 height 40
click at [291, 281] on button "Select product variants" at bounding box center [290, 273] width 103 height 18
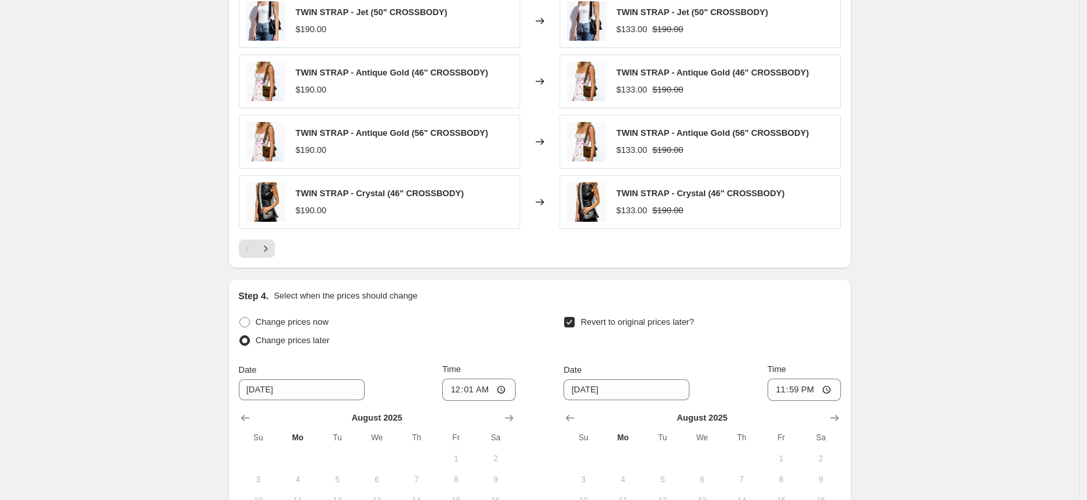
scroll to position [1251, 0]
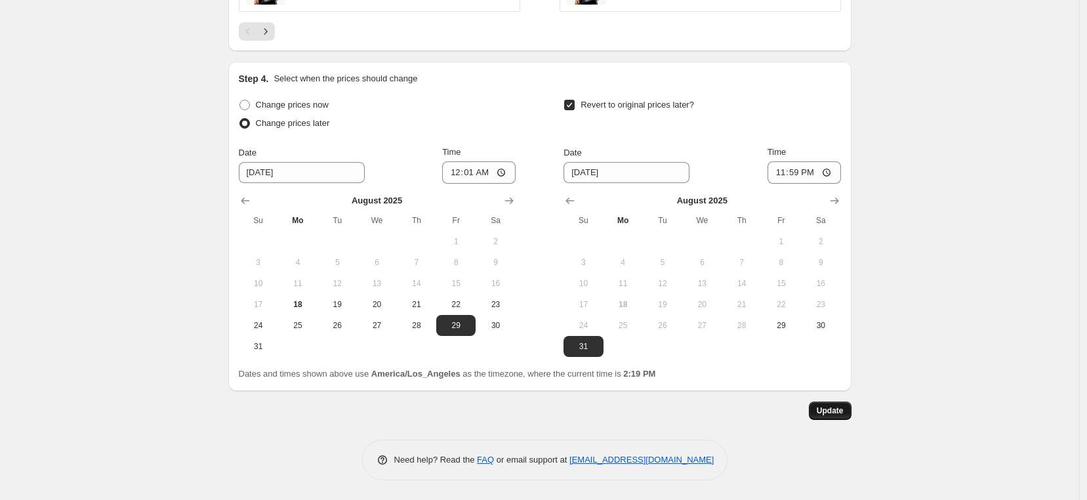
click at [844, 415] on span "Update" at bounding box center [830, 410] width 27 height 10
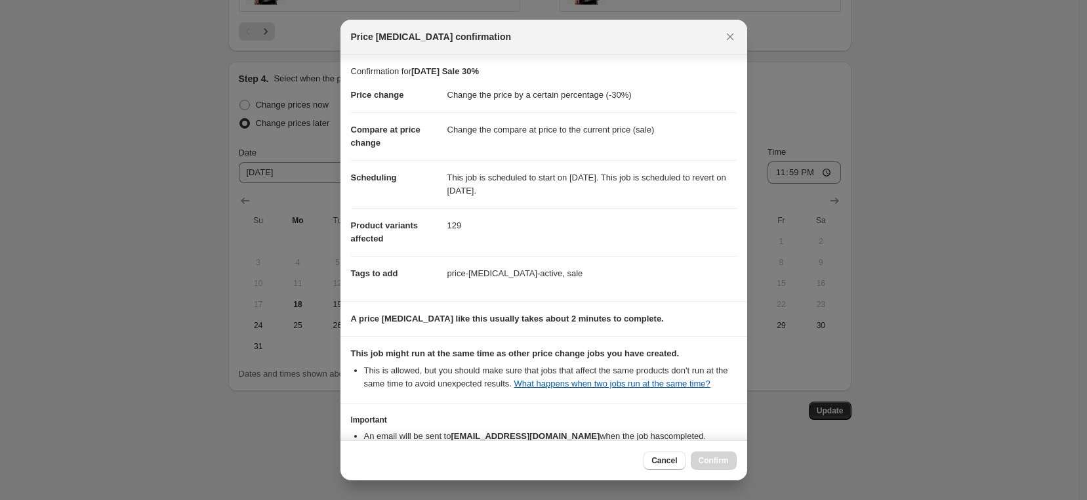
scroll to position [98, 0]
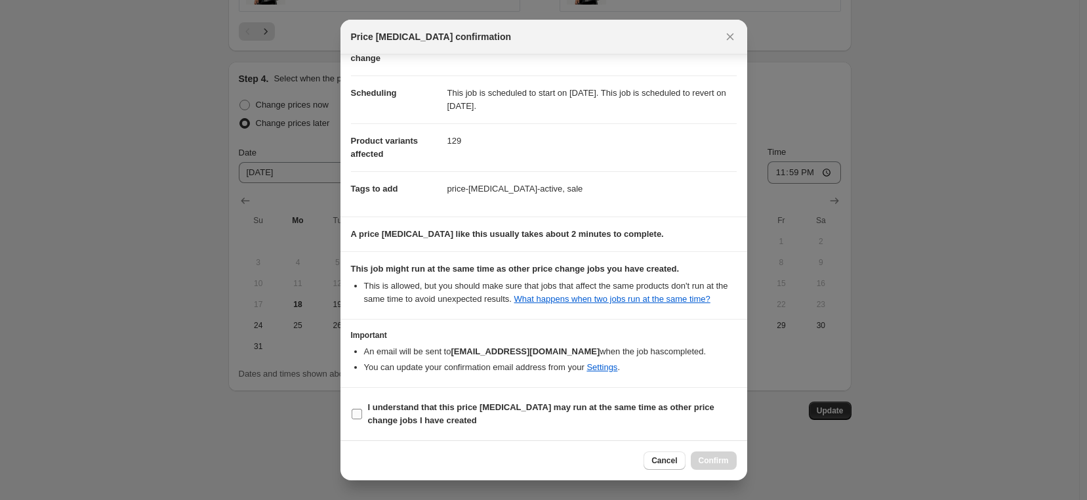
click at [359, 417] on input "I understand that this price [MEDICAL_DATA] may run at the same time as other p…" at bounding box center [357, 414] width 10 height 10
checkbox input "true"
click at [703, 457] on span "Confirm" at bounding box center [714, 460] width 30 height 10
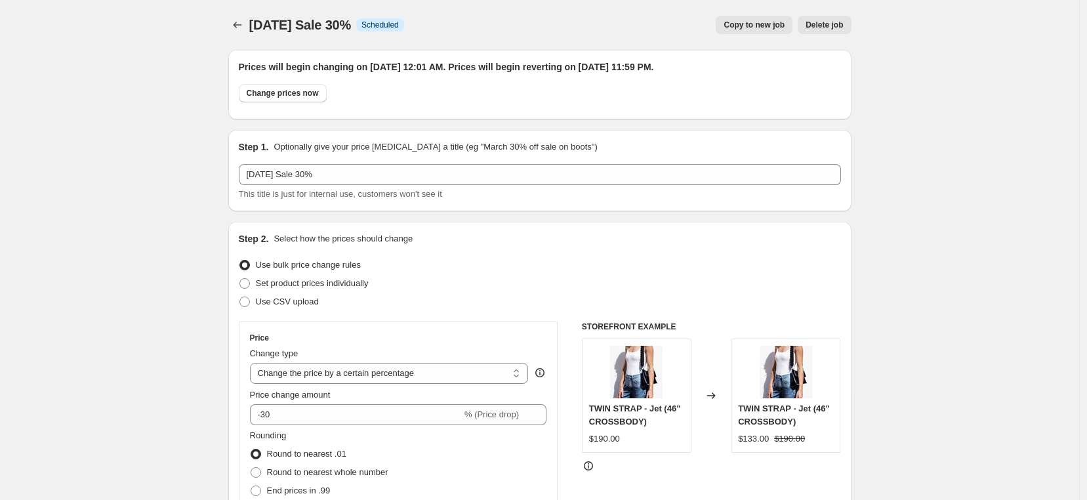
scroll to position [1251, 0]
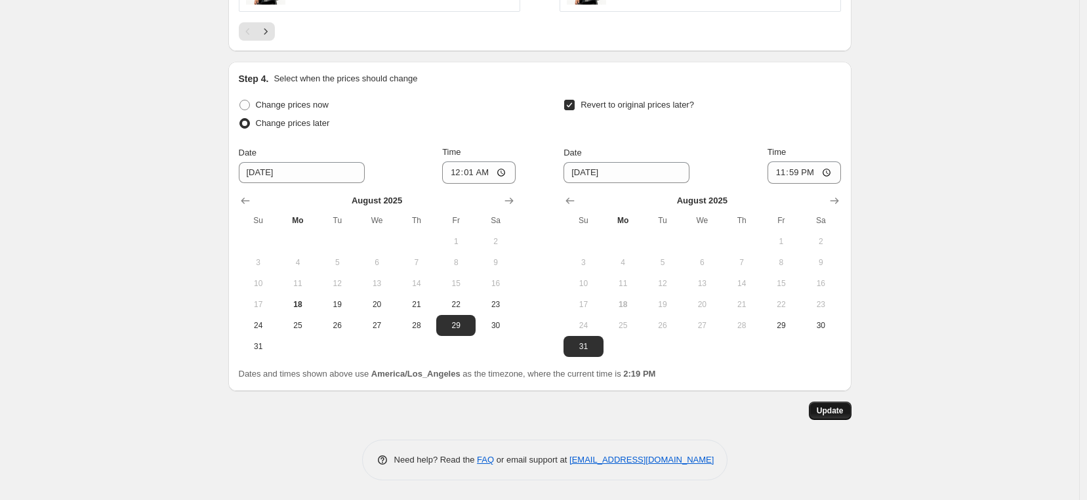
click at [837, 413] on span "Update" at bounding box center [830, 410] width 27 height 10
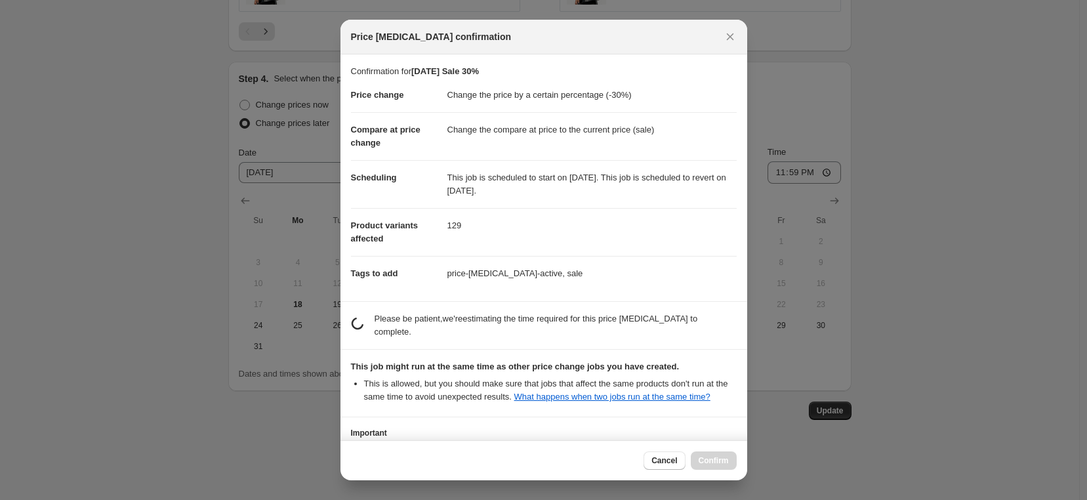
scroll to position [0, 0]
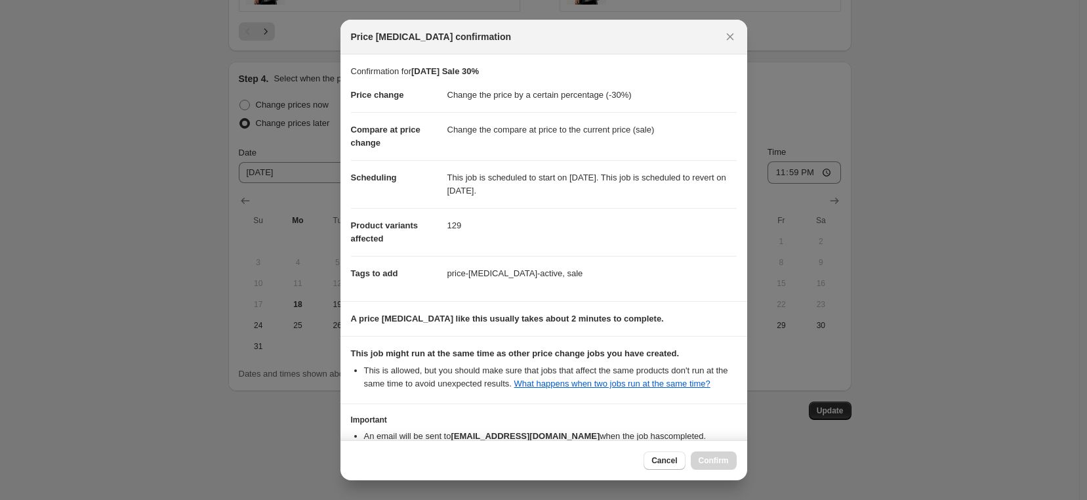
drag, startPoint x: 663, startPoint y: 456, endPoint x: 686, endPoint y: 430, distance: 34.9
click at [663, 455] on button "Cancel" at bounding box center [664, 460] width 41 height 18
